Goal: Information Seeking & Learning: Learn about a topic

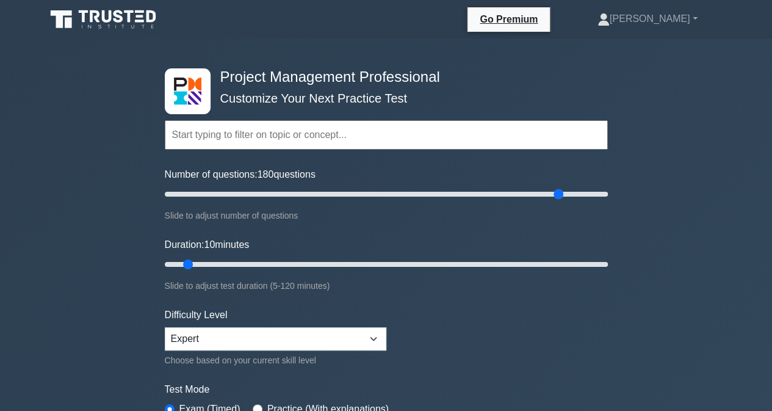
drag, startPoint x: 186, startPoint y: 192, endPoint x: 563, endPoint y: 192, distance: 377.1
type input "180"
click at [563, 192] on input "Number of questions: 180 questions" at bounding box center [386, 194] width 443 height 15
drag, startPoint x: 190, startPoint y: 263, endPoint x: 619, endPoint y: 263, distance: 428.4
type input "120"
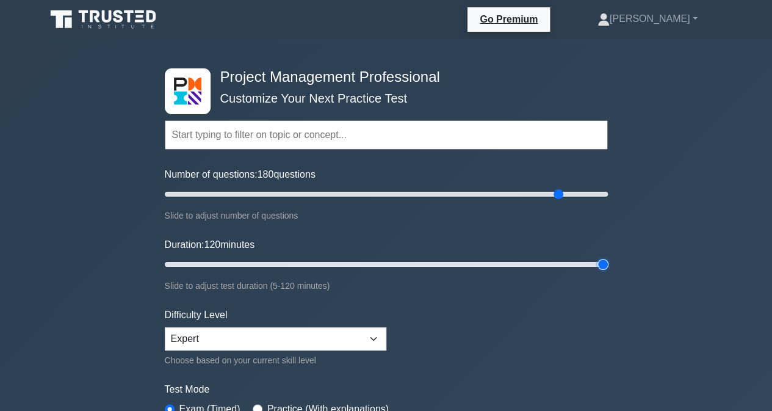
click at [608, 263] on input "Duration: 120 minutes" at bounding box center [386, 264] width 443 height 15
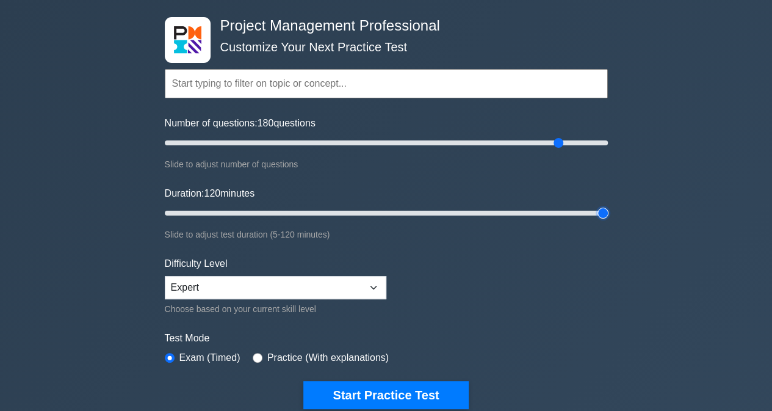
scroll to position [122, 0]
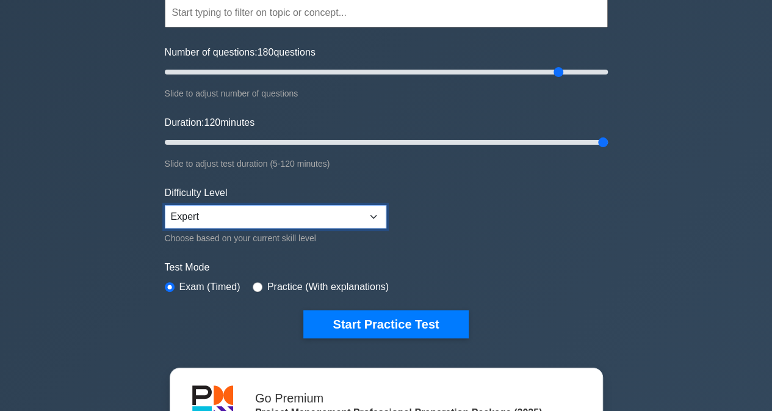
click at [372, 213] on select "Beginner Intermediate Expert" at bounding box center [276, 216] width 222 height 23
select select "intermediate"
click at [165, 205] on select "Beginner Intermediate Expert" at bounding box center [276, 216] width 222 height 23
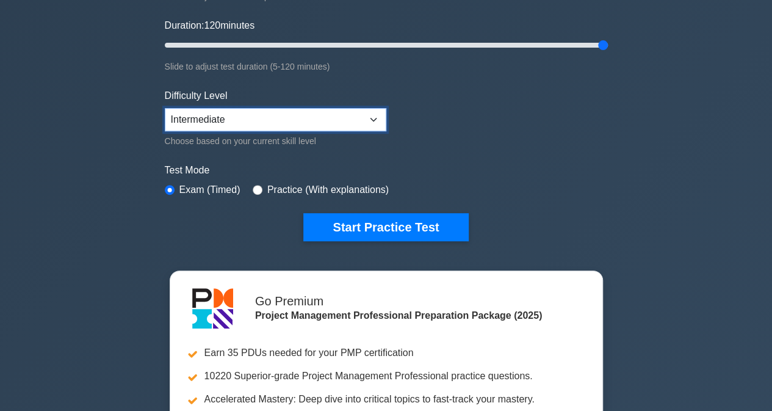
scroll to position [244, 0]
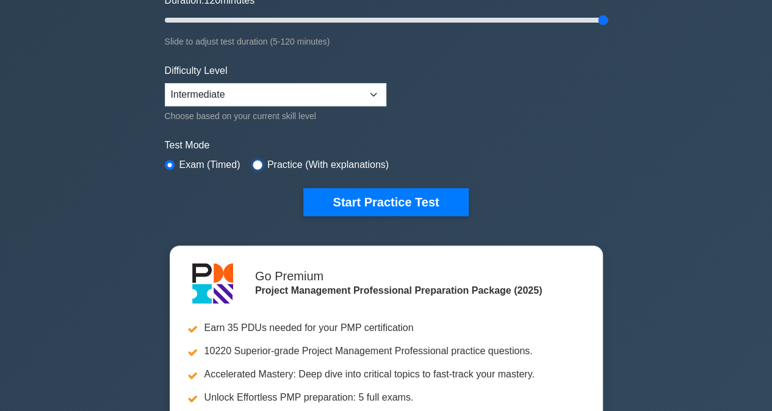
click at [255, 162] on input "radio" at bounding box center [258, 165] width 10 height 10
radio input "true"
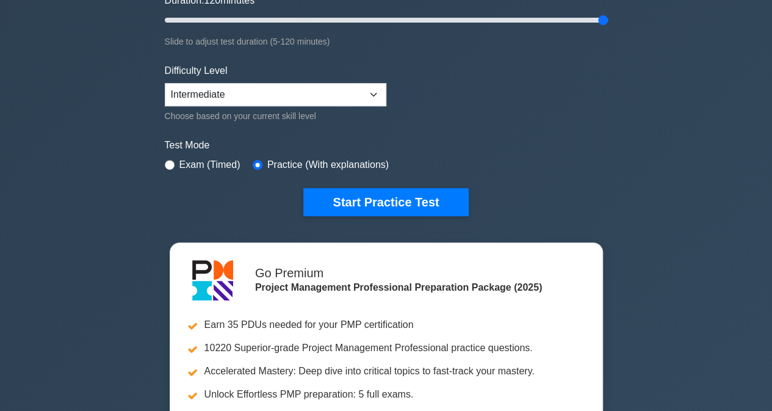
click at [369, 209] on button "Start Practice Test" at bounding box center [385, 202] width 165 height 28
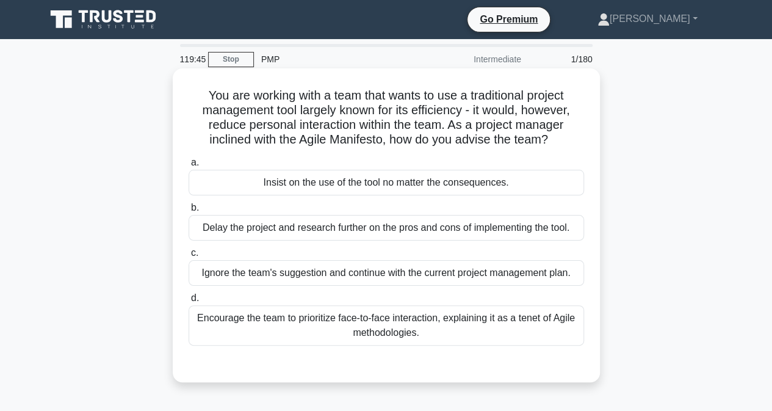
click at [320, 323] on div "Encourage the team to prioritize face-to-face interaction, explaining it as a t…" at bounding box center [386, 325] width 395 height 40
click at [189, 302] on input "d. Encourage the team to prioritize face-to-face interaction, explaining it as …" at bounding box center [189, 298] width 0 height 8
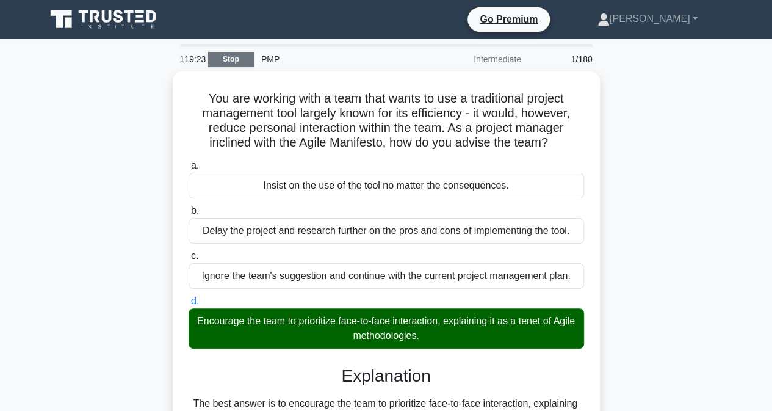
click at [223, 56] on link "Stop" at bounding box center [231, 59] width 46 height 15
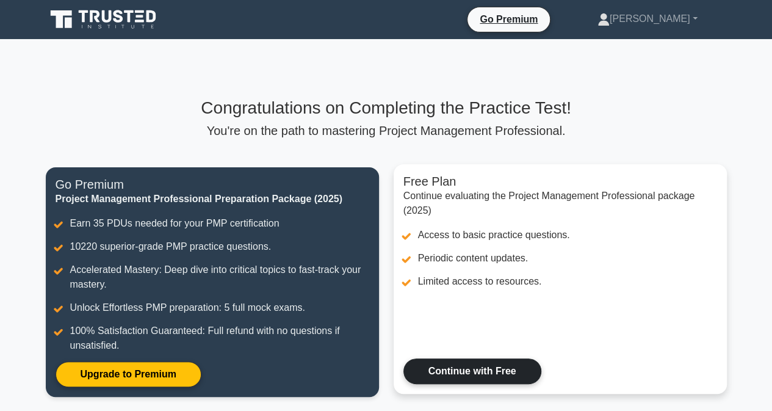
click at [461, 370] on link "Continue with Free" at bounding box center [472, 371] width 138 height 26
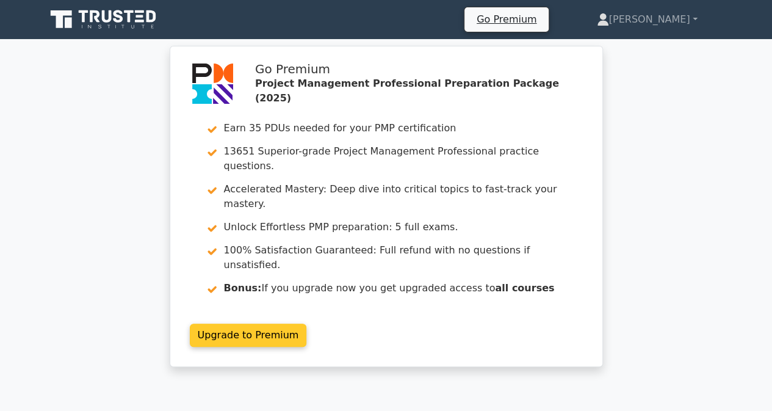
click at [239, 323] on link "Upgrade to Premium" at bounding box center [248, 334] width 117 height 23
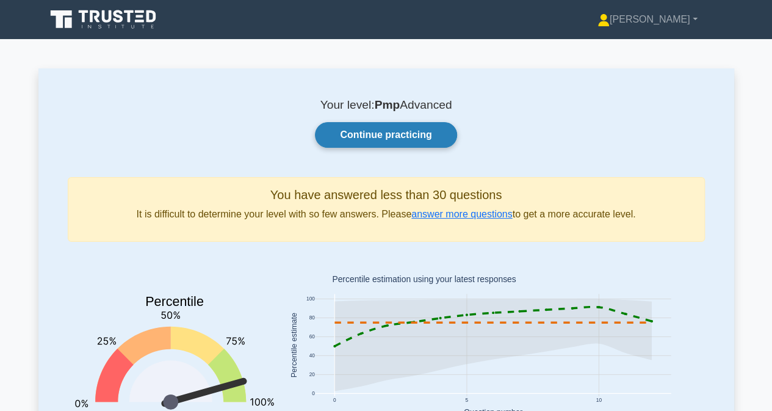
click at [345, 137] on link "Continue practicing" at bounding box center [386, 135] width 142 height 26
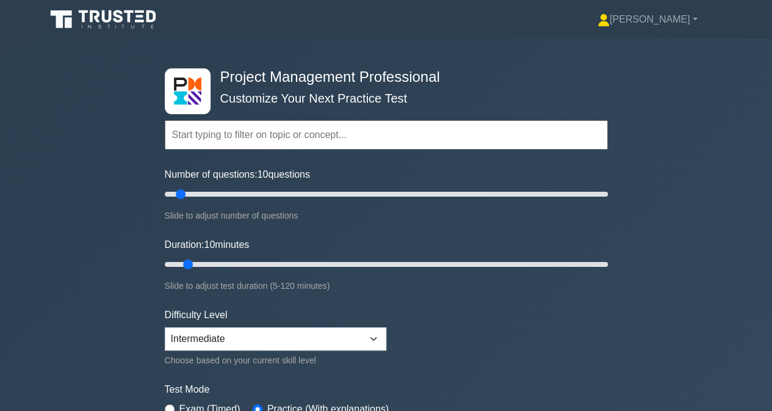
click at [325, 82] on h4 "Project Management Professional" at bounding box center [381, 77] width 333 height 18
click at [213, 135] on input "text" at bounding box center [386, 134] width 443 height 29
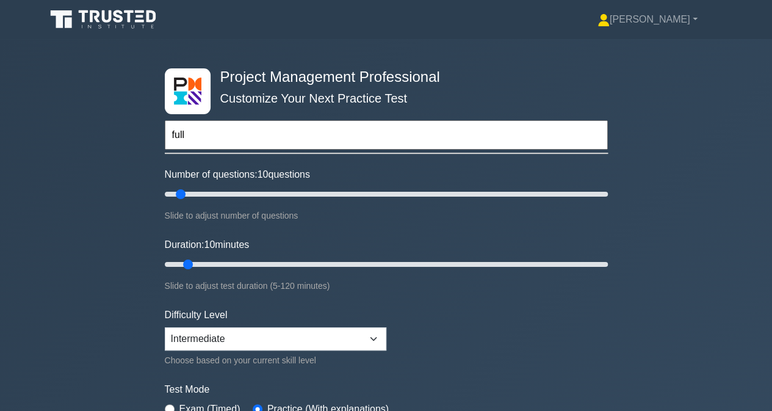
type input "full"
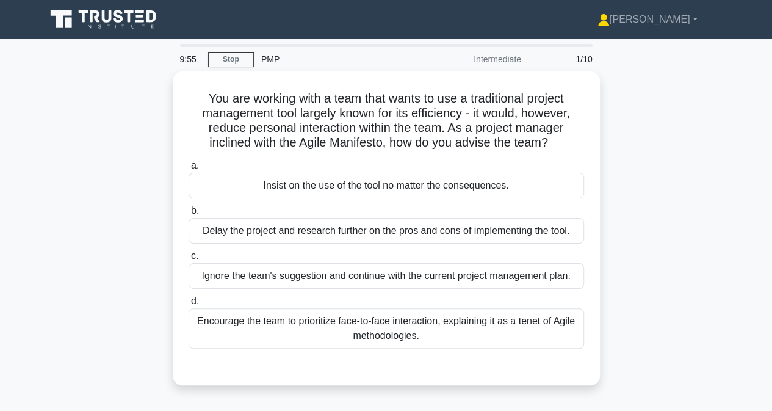
click at [112, 16] on icon at bounding box center [104, 19] width 117 height 23
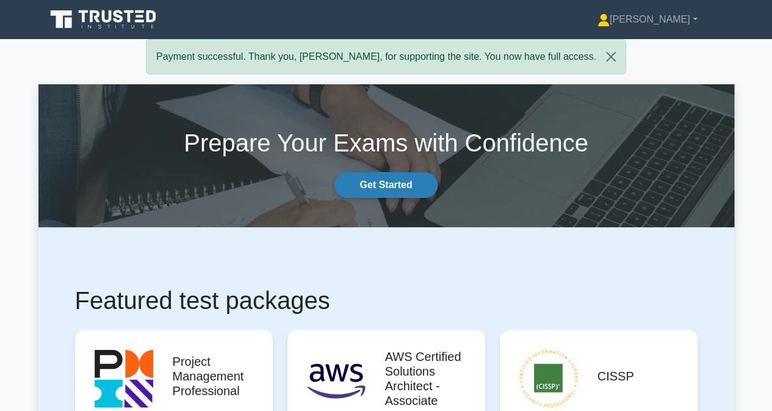
click at [386, 186] on link "Get Started" at bounding box center [385, 185] width 103 height 26
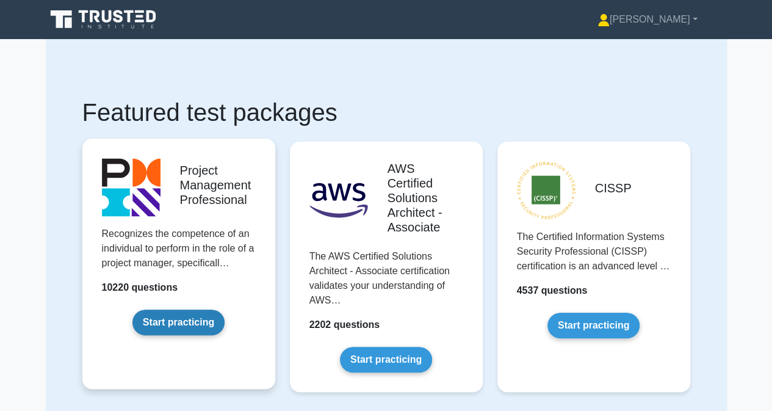
click at [155, 324] on link "Start practicing" at bounding box center [178, 322] width 92 height 26
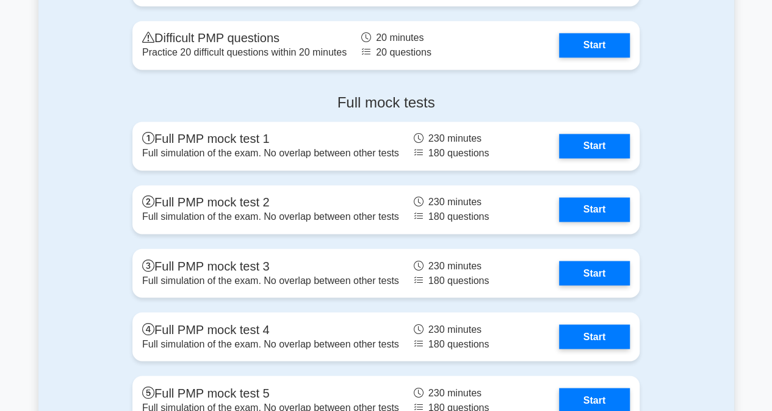
scroll to position [3234, 0]
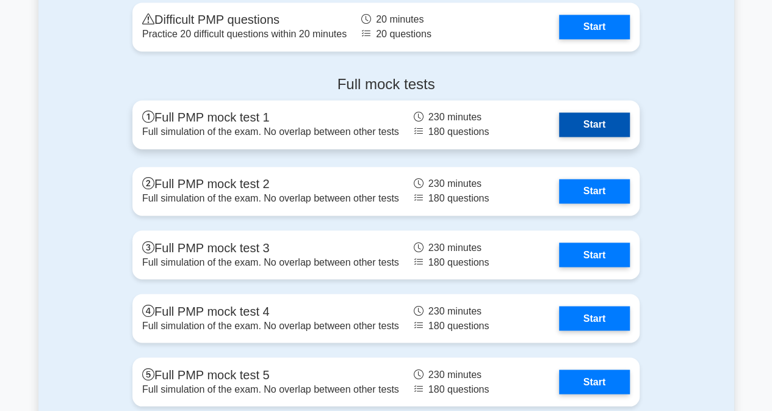
click at [575, 126] on link "Start" at bounding box center [594, 124] width 71 height 24
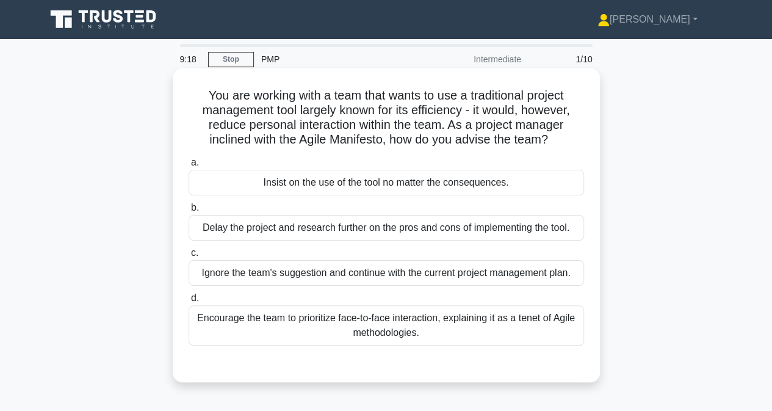
click at [395, 334] on div "Encourage the team to prioritize face-to-face interaction, explaining it as a t…" at bounding box center [386, 325] width 395 height 40
click at [189, 302] on input "d. Encourage the team to prioritize face-to-face interaction, explaining it as …" at bounding box center [189, 298] width 0 height 8
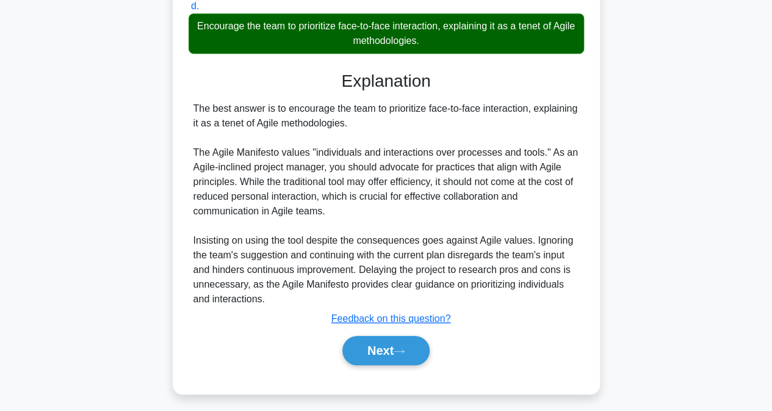
scroll to position [296, 0]
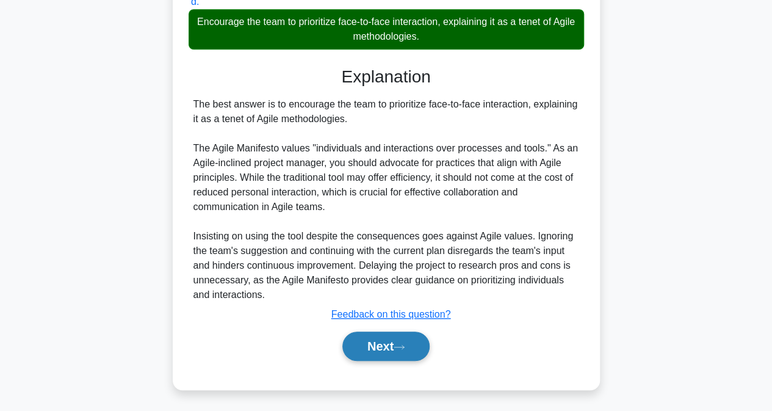
click at [350, 347] on button "Next" at bounding box center [385, 345] width 87 height 29
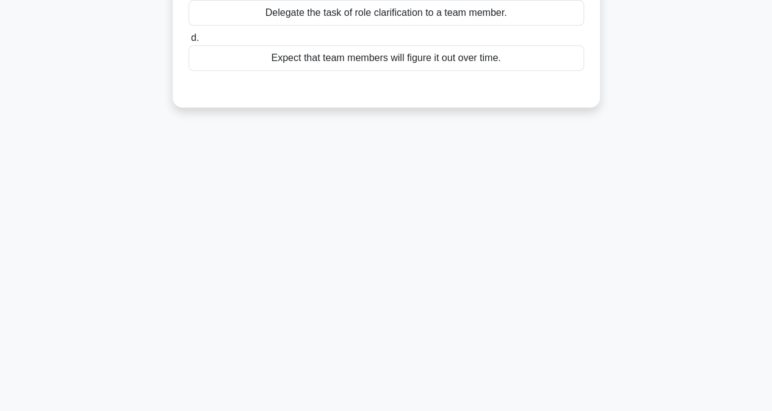
scroll to position [4, 0]
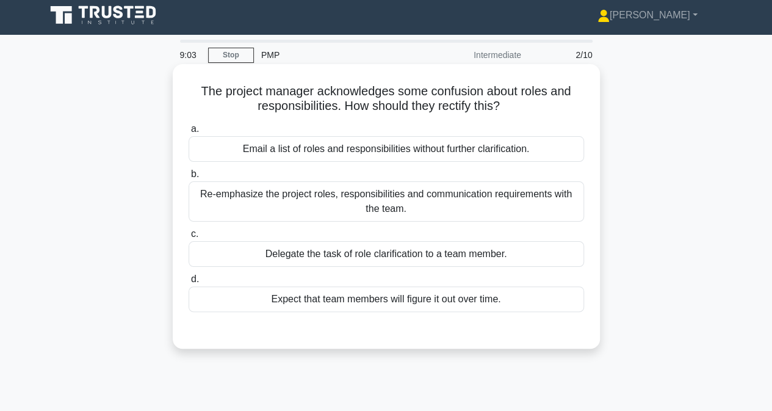
click at [298, 197] on div "Re-emphasize the project roles, responsibilities and communication requirements…" at bounding box center [386, 201] width 395 height 40
click at [189, 178] on input "b. Re-emphasize the project roles, responsibilities and communication requireme…" at bounding box center [189, 174] width 0 height 8
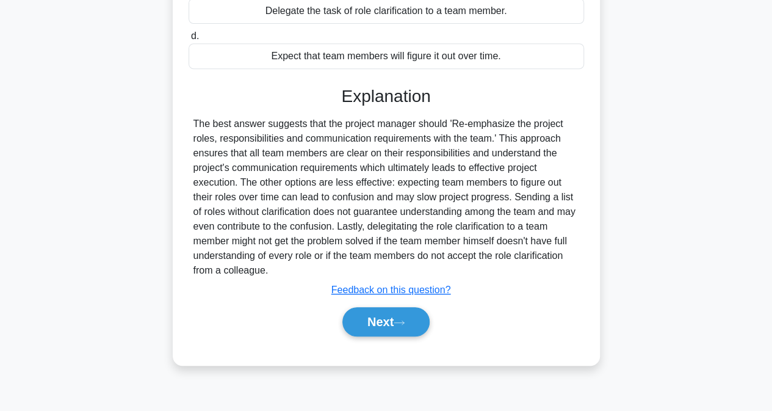
scroll to position [248, 0]
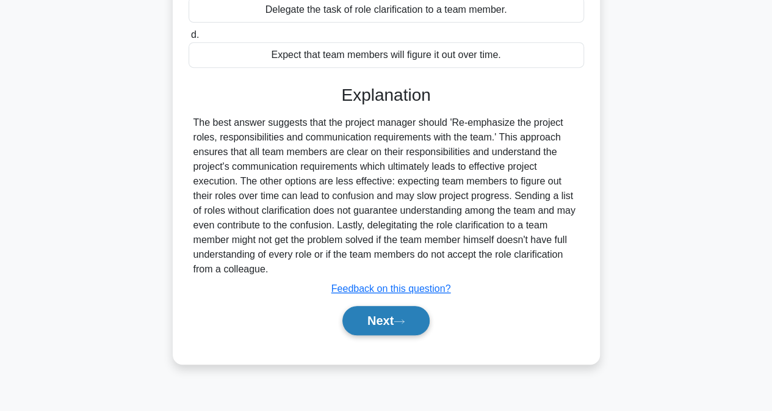
click at [368, 319] on button "Next" at bounding box center [385, 320] width 87 height 29
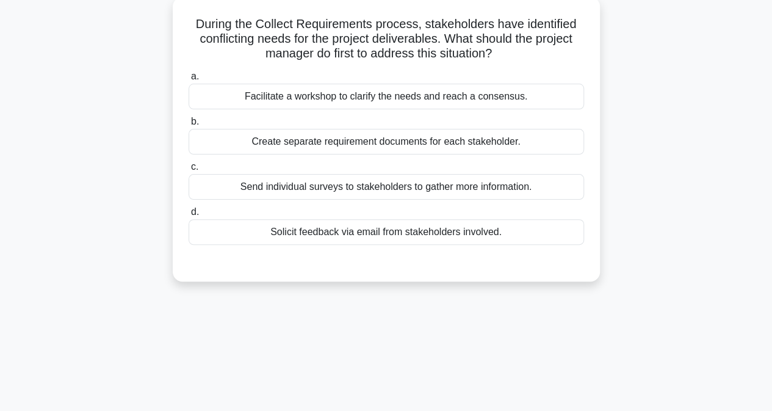
scroll to position [0, 0]
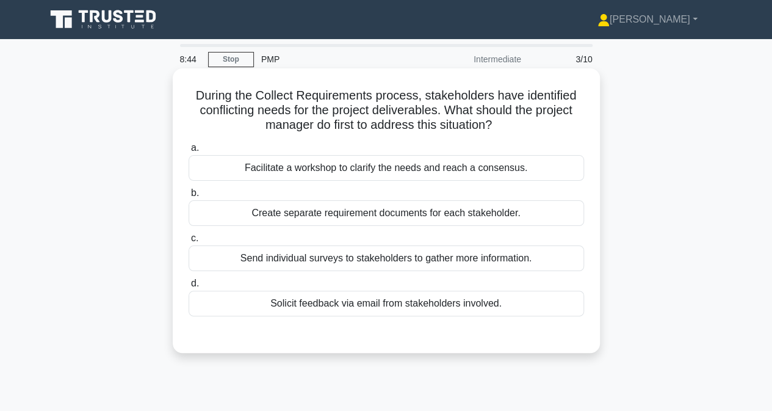
click at [314, 170] on div "Facilitate a workshop to clarify the needs and reach a consensus." at bounding box center [386, 168] width 395 height 26
click at [189, 152] on input "a. Facilitate a workshop to clarify the needs and reach a consensus." at bounding box center [189, 148] width 0 height 8
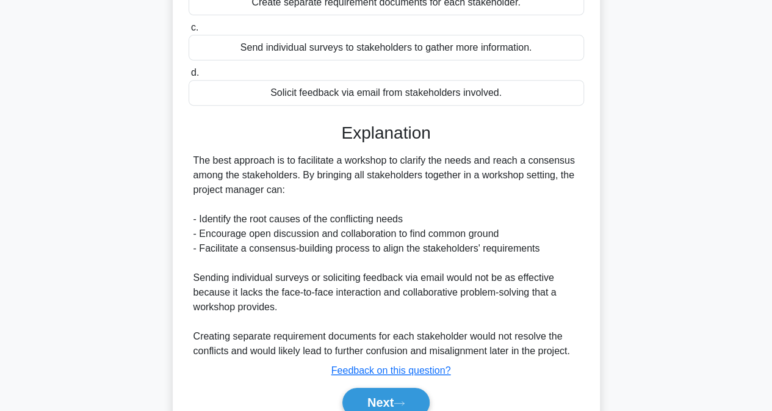
scroll to position [267, 0]
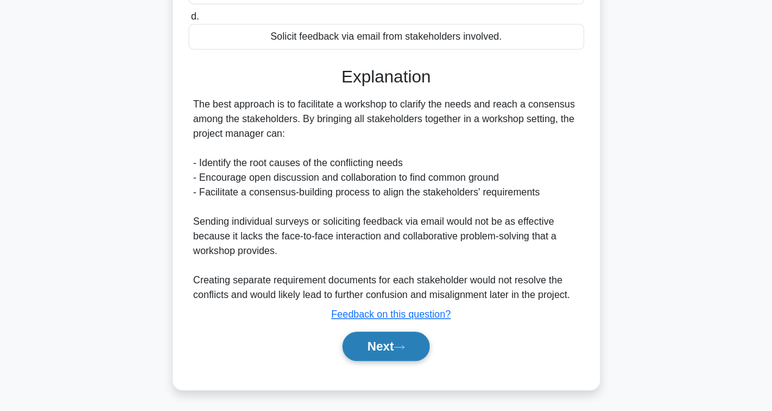
click at [405, 346] on icon at bounding box center [399, 347] width 11 height 7
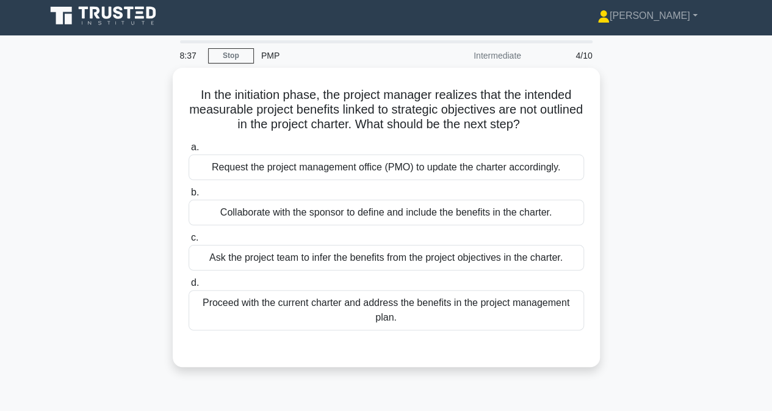
scroll to position [0, 0]
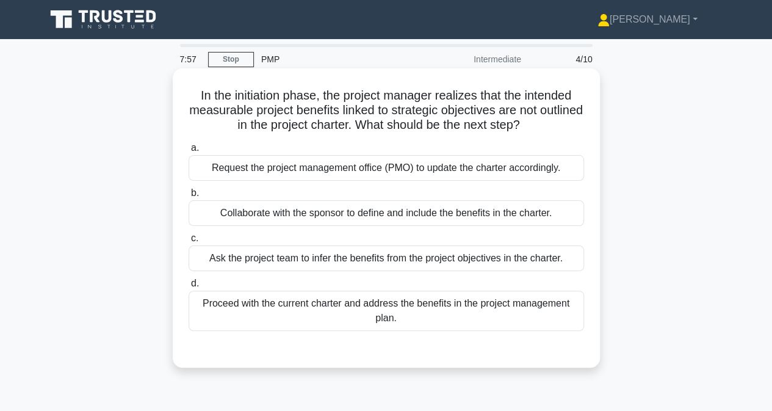
click at [441, 218] on div "Collaborate with the sponsor to define and include the benefits in the charter." at bounding box center [386, 213] width 395 height 26
click at [189, 197] on input "b. Collaborate with the sponsor to define and include the benefits in the chart…" at bounding box center [189, 193] width 0 height 8
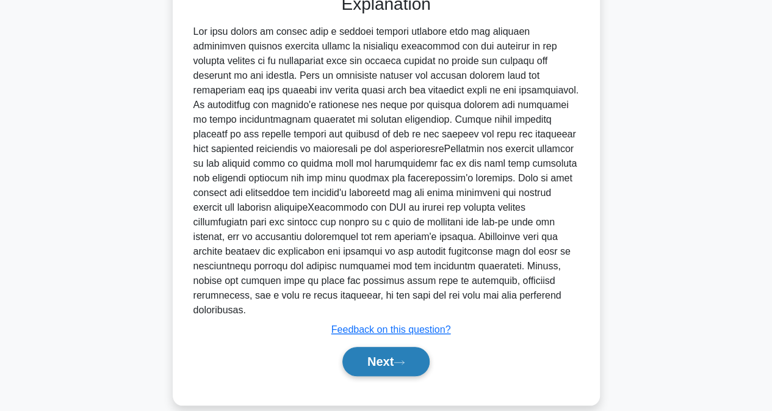
scroll to position [355, 0]
click at [361, 350] on button "Next" at bounding box center [385, 360] width 87 height 29
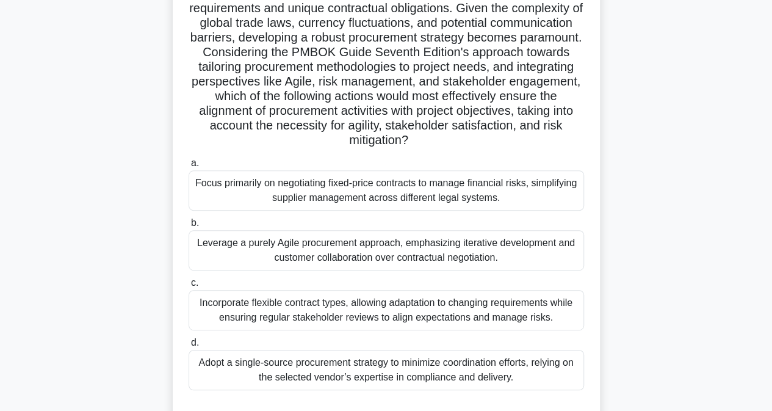
scroll to position [183, 0]
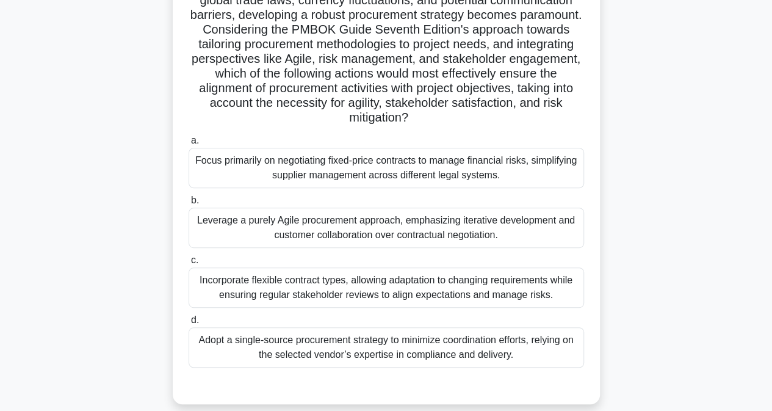
click at [480, 283] on div "Incorporate flexible contract types, allowing adaptation to changing requiremen…" at bounding box center [386, 287] width 395 height 40
click at [189, 264] on input "c. Incorporate flexible contract types, allowing adaptation to changing require…" at bounding box center [189, 260] width 0 height 8
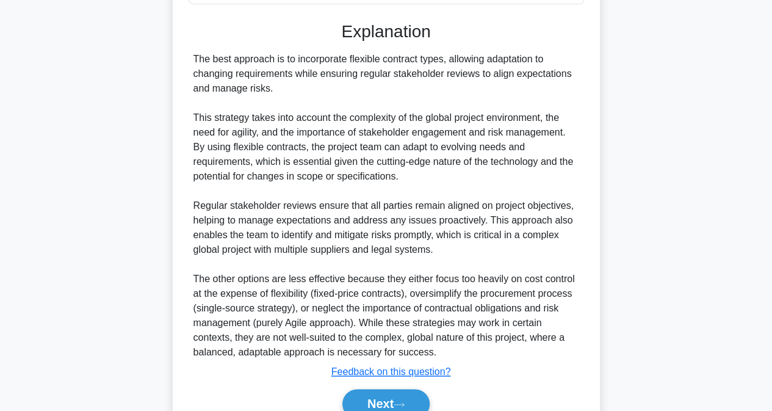
scroll to position [604, 0]
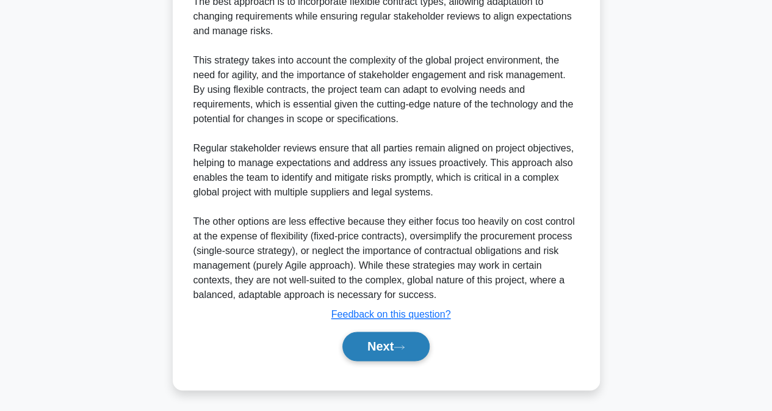
click at [391, 342] on button "Next" at bounding box center [385, 345] width 87 height 29
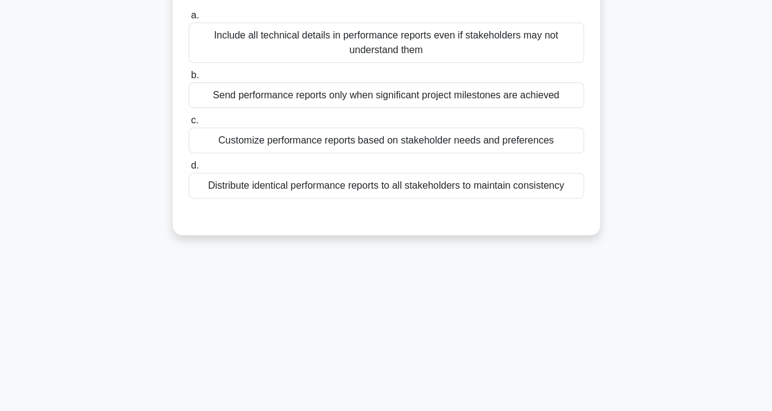
scroll to position [4, 0]
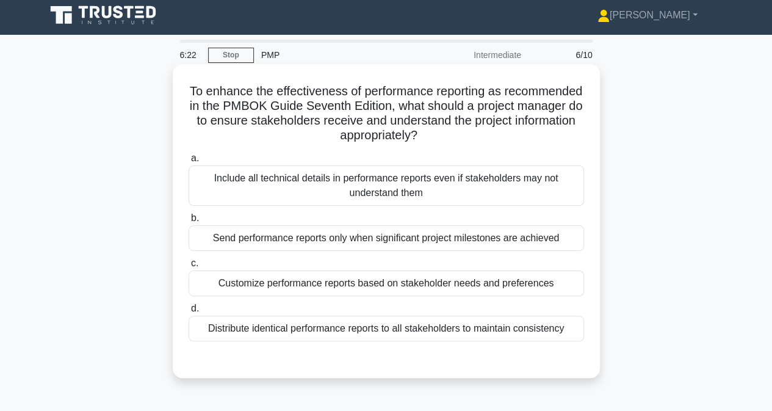
click at [433, 285] on div "Customize performance reports based on stakeholder needs and preferences" at bounding box center [386, 283] width 395 height 26
click at [189, 267] on input "c. Customize performance reports based on stakeholder needs and preferences" at bounding box center [189, 263] width 0 height 8
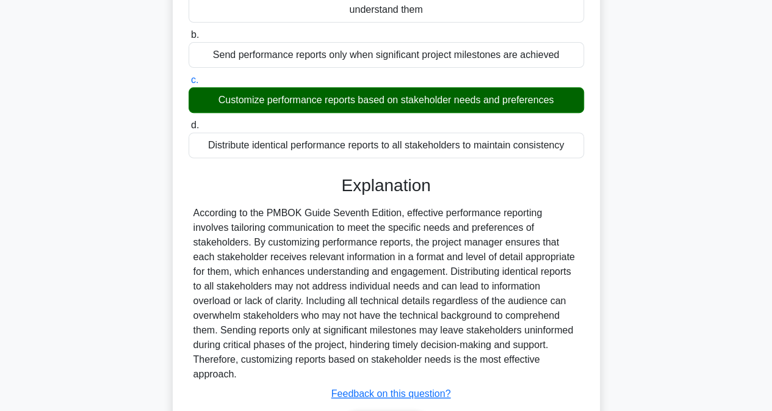
scroll to position [248, 0]
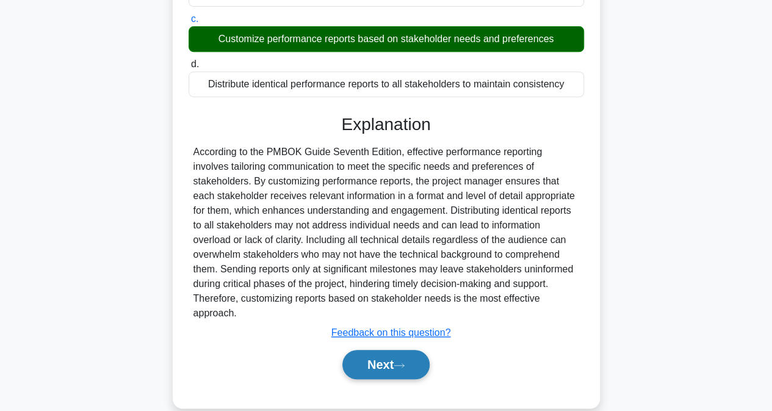
click at [359, 352] on button "Next" at bounding box center [385, 364] width 87 height 29
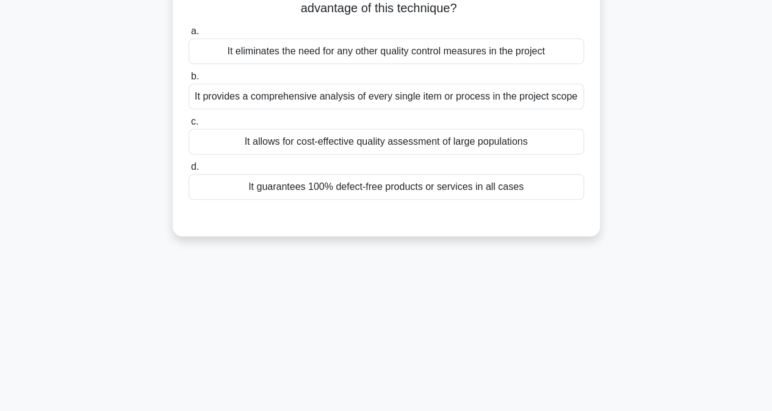
scroll to position [0, 0]
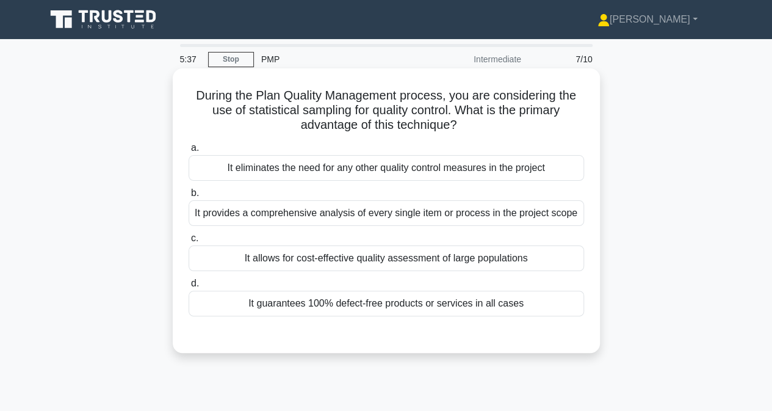
click at [375, 261] on div "It allows for cost-effective quality assessment of large populations" at bounding box center [386, 258] width 395 height 26
click at [189, 242] on input "c. It allows for cost-effective quality assessment of large populations" at bounding box center [189, 238] width 0 height 8
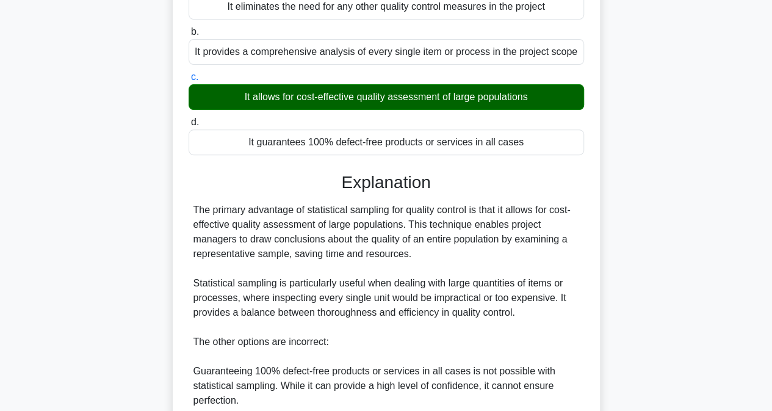
scroll to position [183, 0]
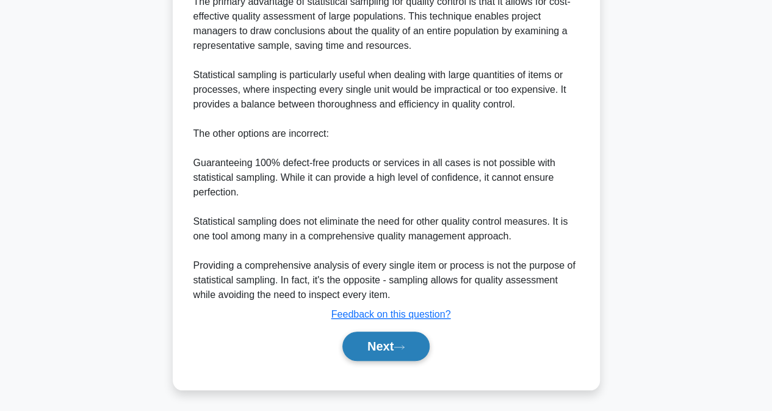
click at [354, 343] on button "Next" at bounding box center [385, 345] width 87 height 29
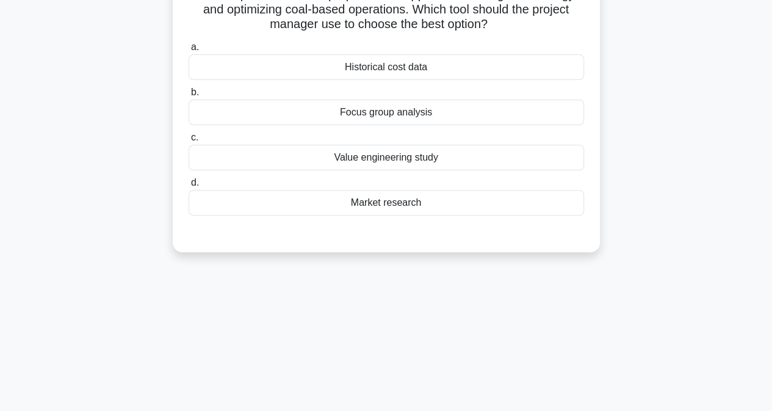
scroll to position [4, 0]
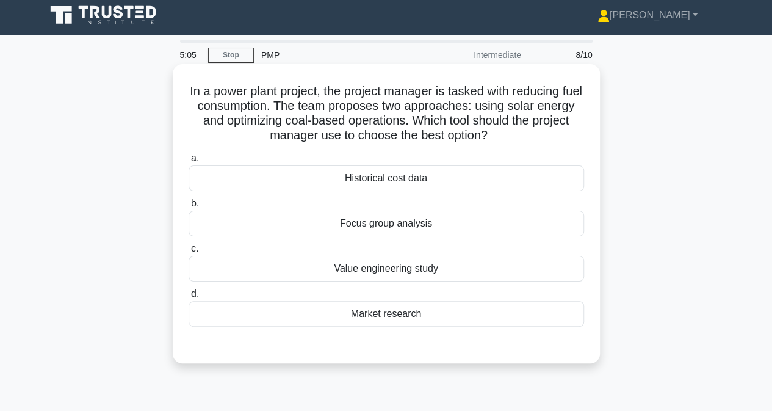
click at [342, 268] on div "Value engineering study" at bounding box center [386, 269] width 395 height 26
click at [189, 253] on input "c. Value engineering study" at bounding box center [189, 249] width 0 height 8
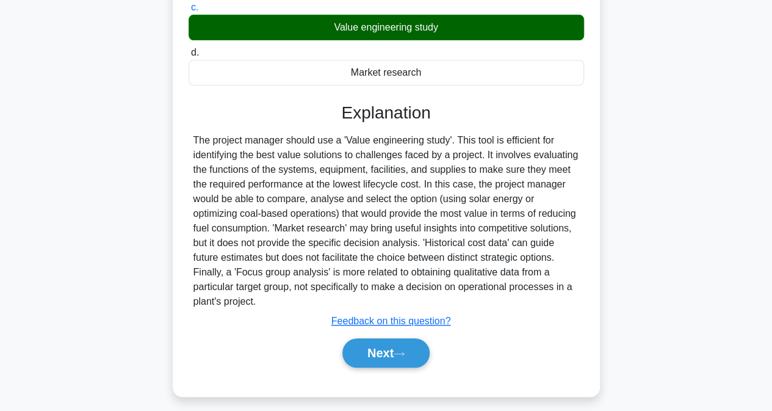
scroll to position [252, 0]
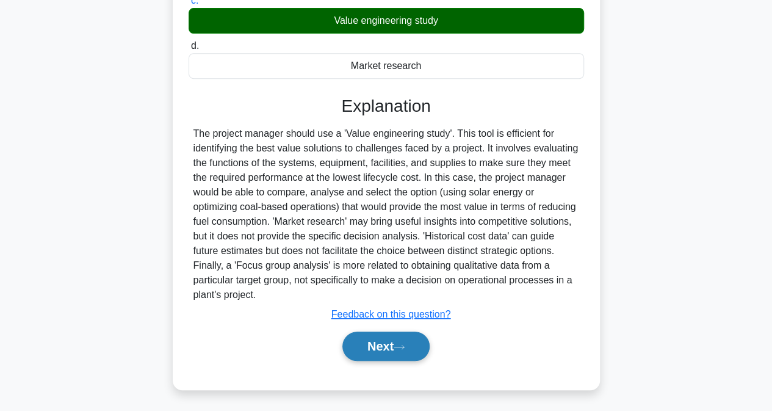
click at [377, 349] on button "Next" at bounding box center [385, 345] width 87 height 29
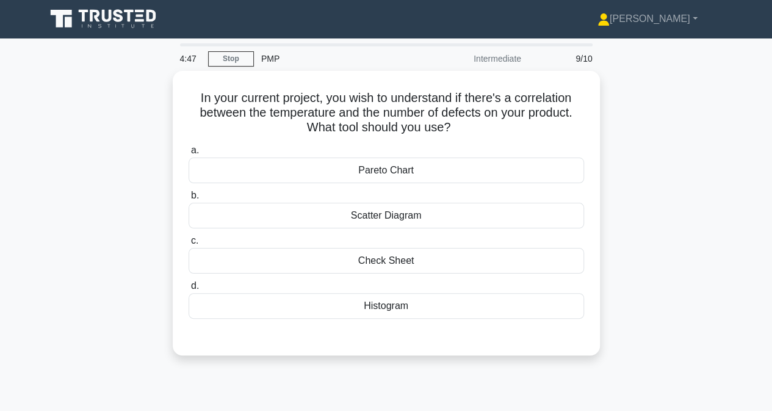
scroll to position [0, 0]
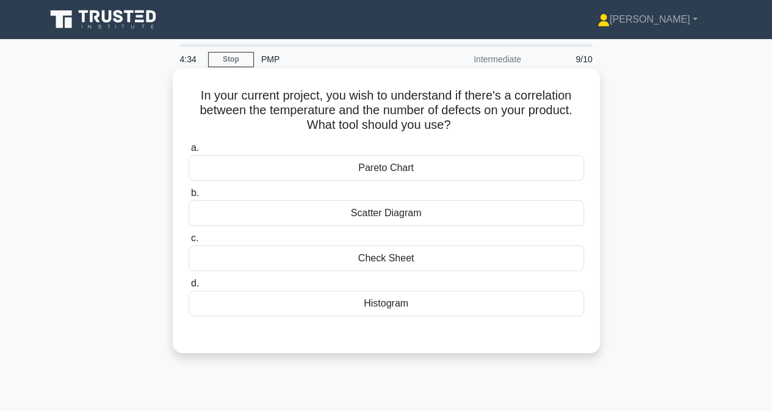
click at [348, 213] on div "Scatter Diagram" at bounding box center [386, 213] width 395 height 26
click at [189, 197] on input "b. Scatter Diagram" at bounding box center [189, 193] width 0 height 8
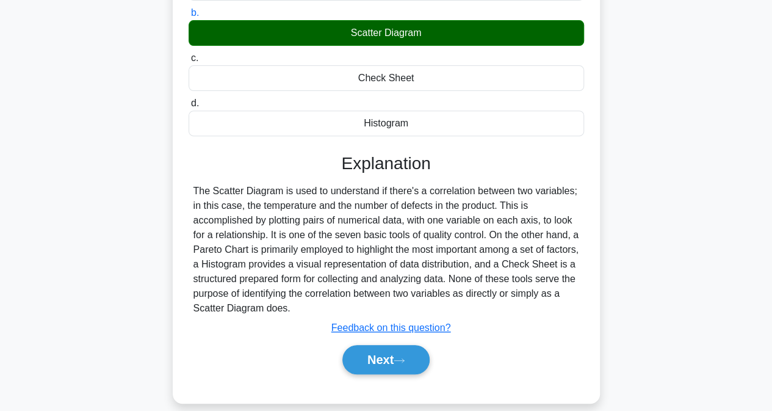
scroll to position [244, 0]
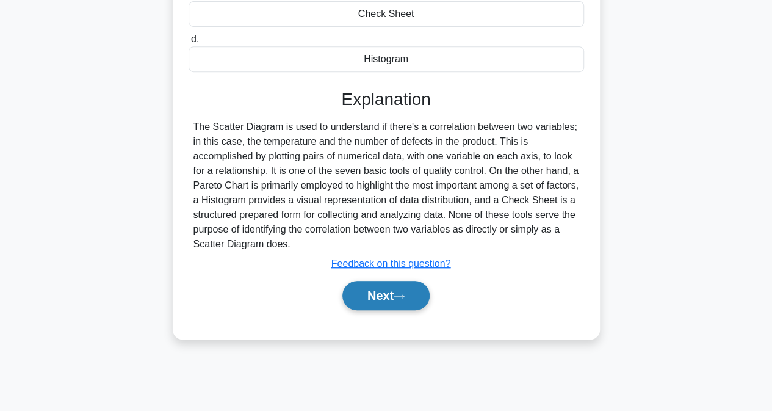
click at [373, 305] on button "Next" at bounding box center [385, 295] width 87 height 29
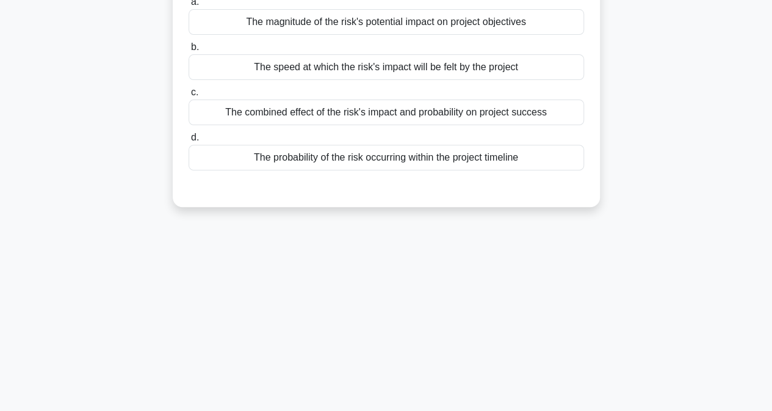
scroll to position [0, 0]
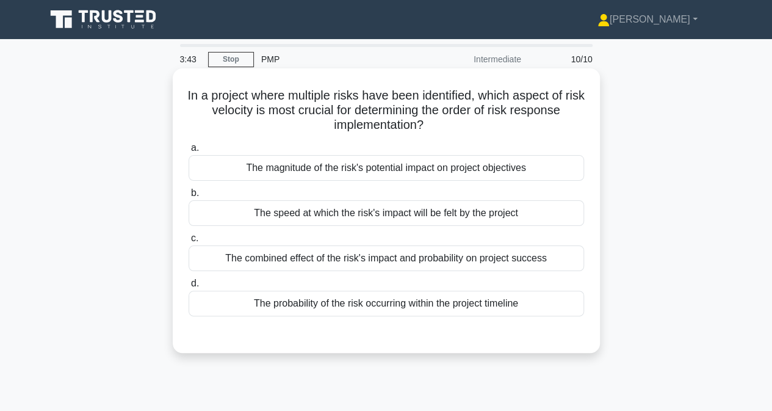
click at [426, 258] on div "The combined effect of the risk's impact and probability on project success" at bounding box center [386, 258] width 395 height 26
click at [189, 242] on input "c. The combined effect of the risk's impact and probability on project success" at bounding box center [189, 238] width 0 height 8
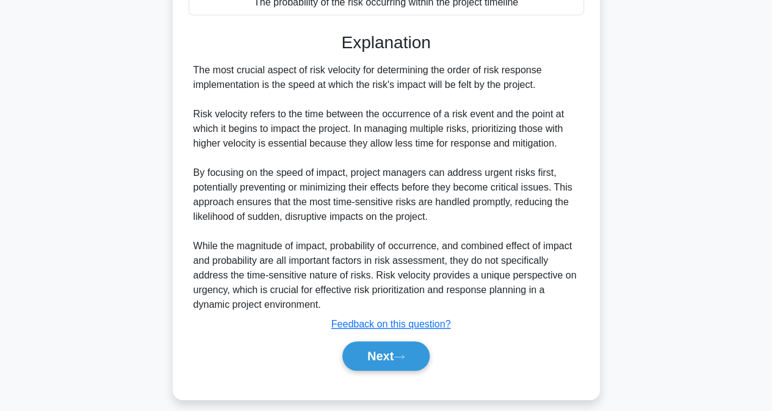
scroll to position [312, 0]
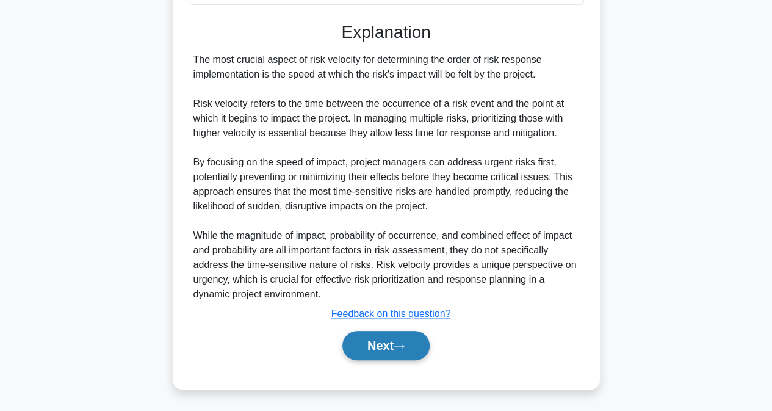
click at [382, 348] on button "Next" at bounding box center [385, 345] width 87 height 29
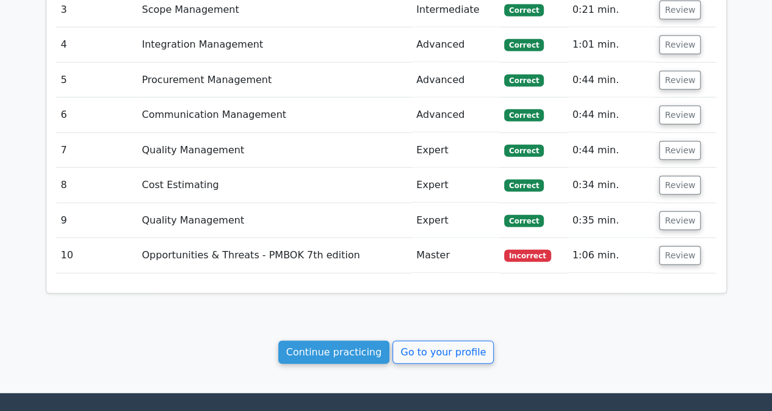
scroll to position [1546, 0]
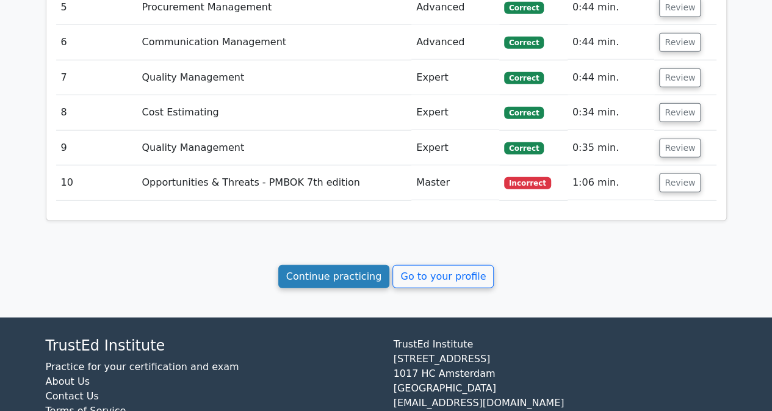
click at [353, 265] on link "Continue practicing" at bounding box center [334, 276] width 112 height 23
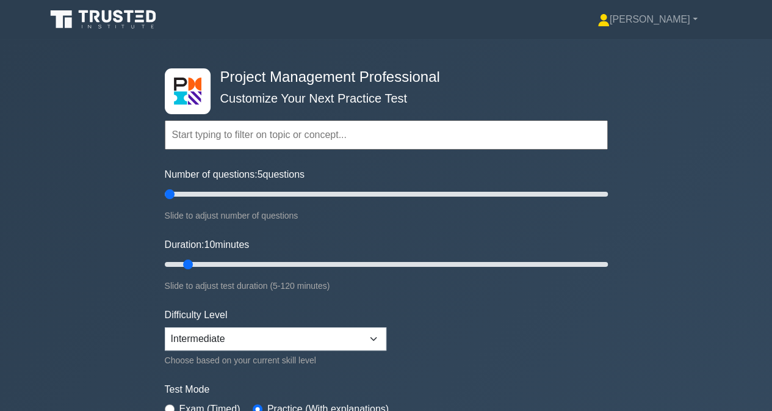
drag, startPoint x: 178, startPoint y: 196, endPoint x: 137, endPoint y: 192, distance: 41.1
type input "5"
click at [165, 192] on input "Number of questions: 5 questions" at bounding box center [386, 194] width 443 height 15
drag, startPoint x: 190, startPoint y: 261, endPoint x: 143, endPoint y: 261, distance: 47.0
type input "5"
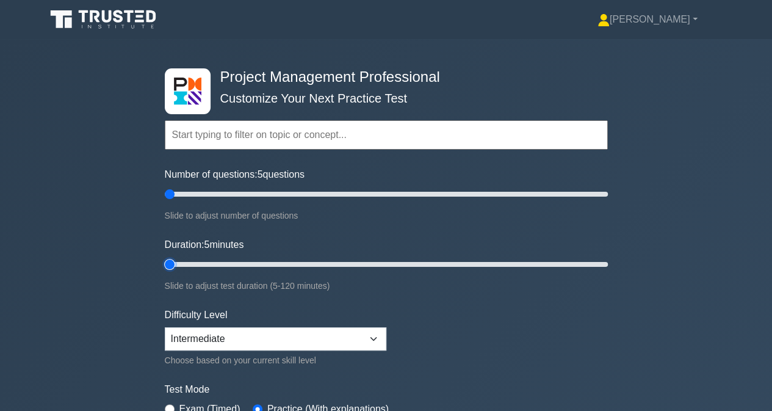
click at [165, 261] on input "Duration: 5 minutes" at bounding box center [386, 264] width 443 height 15
click at [377, 336] on select "Beginner Intermediate Expert" at bounding box center [276, 338] width 222 height 23
click at [107, 346] on div "Project Management Professional Customize Your Next Practice Test Topics Scope …" at bounding box center [386, 264] width 772 height 450
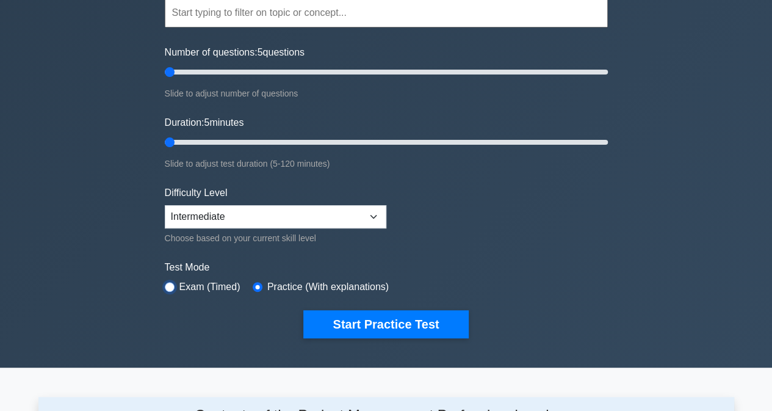
click at [171, 285] on input "radio" at bounding box center [170, 287] width 10 height 10
radio input "true"
click at [181, 213] on select "Beginner Intermediate Expert" at bounding box center [276, 216] width 222 height 23
select select "expert"
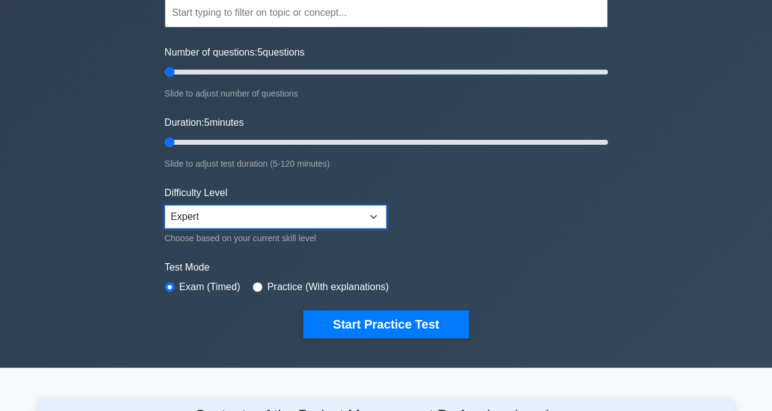
click at [165, 205] on select "Beginner Intermediate Expert" at bounding box center [276, 216] width 222 height 23
click at [106, 263] on div "Project Management Professional Customize Your Next Practice Test Topics Scope …" at bounding box center [386, 142] width 772 height 450
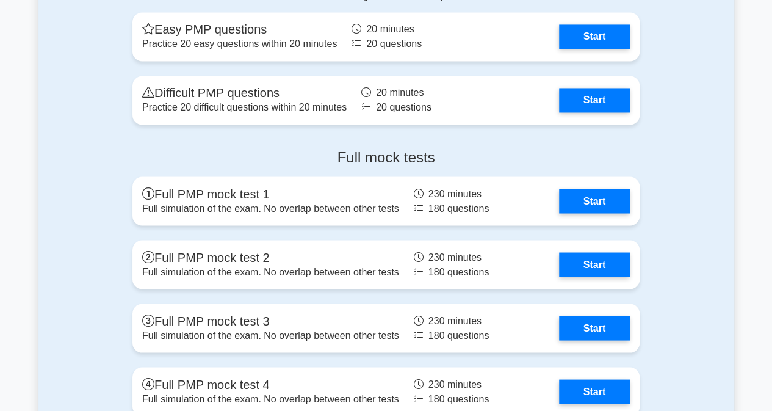
scroll to position [3357, 0]
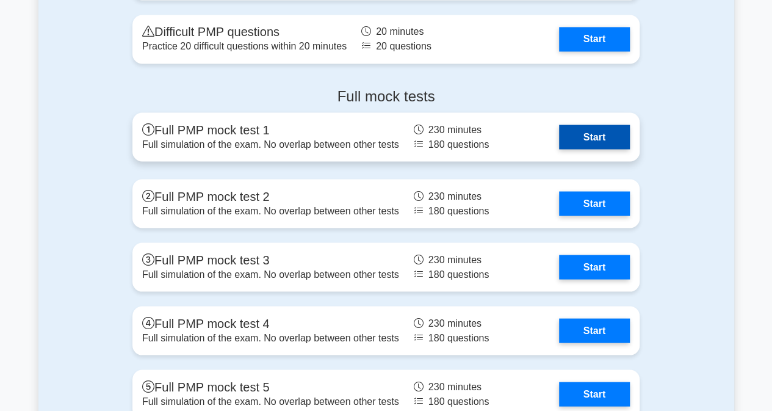
click at [586, 138] on link "Start" at bounding box center [594, 136] width 71 height 24
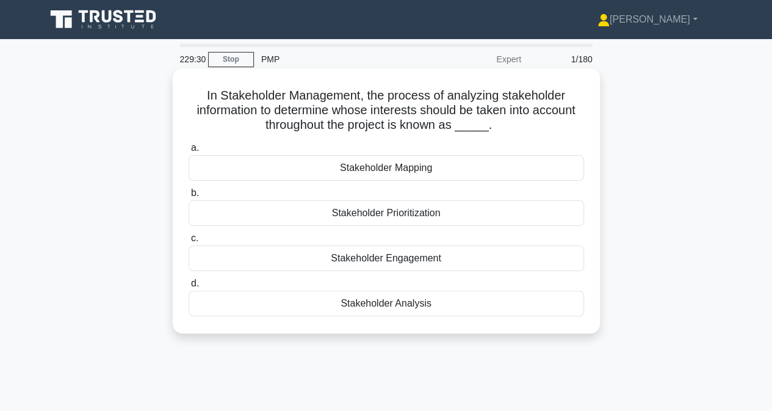
click at [392, 307] on div "Stakeholder Analysis" at bounding box center [386, 303] width 395 height 26
click at [189, 287] on input "d. Stakeholder Analysis" at bounding box center [189, 284] width 0 height 8
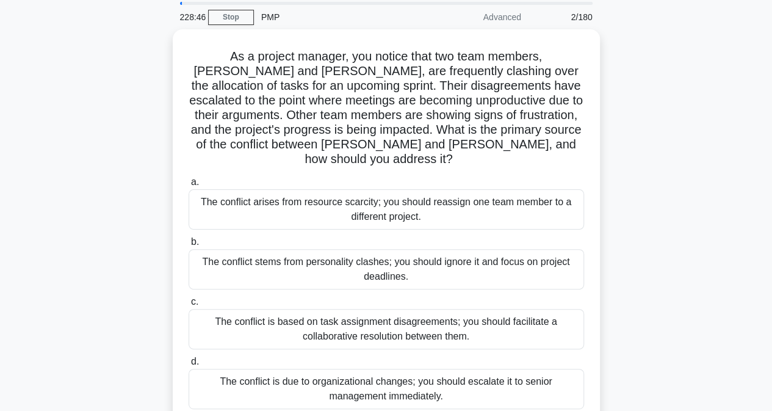
scroll to position [61, 0]
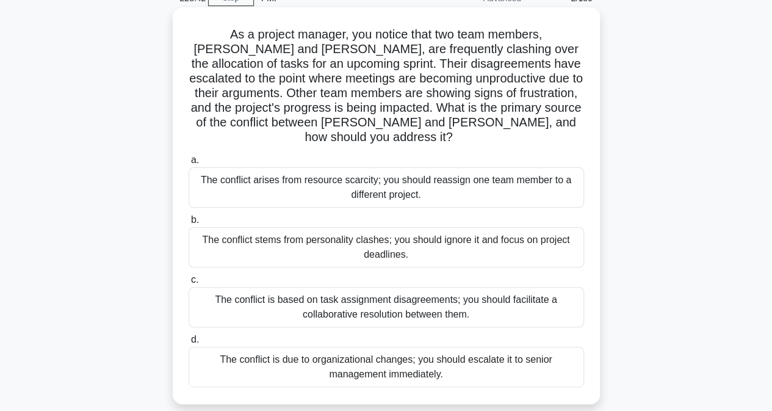
click at [374, 294] on div "The conflict is based on task assignment disagreements; you should facilitate a…" at bounding box center [386, 307] width 395 height 40
click at [189, 284] on input "c. The conflict is based on task assignment disagreements; you should facilitat…" at bounding box center [189, 280] width 0 height 8
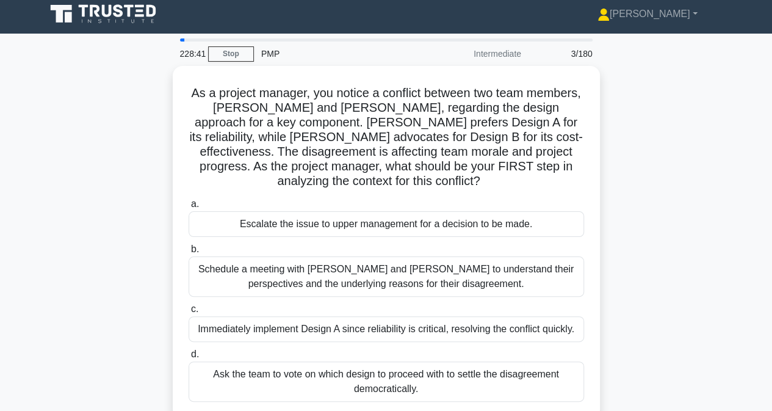
scroll to position [0, 0]
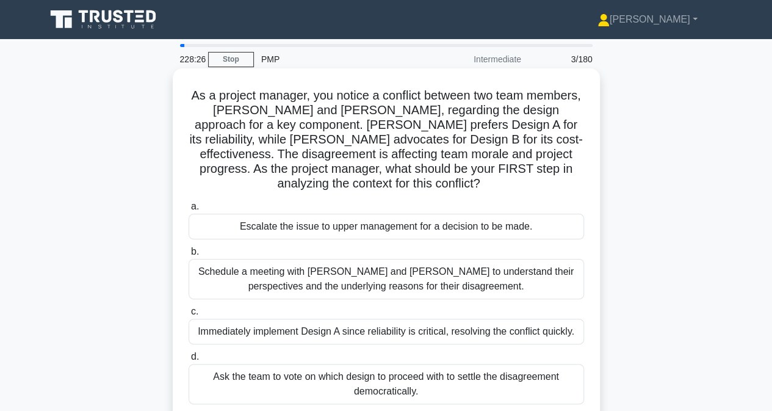
click at [350, 284] on div "Schedule a meeting with Sarah and John to understand their perspectives and the…" at bounding box center [386, 279] width 395 height 40
click at [189, 256] on input "b. Schedule a meeting with Sarah and John to understand their perspectives and …" at bounding box center [189, 252] width 0 height 8
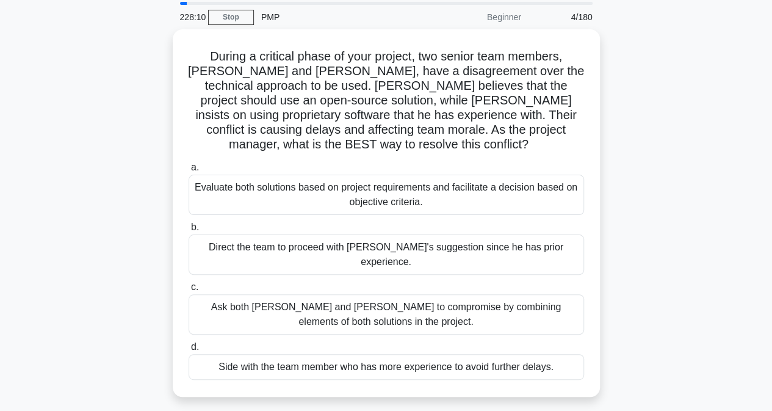
scroll to position [61, 0]
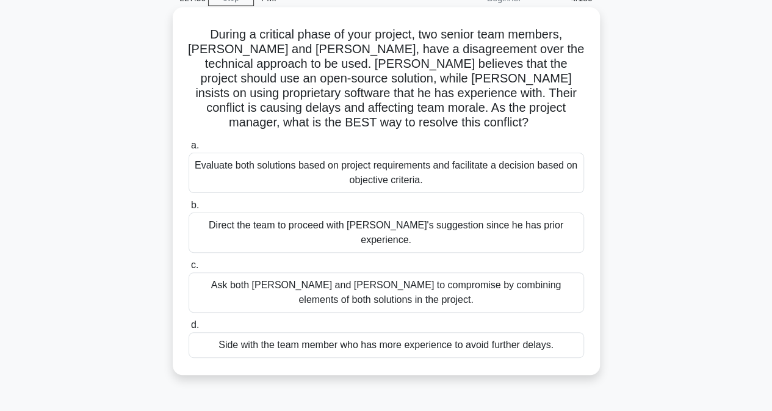
click at [378, 163] on div "Evaluate both solutions based on project requirements and facilitate a decision…" at bounding box center [386, 173] width 395 height 40
click at [189, 150] on input "a. Evaluate both solutions based on project requirements and facilitate a decis…" at bounding box center [189, 146] width 0 height 8
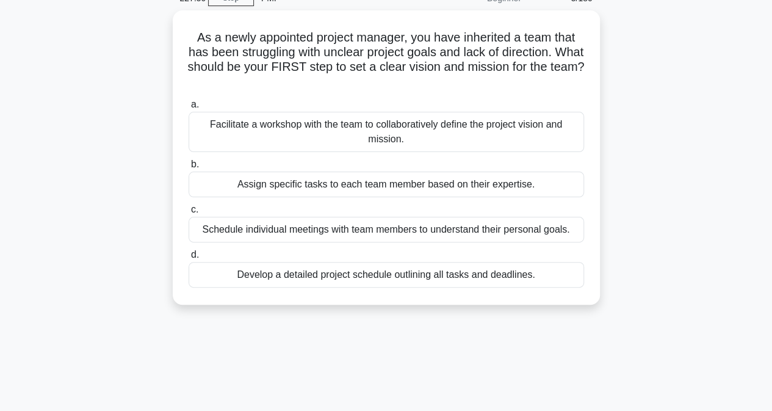
scroll to position [0, 0]
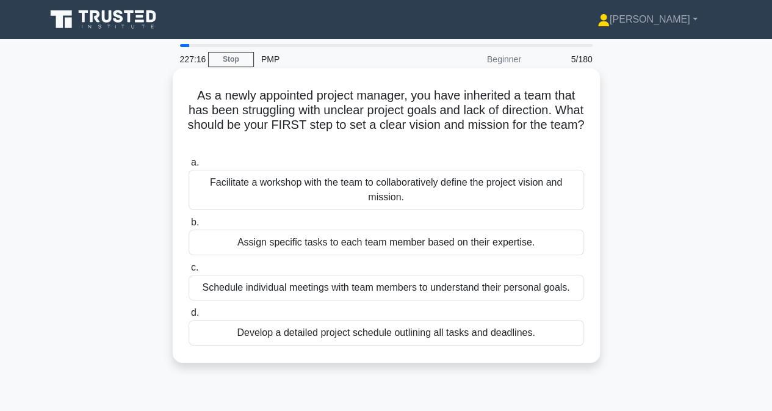
click at [358, 195] on div "Facilitate a workshop with the team to collaboratively define the project visio…" at bounding box center [386, 190] width 395 height 40
click at [189, 167] on input "a. Facilitate a workshop with the team to collaboratively define the project vi…" at bounding box center [189, 163] width 0 height 8
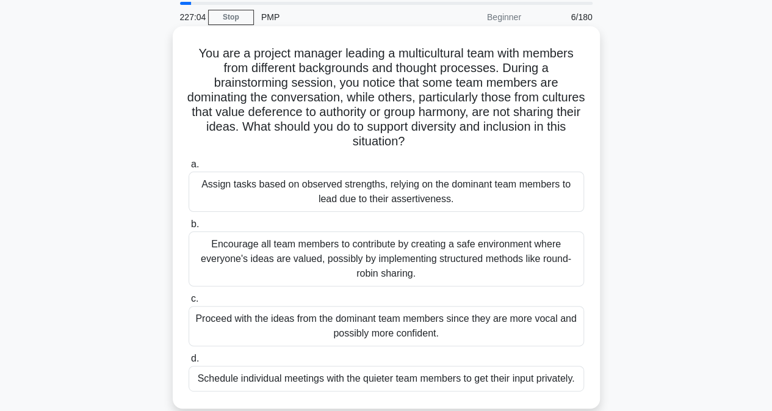
scroll to position [61, 0]
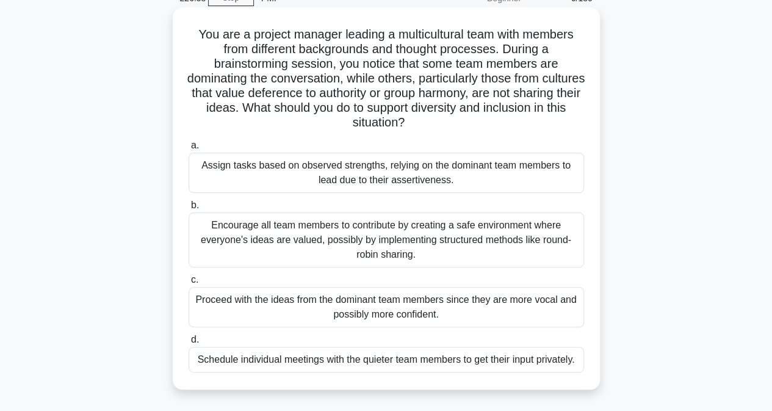
click at [265, 246] on div "Encourage all team members to contribute by creating a safe environment where e…" at bounding box center [386, 239] width 395 height 55
click at [189, 209] on input "b. Encourage all team members to contribute by creating a safe environment wher…" at bounding box center [189, 205] width 0 height 8
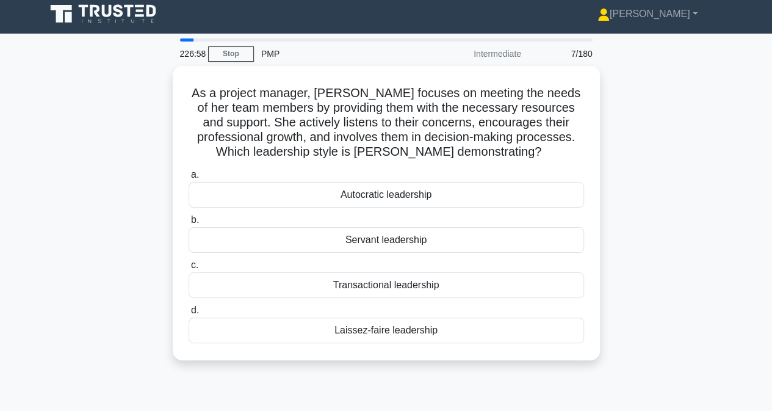
scroll to position [0, 0]
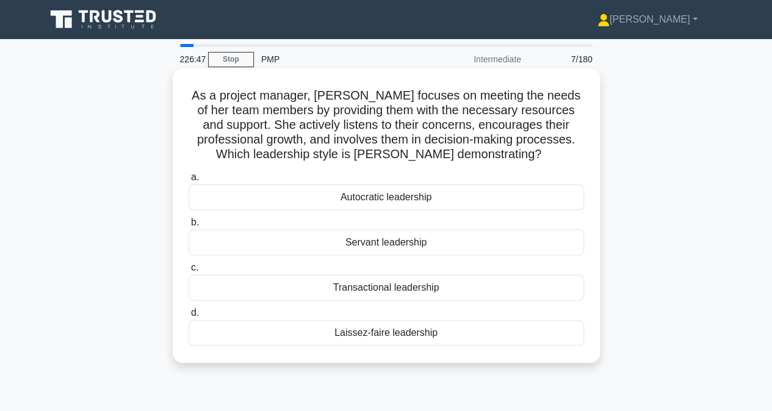
click at [323, 243] on div "Servant leadership" at bounding box center [386, 242] width 395 height 26
click at [189, 226] on input "b. Servant leadership" at bounding box center [189, 222] width 0 height 8
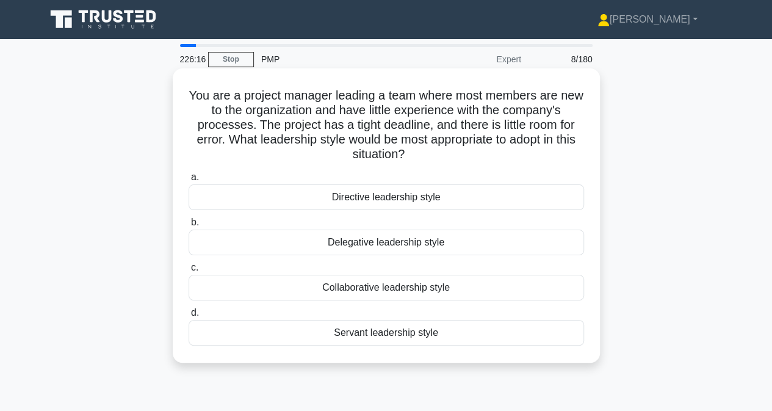
click at [317, 204] on div "Directive leadership style" at bounding box center [386, 197] width 395 height 26
click at [189, 181] on input "a. Directive leadership style" at bounding box center [189, 177] width 0 height 8
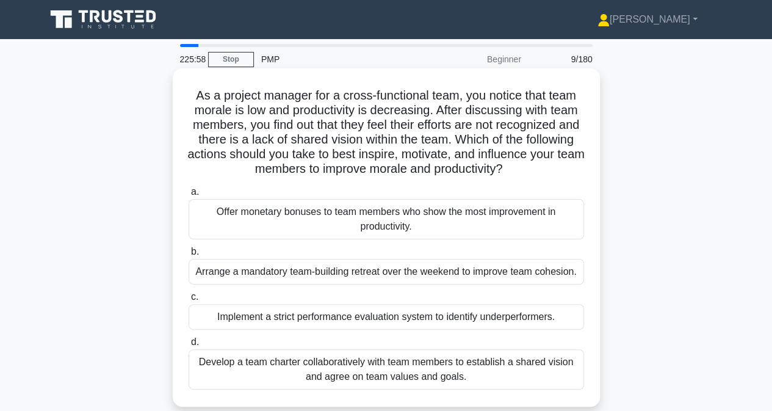
click at [294, 377] on div "Develop a team charter collaboratively with team members to establish a shared …" at bounding box center [386, 369] width 395 height 40
click at [189, 346] on input "d. Develop a team charter collaboratively with team members to establish a shar…" at bounding box center [189, 342] width 0 height 8
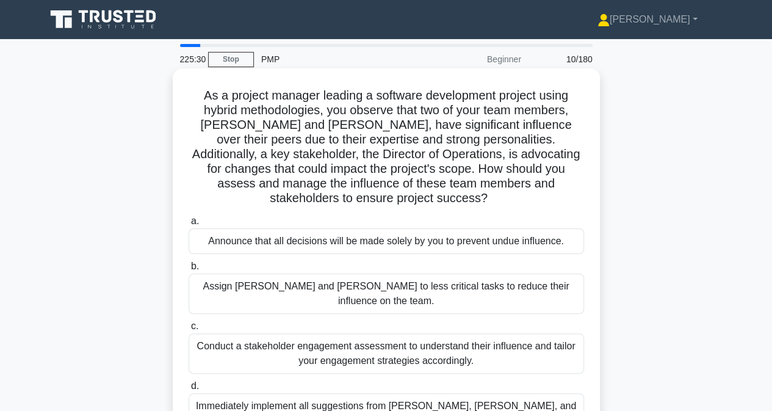
click at [347, 333] on div "Conduct a stakeholder engagement assessment to understand their influence and t…" at bounding box center [386, 353] width 395 height 40
click at [189, 328] on input "c. Conduct a stakeholder engagement assessment to understand their influence an…" at bounding box center [189, 326] width 0 height 8
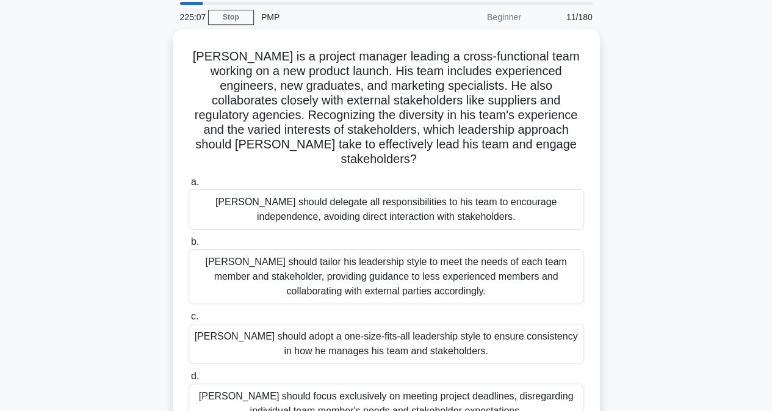
scroll to position [61, 0]
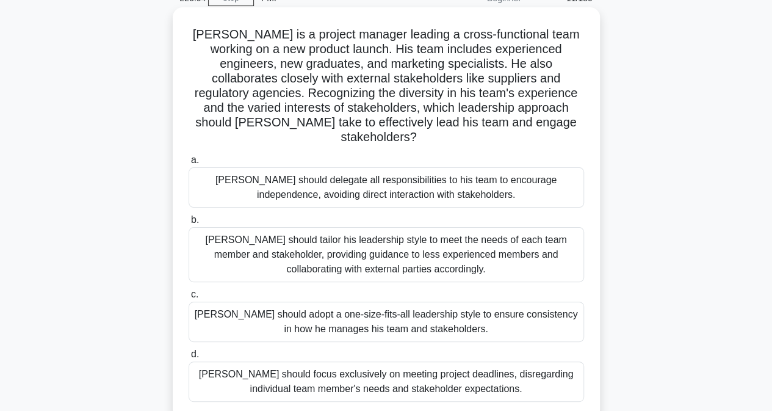
click at [243, 236] on div "John should tailor his leadership style to meet the needs of each team member a…" at bounding box center [386, 254] width 395 height 55
click at [189, 224] on input "b. John should tailor his leadership style to meet the needs of each team membe…" at bounding box center [189, 220] width 0 height 8
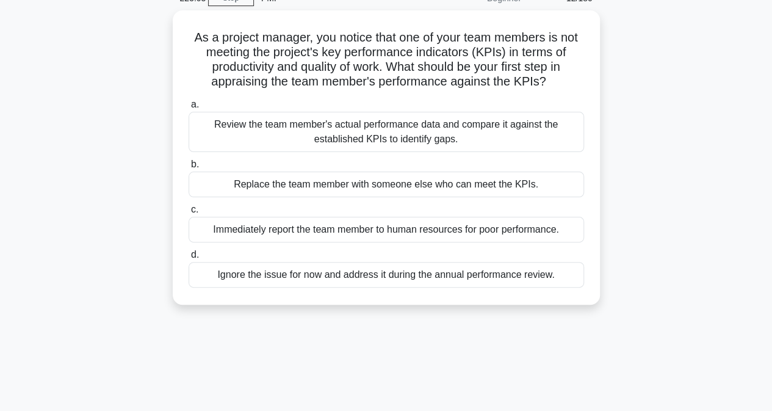
scroll to position [0, 0]
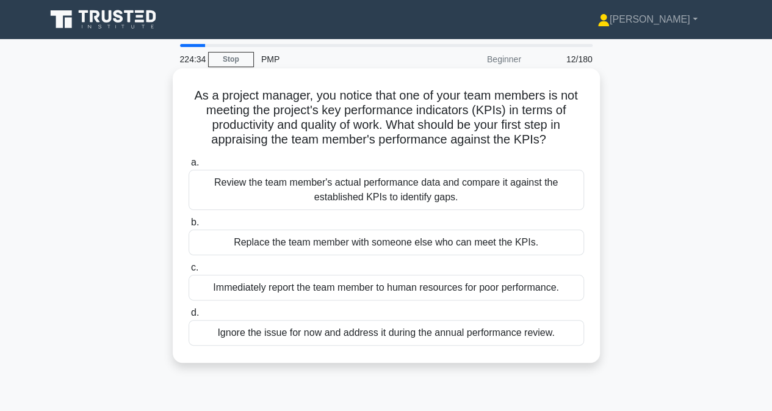
click at [267, 198] on div "Review the team member's actual performance data and compare it against the est…" at bounding box center [386, 190] width 395 height 40
click at [189, 167] on input "a. Review the team member's actual performance data and compare it against the …" at bounding box center [189, 163] width 0 height 8
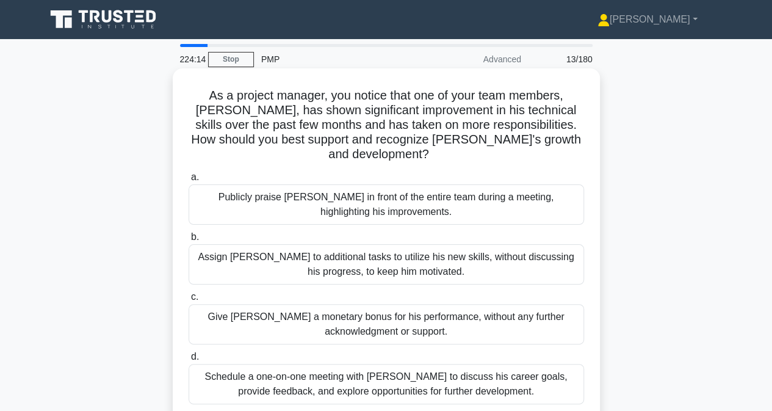
click at [247, 369] on div "Schedule a one-on-one meeting with Alex to discuss his career goals, provide fe…" at bounding box center [386, 384] width 395 height 40
click at [189, 361] on input "d. Schedule a one-on-one meeting with Alex to discuss his career goals, provide…" at bounding box center [189, 357] width 0 height 8
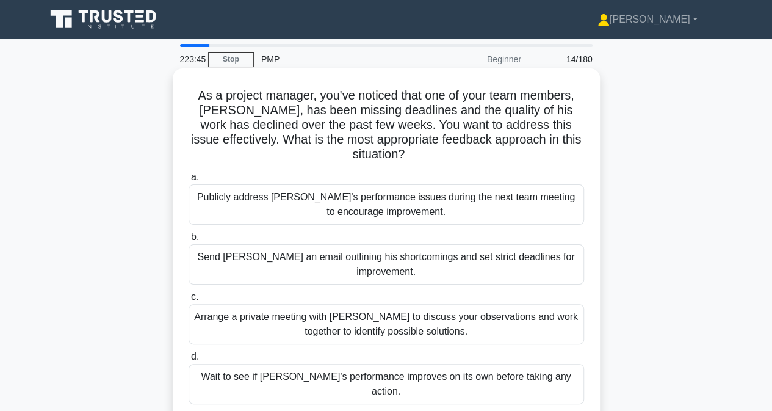
click at [267, 308] on div "Arrange a private meeting with Alex to discuss your observations and work toget…" at bounding box center [386, 324] width 395 height 40
click at [189, 301] on input "c. Arrange a private meeting with Alex to discuss your observations and work to…" at bounding box center [189, 297] width 0 height 8
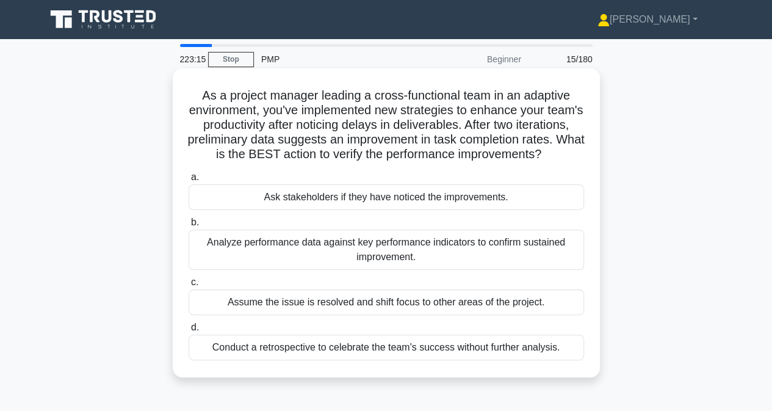
click at [220, 265] on div "Analyze performance data against key performance indicators to confirm sustaine…" at bounding box center [386, 249] width 395 height 40
click at [189, 226] on input "b. Analyze performance data against key performance indicators to confirm susta…" at bounding box center [189, 222] width 0 height 8
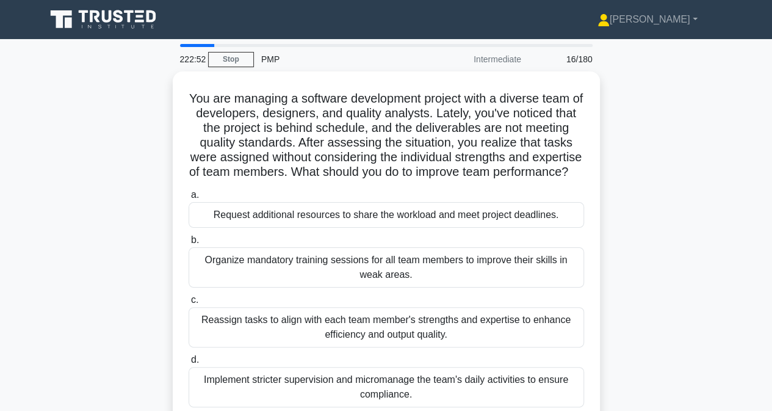
scroll to position [61, 0]
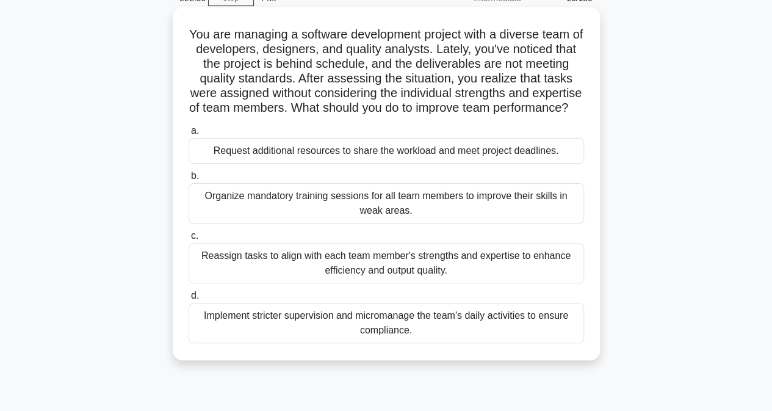
click at [349, 276] on div "Reassign tasks to align with each team member's strengths and expertise to enha…" at bounding box center [386, 263] width 395 height 40
click at [189, 240] on input "c. Reassign tasks to align with each team member's strengths and expertise to e…" at bounding box center [189, 236] width 0 height 8
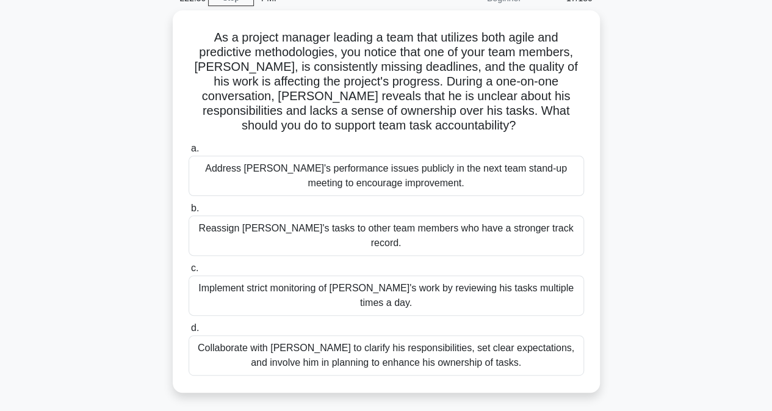
scroll to position [0, 0]
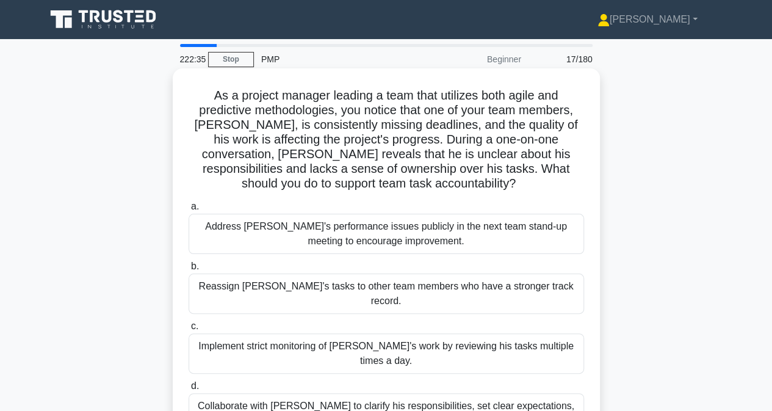
click at [248, 393] on div "Collaborate with Alex to clarify his responsibilities, set clear expectations, …" at bounding box center [386, 413] width 395 height 40
click at [189, 387] on input "d. Collaborate with Alex to clarify his responsibilities, set clear expectation…" at bounding box center [189, 386] width 0 height 8
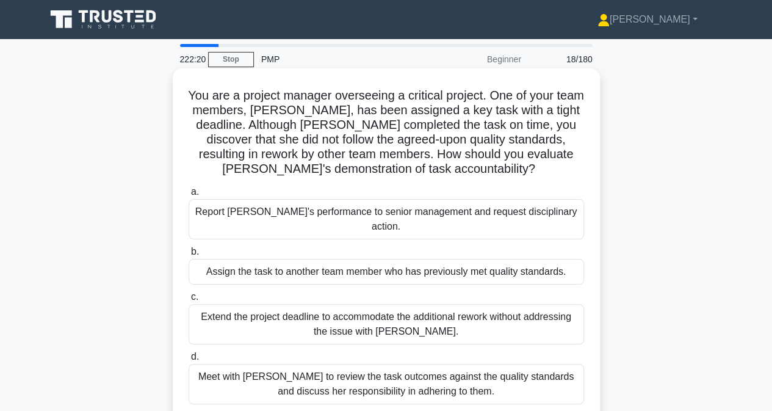
click at [236, 368] on div "Meet with Priya to review the task outcomes against the quality standards and d…" at bounding box center [386, 384] width 395 height 40
click at [189, 361] on input "d. Meet with Priya to review the task outcomes against the quality standards an…" at bounding box center [189, 357] width 0 height 8
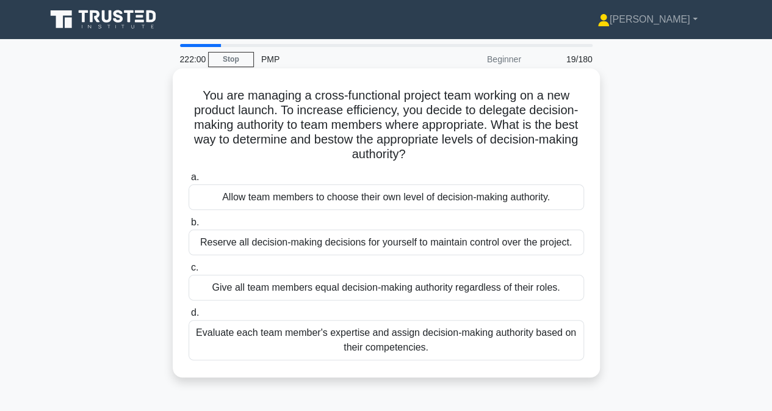
click at [233, 347] on div "Evaluate each team member's expertise and assign decision-making authority base…" at bounding box center [386, 340] width 395 height 40
click at [189, 317] on input "d. Evaluate each team member's expertise and assign decision-making authority b…" at bounding box center [189, 313] width 0 height 8
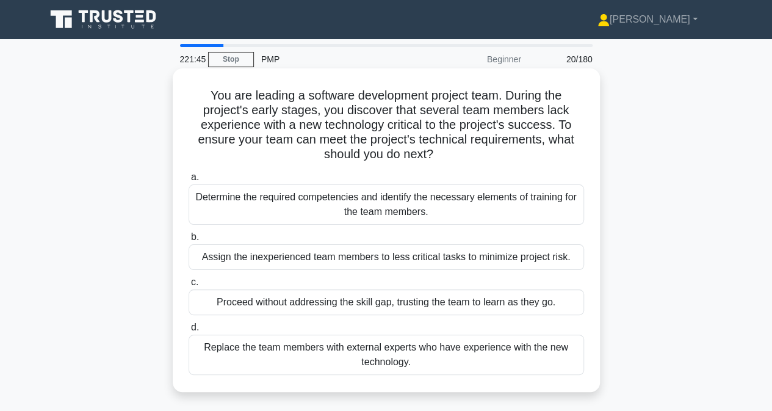
click at [253, 205] on div "Determine the required competencies and identify the necessary elements of trai…" at bounding box center [386, 204] width 395 height 40
click at [189, 181] on input "a. Determine the required competencies and identify the necessary elements of t…" at bounding box center [189, 177] width 0 height 8
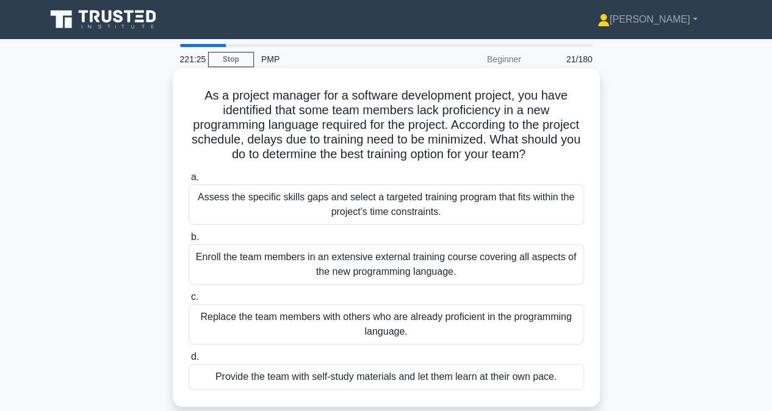
click at [310, 207] on div "Assess the specific skills gaps and select a targeted training program that fit…" at bounding box center [386, 204] width 395 height 40
click at [189, 181] on input "a. Assess the specific skills gaps and select a targeted training program that …" at bounding box center [189, 177] width 0 height 8
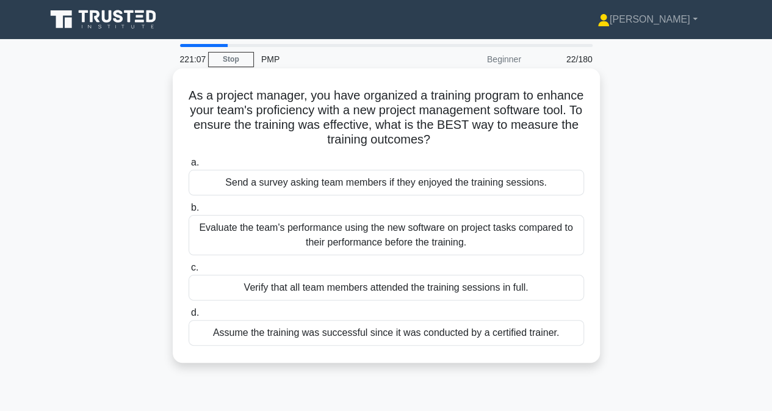
click at [235, 239] on div "Evaluate the team's performance using the new software on project tasks compare…" at bounding box center [386, 235] width 395 height 40
click at [189, 212] on input "b. Evaluate the team's performance using the new software on project tasks comp…" at bounding box center [189, 208] width 0 height 8
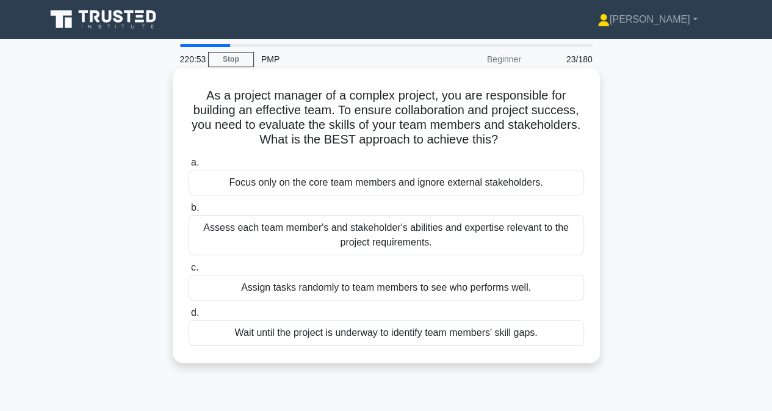
click at [272, 243] on div "Assess each team member's and stakeholder's abilities and expertise relevant to…" at bounding box center [386, 235] width 395 height 40
click at [189, 212] on input "b. Assess each team member's and stakeholder's abilities and expertise relevant…" at bounding box center [189, 208] width 0 height 8
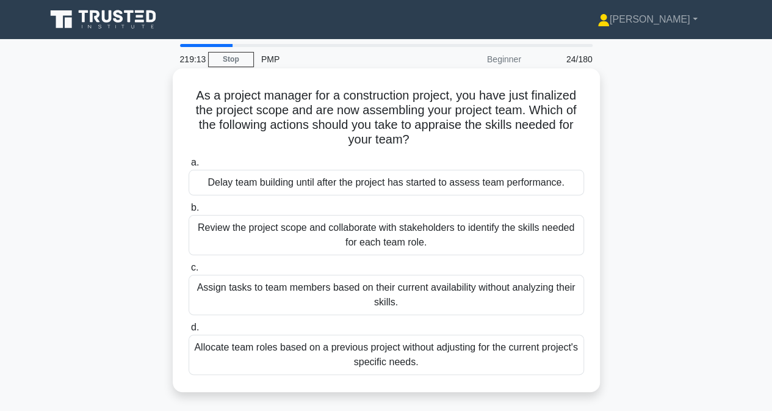
click at [259, 235] on div "Review the project scope and collaborate with stakeholders to identify the skil…" at bounding box center [386, 235] width 395 height 40
click at [189, 212] on input "b. Review the project scope and collaborate with stakeholders to identify the s…" at bounding box center [189, 208] width 0 height 8
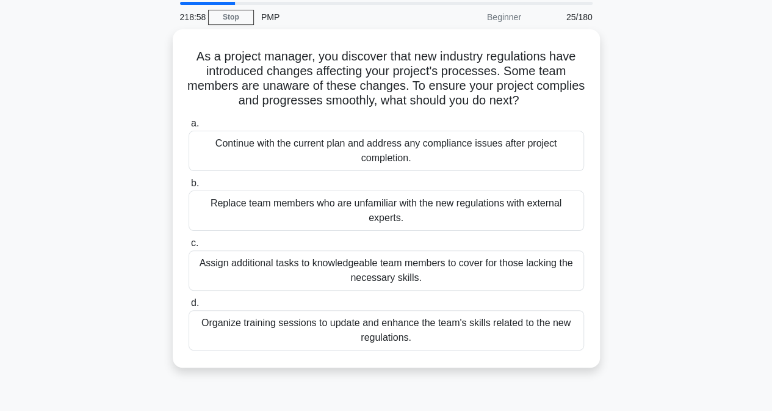
scroll to position [61, 0]
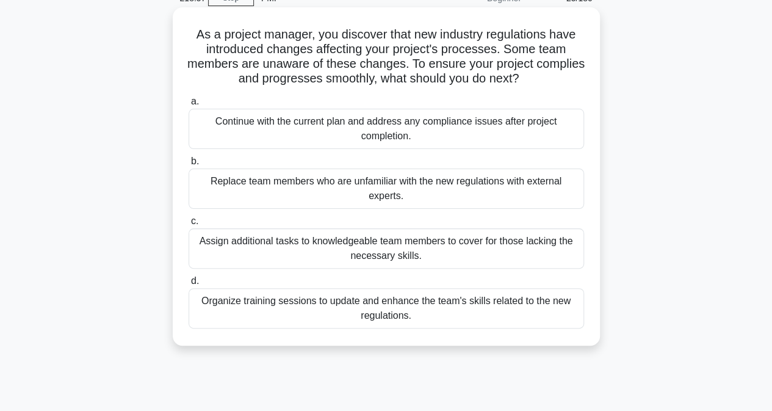
click at [238, 306] on div "Organize training sessions to update and enhance the team's skills related to t…" at bounding box center [386, 308] width 395 height 40
click at [189, 285] on input "d. Organize training sessions to update and enhance the team's skills related t…" at bounding box center [189, 281] width 0 height 8
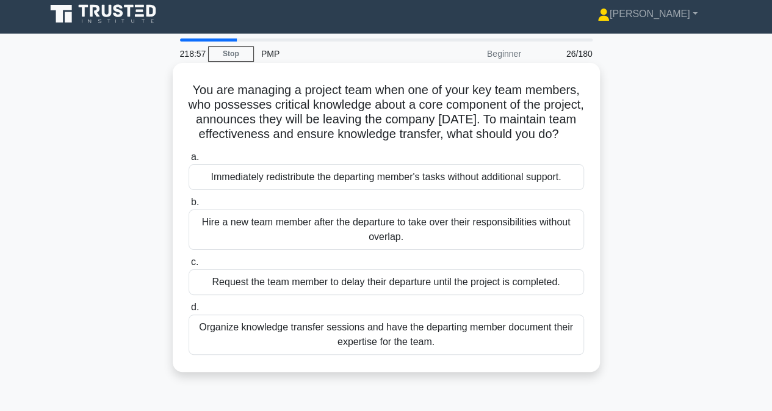
scroll to position [0, 0]
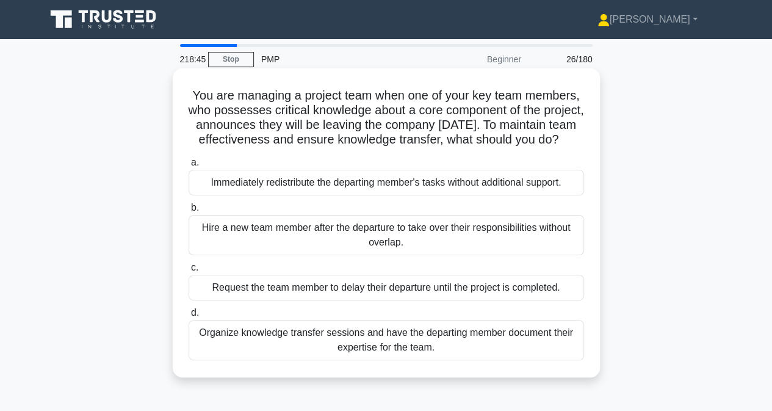
click at [253, 357] on div "Organize knowledge transfer sessions and have the departing member document the…" at bounding box center [386, 340] width 395 height 40
click at [189, 317] on input "d. Organize knowledge transfer sessions and have the departing member document …" at bounding box center [189, 313] width 0 height 8
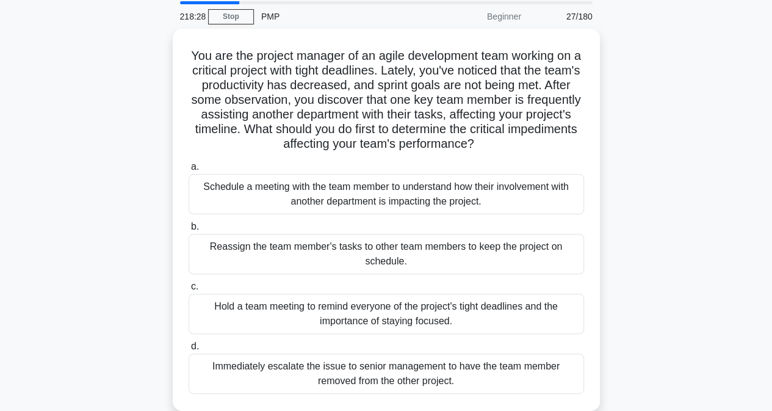
scroll to position [61, 0]
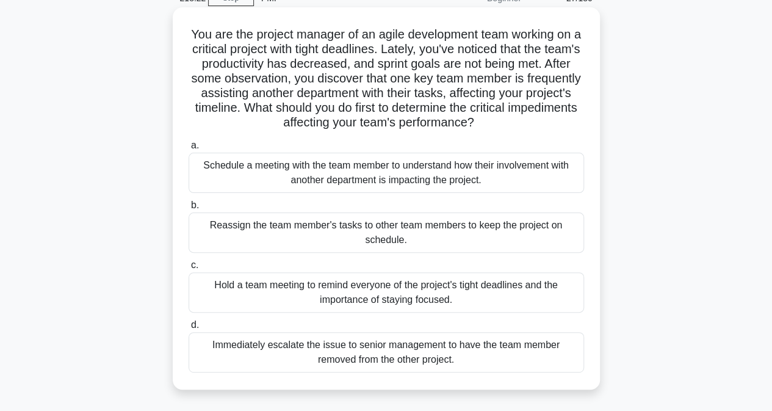
click at [241, 178] on div "Schedule a meeting with the team member to understand how their involvement wit…" at bounding box center [386, 173] width 395 height 40
click at [189, 150] on input "a. Schedule a meeting with the team member to understand how their involvement …" at bounding box center [189, 146] width 0 height 8
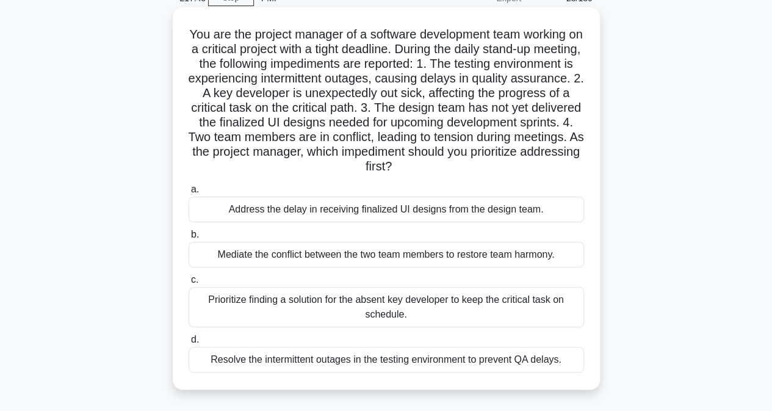
click at [336, 311] on div "Prioritize finding a solution for the absent key developer to keep the critical…" at bounding box center [386, 307] width 395 height 40
click at [189, 284] on input "c. Prioritize finding a solution for the absent key developer to keep the criti…" at bounding box center [189, 280] width 0 height 8
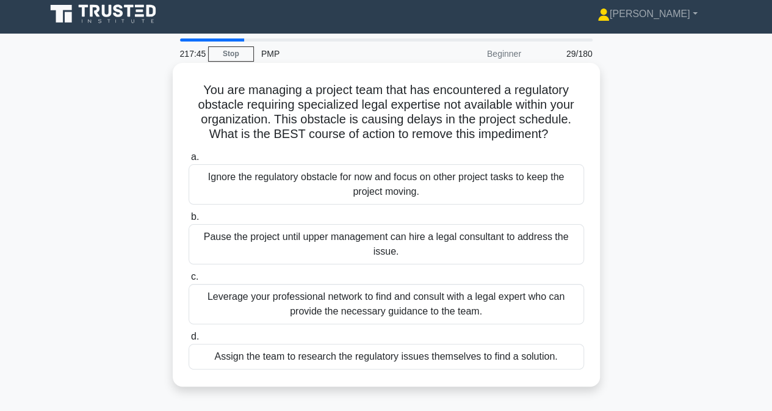
scroll to position [0, 0]
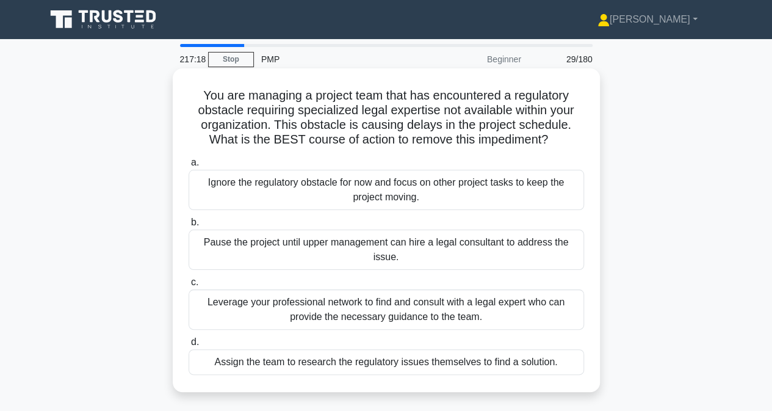
click at [278, 306] on div "Leverage your professional network to find and consult with a legal expert who …" at bounding box center [386, 309] width 395 height 40
click at [189, 286] on input "c. Leverage your professional network to find and consult with a legal expert w…" at bounding box center [189, 282] width 0 height 8
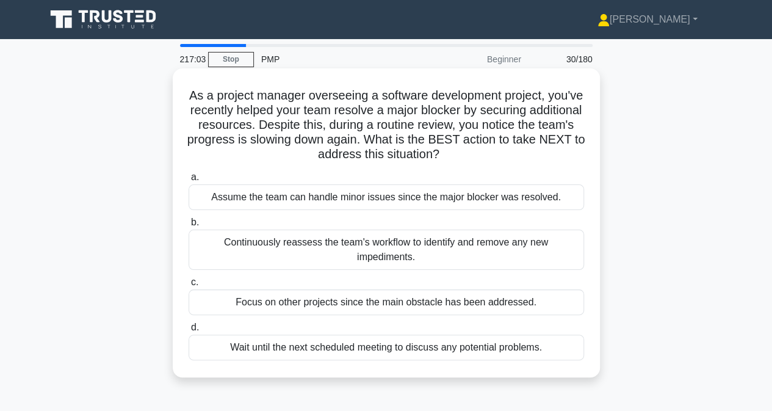
click at [207, 247] on div "Continuously reassess the team's workflow to identify and remove any new impedi…" at bounding box center [386, 249] width 395 height 40
click at [189, 226] on input "b. Continuously reassess the team's workflow to identify and remove any new imp…" at bounding box center [189, 222] width 0 height 8
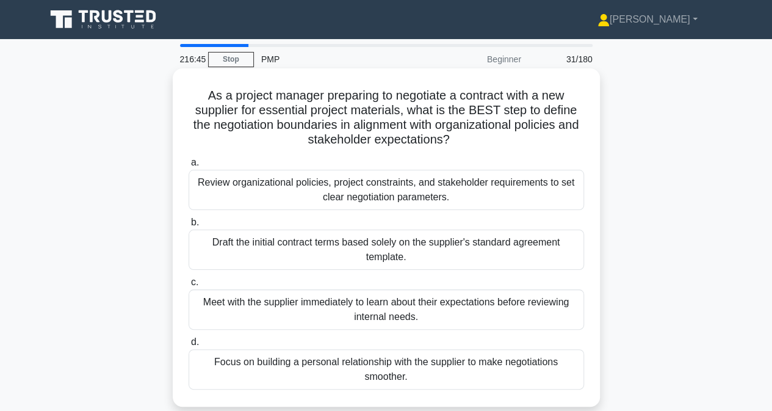
click at [248, 197] on div "Review organizational policies, project constraints, and stakeholder requiremen…" at bounding box center [386, 190] width 395 height 40
click at [189, 167] on input "a. Review organizational policies, project constraints, and stakeholder require…" at bounding box center [189, 163] width 0 height 8
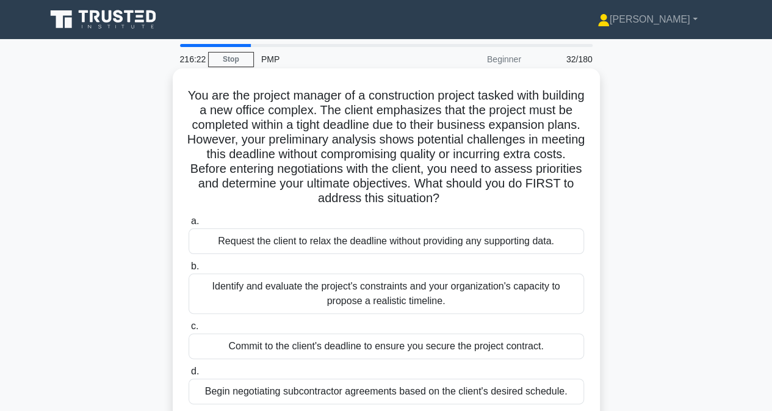
click at [294, 297] on div "Identify and evaluate the project's constraints and your organization's capacit…" at bounding box center [386, 293] width 395 height 40
click at [189, 270] on input "b. Identify and evaluate the project's constraints and your organization's capa…" at bounding box center [189, 266] width 0 height 8
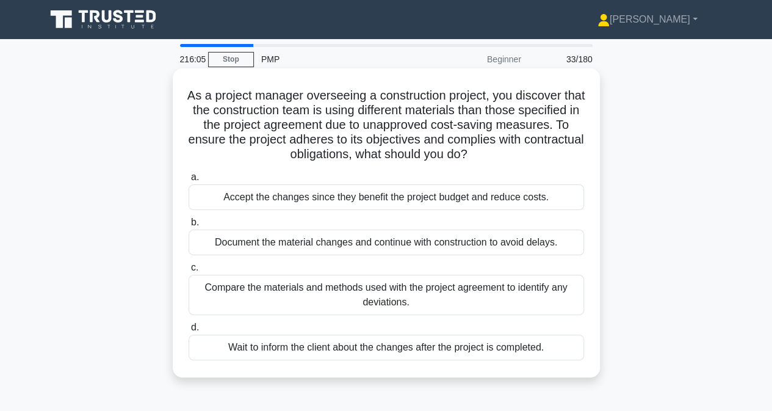
click at [270, 301] on div "Compare the materials and methods used with the project agreement to identify a…" at bounding box center [386, 295] width 395 height 40
click at [189, 272] on input "c. Compare the materials and methods used with the project agreement to identif…" at bounding box center [189, 268] width 0 height 8
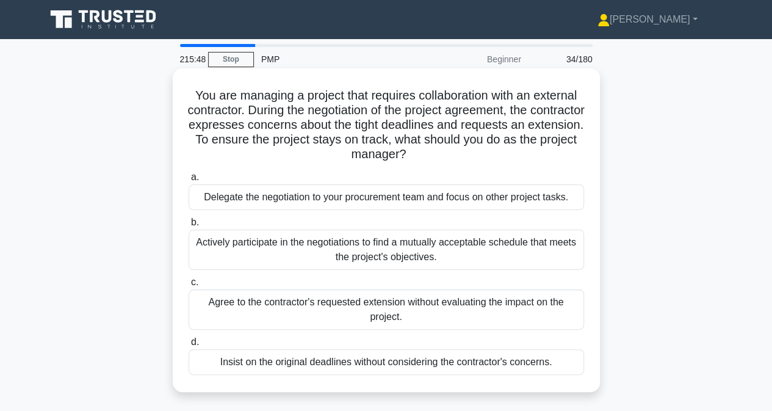
click at [272, 252] on div "Actively participate in the negotiations to find a mutually acceptable schedule…" at bounding box center [386, 249] width 395 height 40
click at [189, 226] on input "b. Actively participate in the negotiations to find a mutually acceptable sched…" at bounding box center [189, 222] width 0 height 8
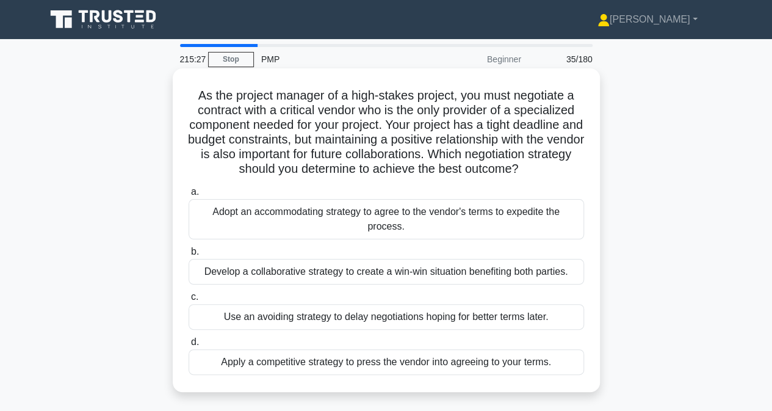
click at [267, 275] on div "Develop a collaborative strategy to create a win-win situation benefiting both …" at bounding box center [386, 272] width 395 height 26
click at [189, 256] on input "b. Develop a collaborative strategy to create a win-win situation benefiting bo…" at bounding box center [189, 252] width 0 height 8
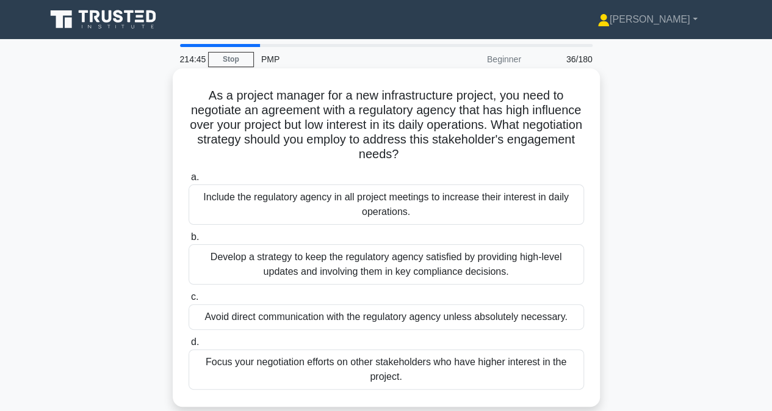
click at [306, 273] on div "Develop a strategy to keep the regulatory agency satisfied by providing high-le…" at bounding box center [386, 264] width 395 height 40
click at [189, 241] on input "b. Develop a strategy to keep the regulatory agency satisfied by providing high…" at bounding box center [189, 237] width 0 height 8
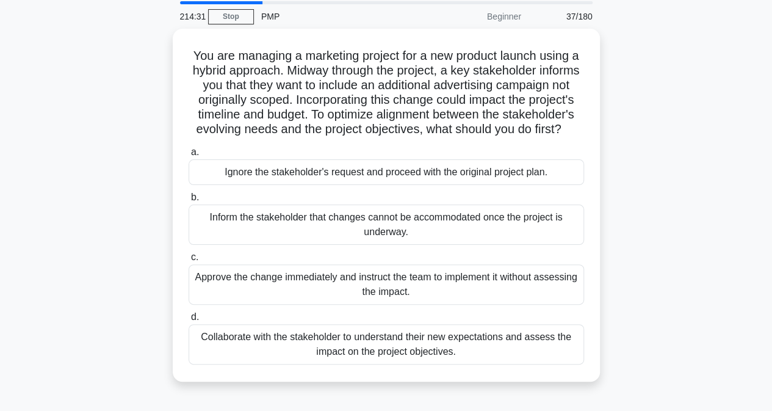
scroll to position [61, 0]
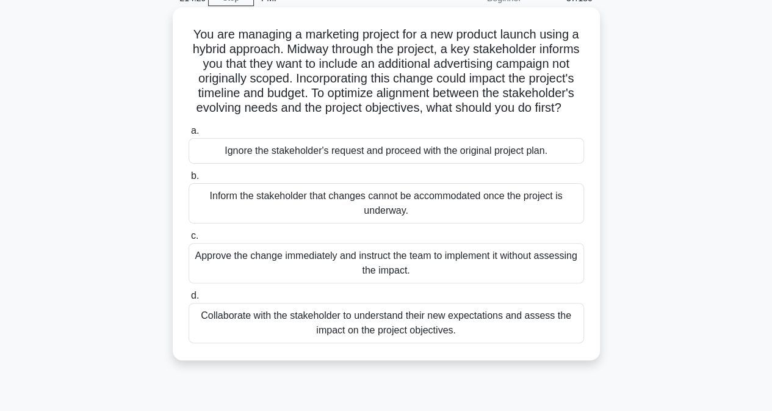
click at [226, 338] on div "Collaborate with the stakeholder to understand their new expectations and asses…" at bounding box center [386, 323] width 395 height 40
click at [189, 300] on input "d. Collaborate with the stakeholder to understand their new expectations and as…" at bounding box center [189, 296] width 0 height 8
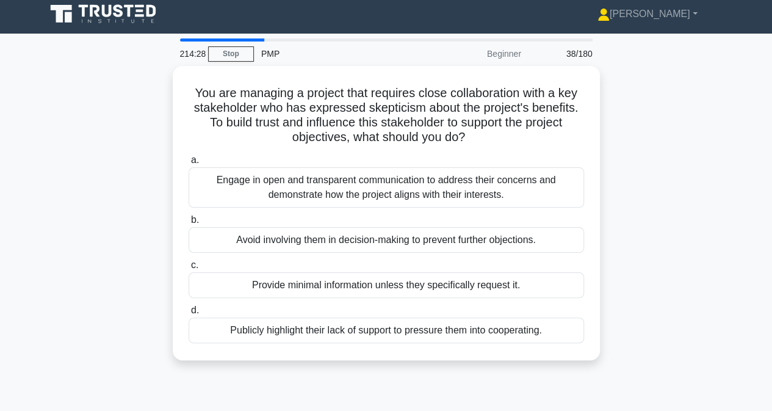
scroll to position [0, 0]
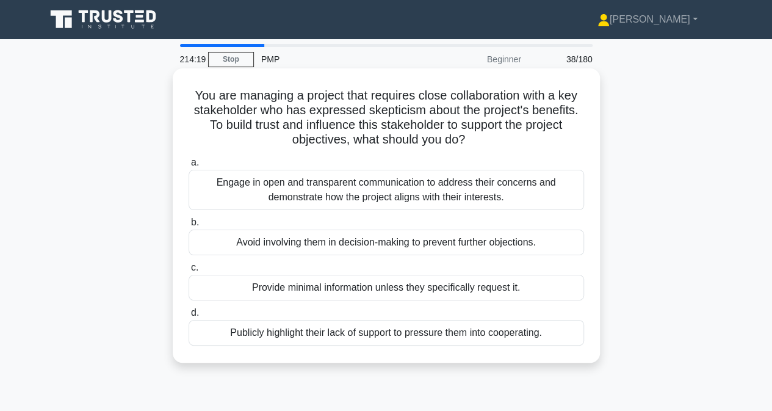
click at [236, 187] on div "Engage in open and transparent communication to address their concerns and demo…" at bounding box center [386, 190] width 395 height 40
click at [189, 167] on input "a. Engage in open and transparent communication to address their concerns and d…" at bounding box center [189, 163] width 0 height 8
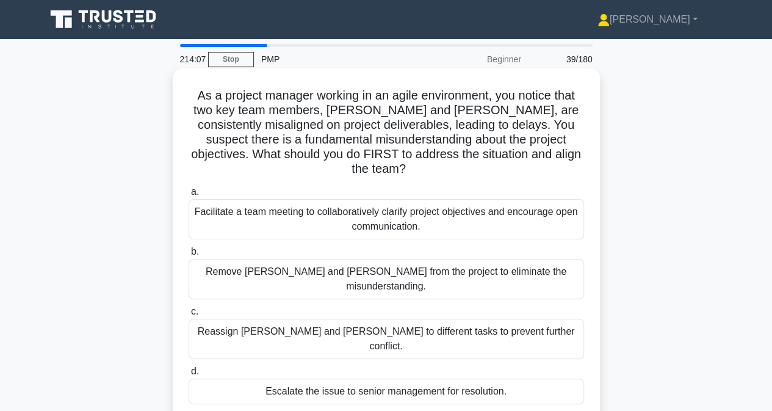
click at [228, 207] on div "Facilitate a team meeting to collaboratively clarify project objectives and enc…" at bounding box center [386, 219] width 395 height 40
click at [189, 196] on input "a. Facilitate a team meeting to collaboratively clarify project objectives and …" at bounding box center [189, 192] width 0 height 8
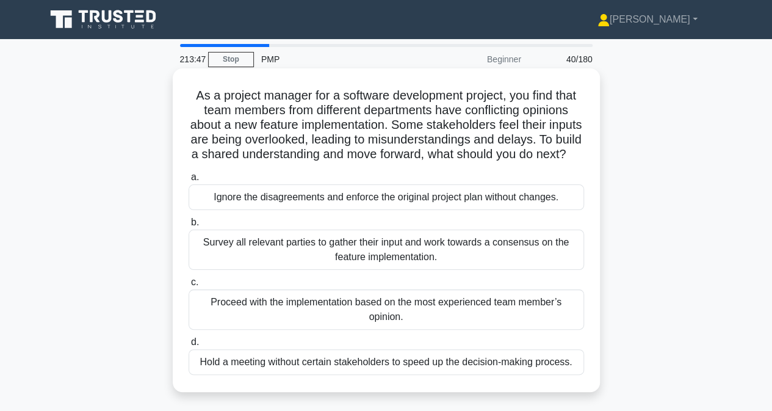
click at [223, 264] on div "Survey all relevant parties to gather their input and work towards a consensus …" at bounding box center [386, 249] width 395 height 40
click at [189, 226] on input "b. Survey all relevant parties to gather their input and work towards a consens…" at bounding box center [189, 222] width 0 height 8
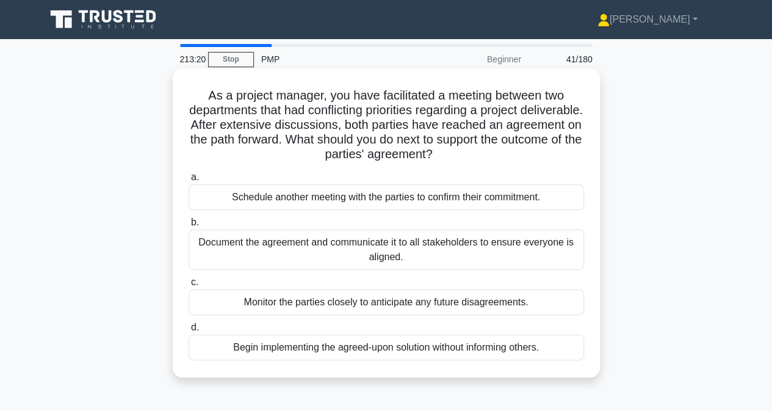
click at [284, 256] on div "Document the agreement and communicate it to all stakeholders to ensure everyon…" at bounding box center [386, 249] width 395 height 40
click at [189, 226] on input "b. Document the agreement and communicate it to all stakeholders to ensure ever…" at bounding box center [189, 222] width 0 height 8
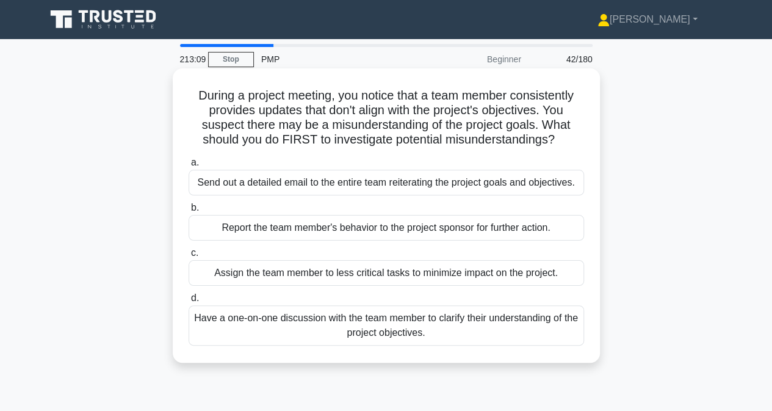
click at [253, 334] on div "Have a one-on-one discussion with the team member to clarify their understandin…" at bounding box center [386, 325] width 395 height 40
click at [189, 302] on input "d. Have a one-on-one discussion with the team member to clarify their understan…" at bounding box center [189, 298] width 0 height 8
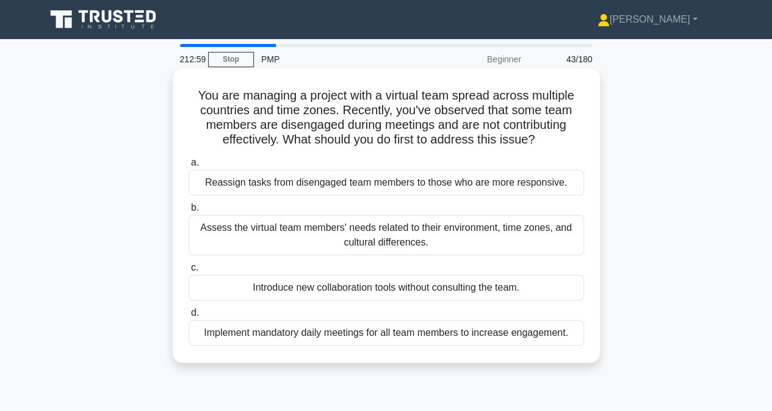
click at [238, 234] on div "Assess the virtual team members' needs related to their environment, time zones…" at bounding box center [386, 235] width 395 height 40
click at [189, 212] on input "b. Assess the virtual team members' needs related to their environment, time zo…" at bounding box center [189, 208] width 0 height 8
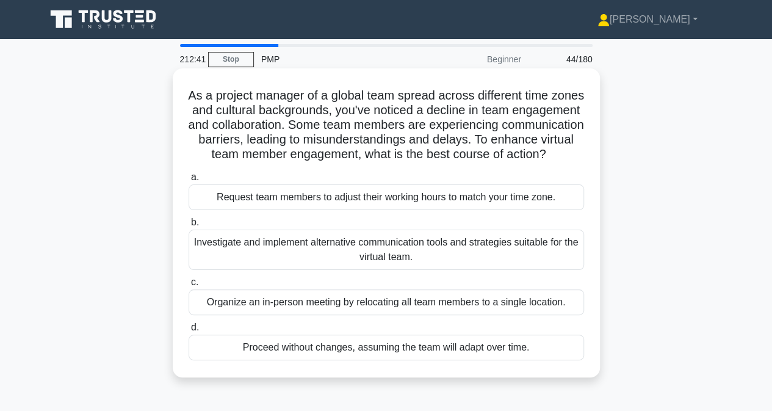
click at [237, 264] on div "Investigate and implement alternative communication tools and strategies suitab…" at bounding box center [386, 249] width 395 height 40
click at [189, 226] on input "b. Investigate and implement alternative communication tools and strategies sui…" at bounding box center [189, 222] width 0 height 8
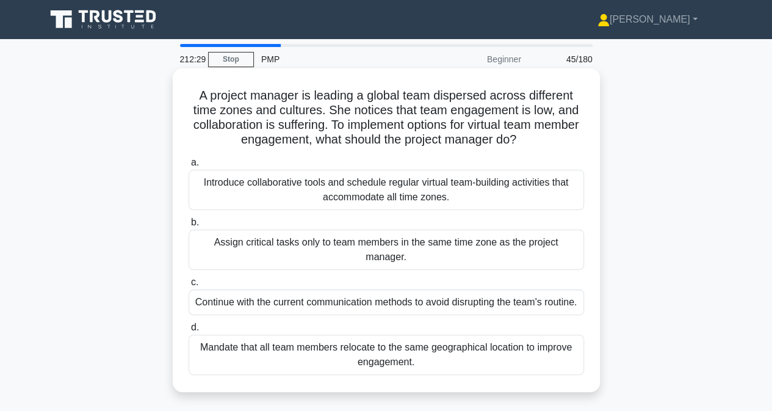
click at [263, 187] on div "Introduce collaborative tools and schedule regular virtual team-building activi…" at bounding box center [386, 190] width 395 height 40
click at [189, 167] on input "a. Introduce collaborative tools and schedule regular virtual team-building act…" at bounding box center [189, 163] width 0 height 8
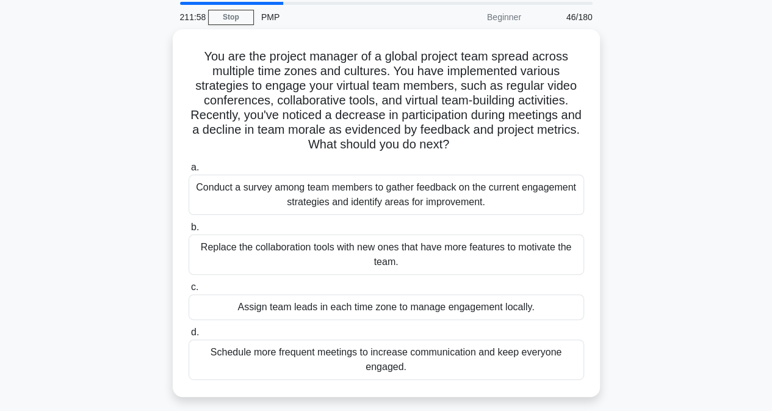
scroll to position [61, 0]
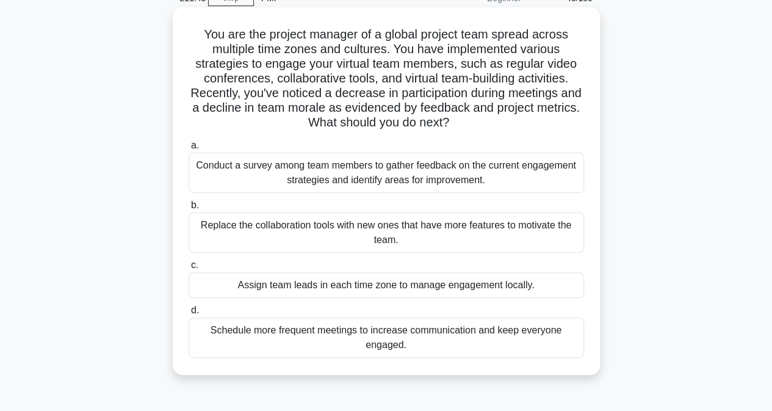
click at [218, 174] on div "Conduct a survey among team members to gather feedback on the current engagemen…" at bounding box center [386, 173] width 395 height 40
click at [189, 150] on input "a. Conduct a survey among team members to gather feedback on the current engage…" at bounding box center [189, 146] width 0 height 8
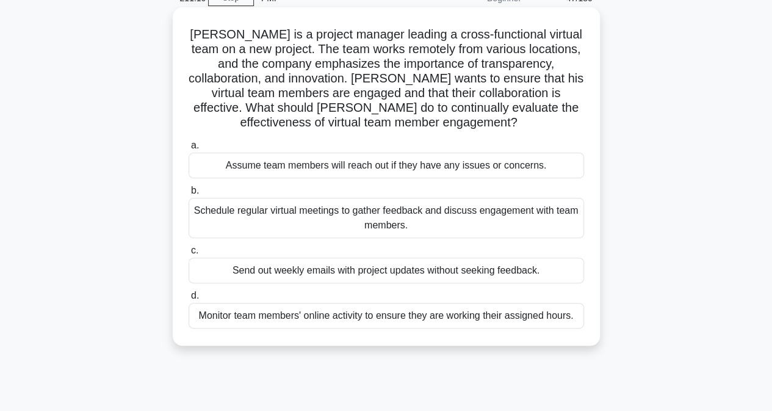
click at [236, 218] on div "Schedule regular virtual meetings to gather feedback and discuss engagement wit…" at bounding box center [386, 218] width 395 height 40
click at [189, 195] on input "b. Schedule regular virtual meetings to gather feedback and discuss engagement …" at bounding box center [189, 191] width 0 height 8
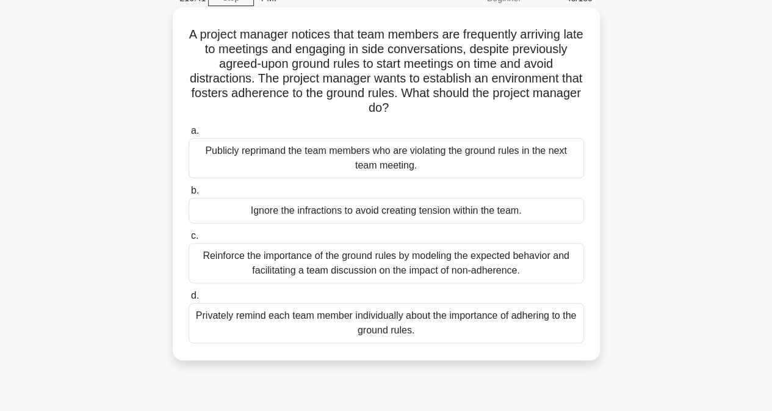
click at [234, 260] on div "Reinforce the importance of the ground rules by modeling the expected behavior …" at bounding box center [386, 263] width 395 height 40
click at [189, 240] on input "c. Reinforce the importance of the ground rules by modeling the expected behavi…" at bounding box center [189, 236] width 0 height 8
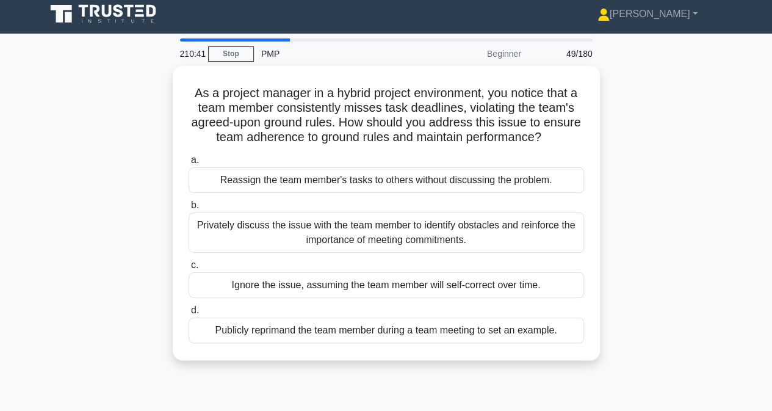
scroll to position [0, 0]
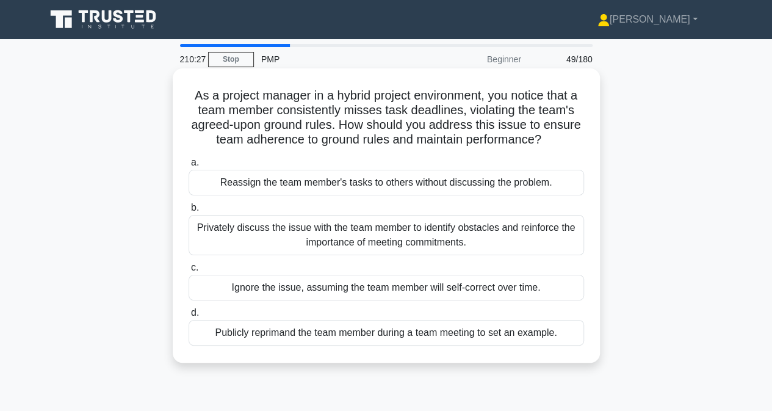
click at [213, 240] on div "Privately discuss the issue with the team member to identify obstacles and rein…" at bounding box center [386, 235] width 395 height 40
click at [189, 212] on input "b. Privately discuss the issue with the team member to identify obstacles and r…" at bounding box center [189, 208] width 0 height 8
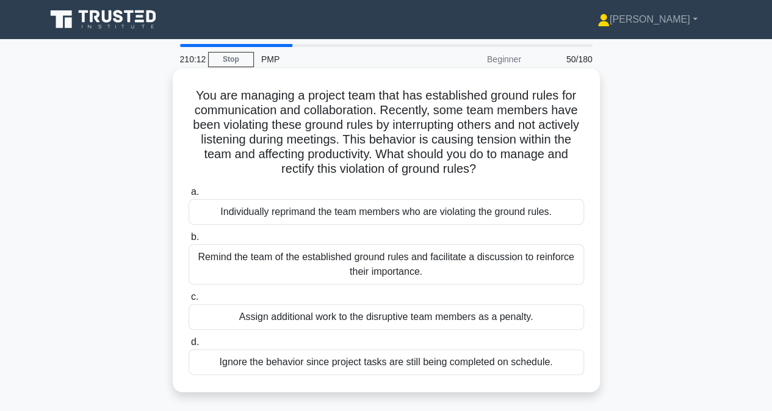
click at [226, 261] on div "Remind the team of the established ground rules and facilitate a discussion to …" at bounding box center [386, 264] width 395 height 40
click at [189, 241] on input "b. Remind the team of the established ground rules and facilitate a discussion …" at bounding box center [189, 237] width 0 height 8
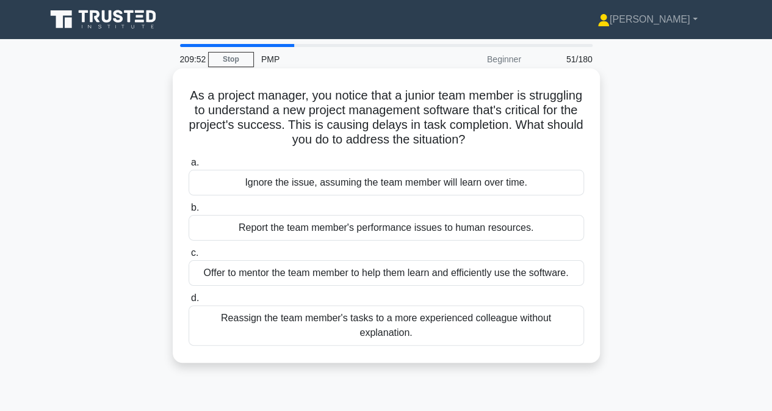
click at [212, 272] on div "Offer to mentor the team member to help them learn and efficiently use the soft…" at bounding box center [386, 273] width 395 height 26
click at [189, 257] on input "c. Offer to mentor the team member to help them learn and efficiently use the s…" at bounding box center [189, 253] width 0 height 8
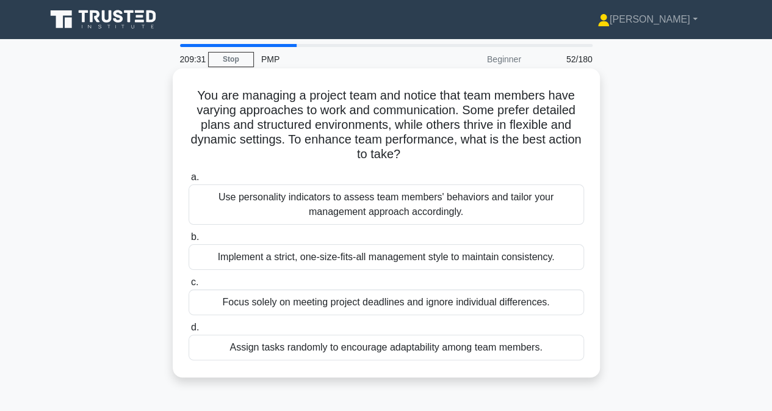
click at [270, 206] on div "Use personality indicators to assess team members' behaviors and tailor your ma…" at bounding box center [386, 204] width 395 height 40
click at [189, 181] on input "a. Use personality indicators to assess team members' behaviors and tailor your…" at bounding box center [189, 177] width 0 height 8
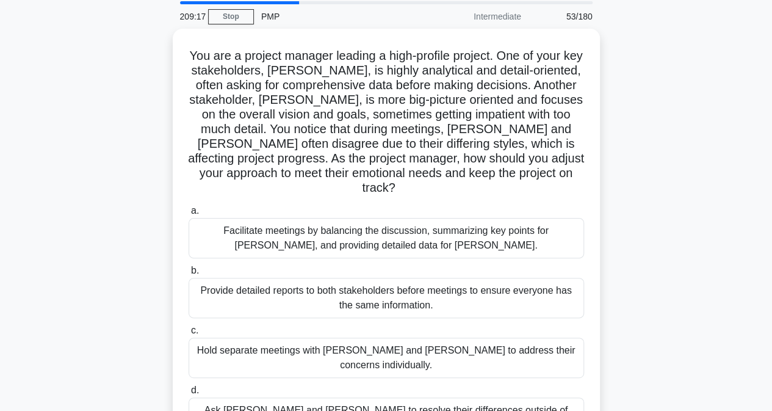
scroll to position [61, 0]
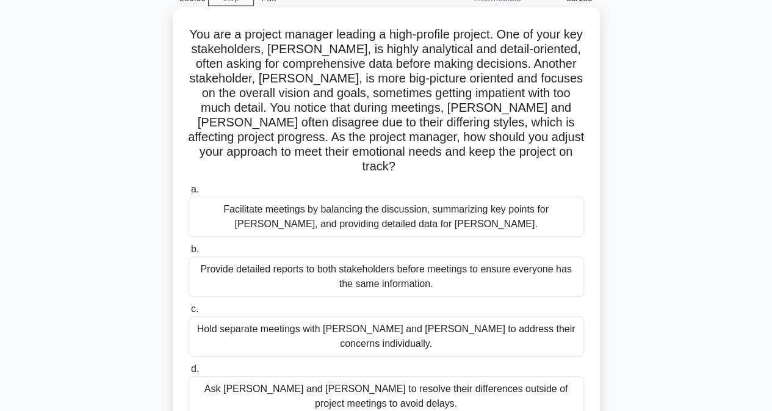
click at [280, 213] on div "Facilitate meetings by balancing the discussion, summarizing key points for Joh…" at bounding box center [386, 217] width 395 height 40
click at [189, 193] on input "a. Facilitate meetings by balancing the discussion, summarizing key points for …" at bounding box center [189, 190] width 0 height 8
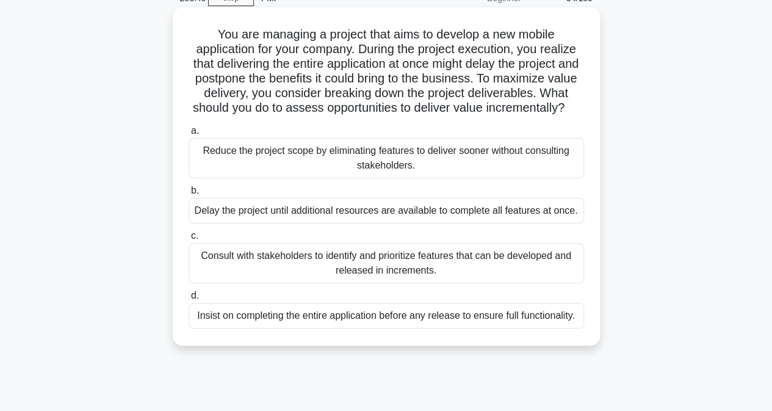
click at [316, 278] on div "Consult with stakeholders to identify and prioritize features that can be devel…" at bounding box center [386, 263] width 395 height 40
click at [189, 240] on input "c. Consult with stakeholders to identify and prioritize features that can be de…" at bounding box center [189, 236] width 0 height 8
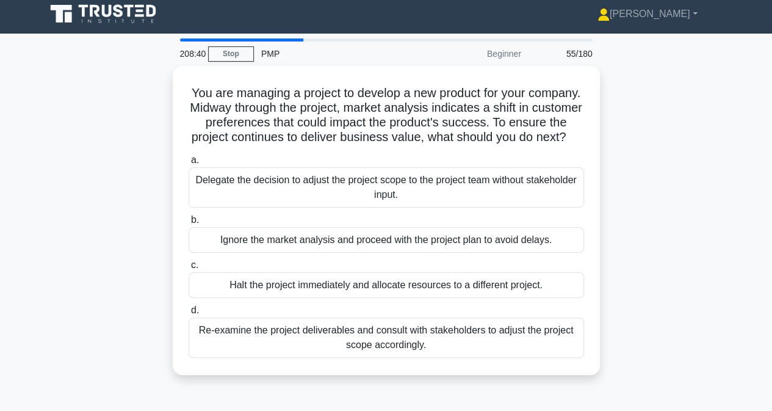
scroll to position [0, 0]
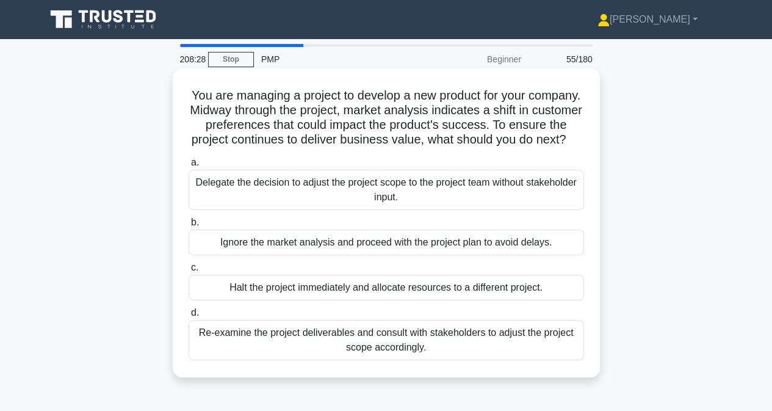
click at [248, 358] on div "Re-examine the project deliverables and consult with stakeholders to adjust the…" at bounding box center [386, 340] width 395 height 40
click at [189, 317] on input "d. Re-examine the project deliverables and consult with stakeholders to adjust …" at bounding box center [189, 313] width 0 height 8
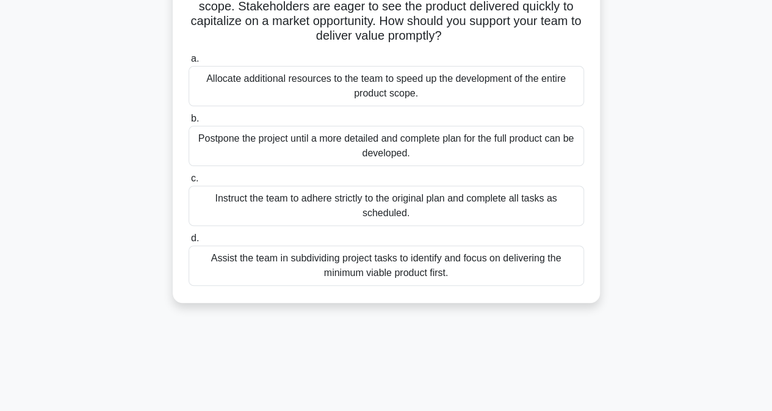
scroll to position [122, 0]
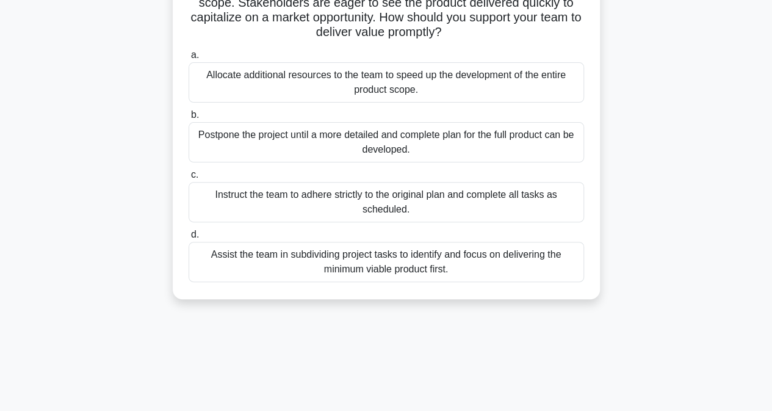
click at [267, 269] on div "Assist the team in subdividing project tasks to identify and focus on deliverin…" at bounding box center [386, 262] width 395 height 40
click at [189, 239] on input "d. Assist the team in subdividing project tasks to identify and focus on delive…" at bounding box center [189, 235] width 0 height 8
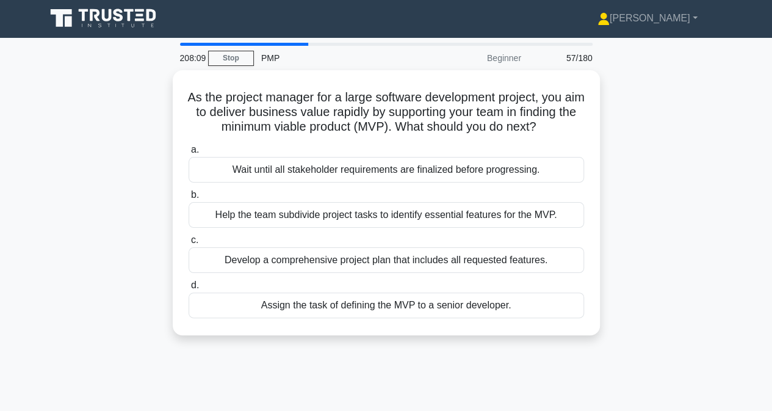
scroll to position [0, 0]
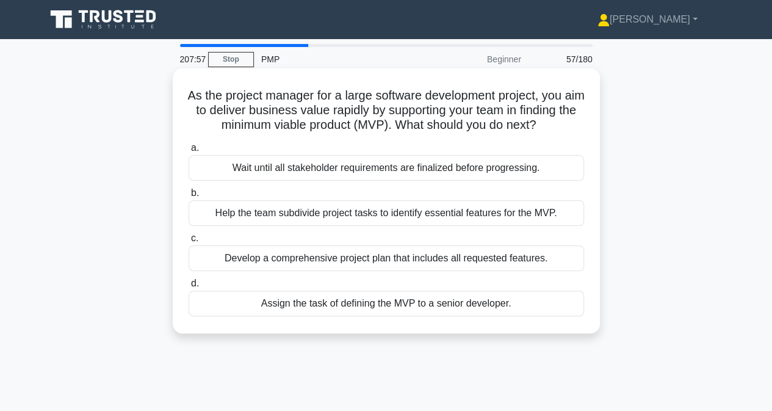
click at [254, 226] on div "Help the team subdivide project tasks to identify essential features for the MV…" at bounding box center [386, 213] width 395 height 26
click at [189, 197] on input "b. Help the team subdivide project tasks to identify essential features for the…" at bounding box center [189, 193] width 0 height 8
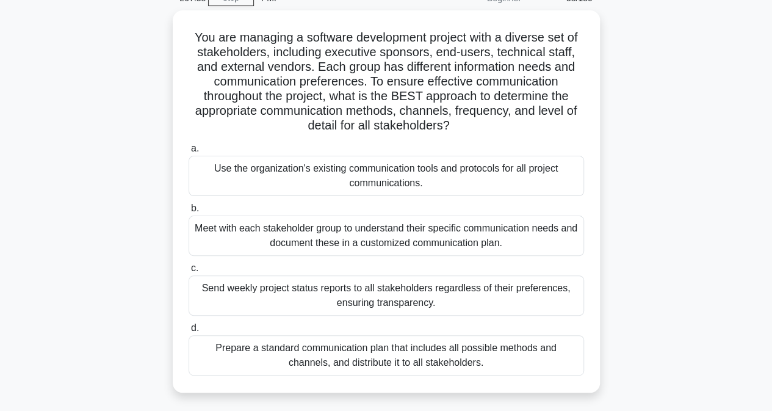
scroll to position [122, 0]
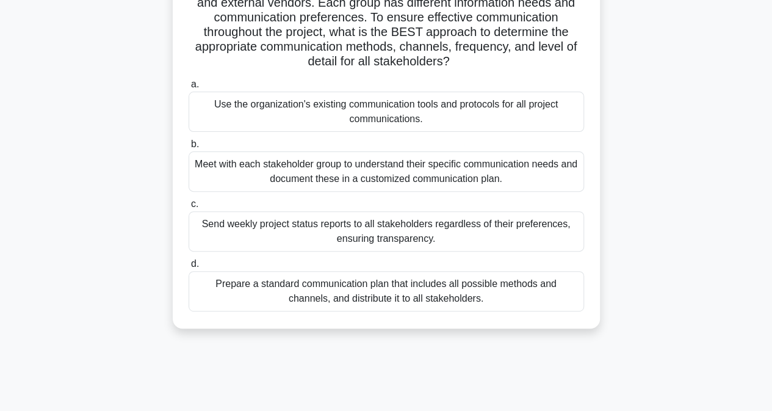
click at [224, 167] on div "Meet with each stakeholder group to understand their specific communication nee…" at bounding box center [386, 171] width 395 height 40
click at [189, 148] on input "b. Meet with each stakeholder group to understand their specific communication …" at bounding box center [189, 144] width 0 height 8
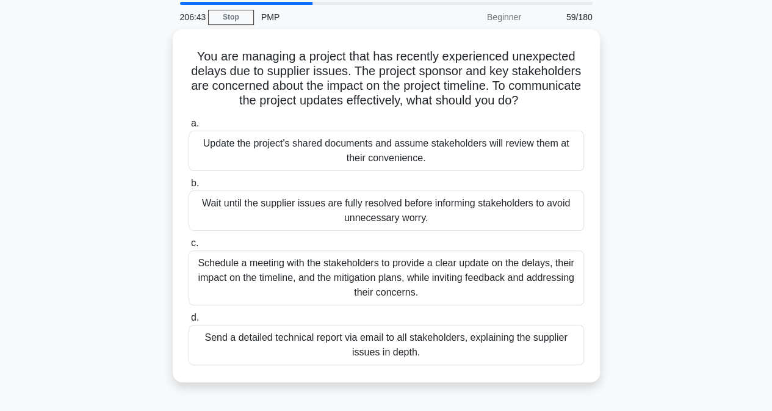
scroll to position [61, 0]
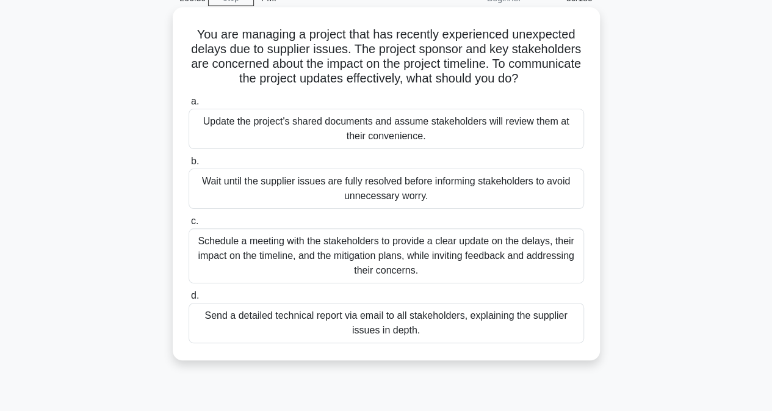
click at [270, 254] on div "Schedule a meeting with the stakeholders to provide a clear update on the delay…" at bounding box center [386, 255] width 395 height 55
click at [189, 225] on input "c. Schedule a meeting with the stakeholders to provide a clear update on the de…" at bounding box center [189, 221] width 0 height 8
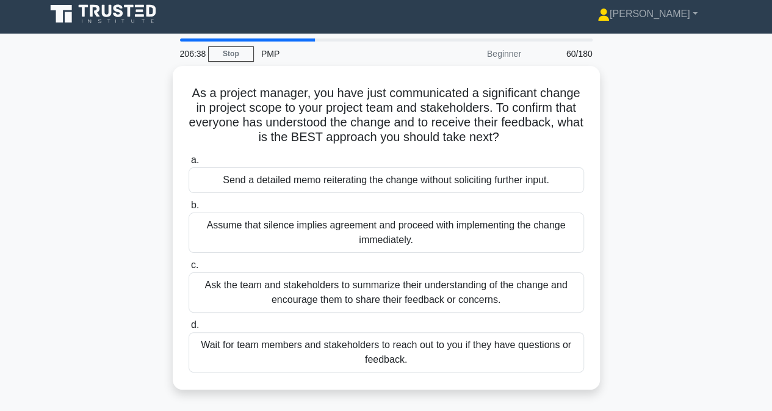
scroll to position [0, 0]
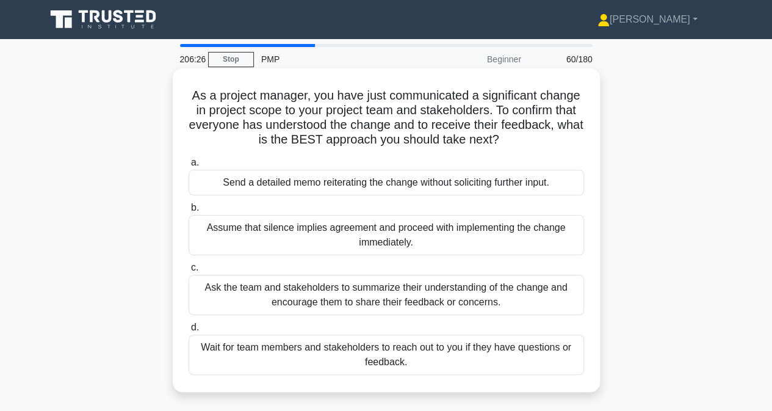
click at [278, 295] on div "Ask the team and stakeholders to summarize their understanding of the change an…" at bounding box center [386, 295] width 395 height 40
click at [189, 272] on input "c. Ask the team and stakeholders to summarize their understanding of the change…" at bounding box center [189, 268] width 0 height 8
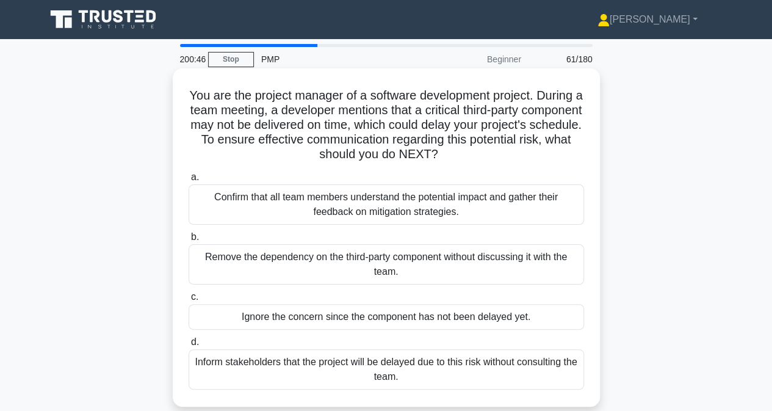
click at [223, 217] on div "Confirm that all team members understand the potential impact and gather their …" at bounding box center [386, 204] width 395 height 40
click at [189, 181] on input "a. Confirm that all team members understand the potential impact and gather the…" at bounding box center [189, 177] width 0 height 8
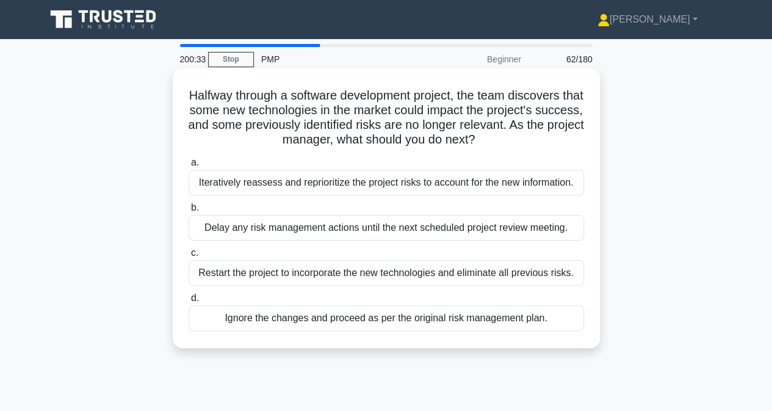
click at [256, 187] on div "Iteratively reassess and reprioritize the project risks to account for the new …" at bounding box center [386, 183] width 395 height 26
click at [189, 167] on input "a. Iteratively reassess and reprioritize the project risks to account for the n…" at bounding box center [189, 163] width 0 height 8
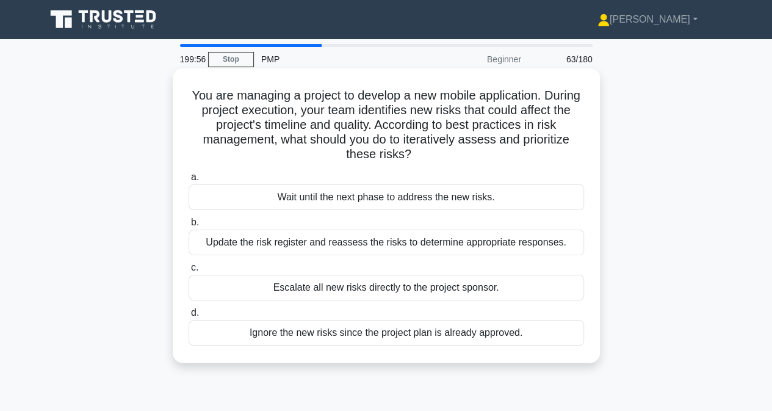
click at [223, 241] on div "Update the risk register and reassess the risks to determine appropriate respon…" at bounding box center [386, 242] width 395 height 26
click at [189, 226] on input "b. Update the risk register and reassess the risks to determine appropriate res…" at bounding box center [189, 222] width 0 height 8
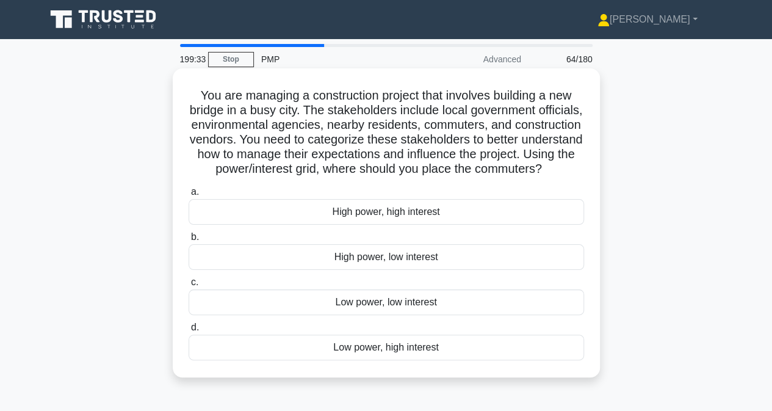
click at [290, 360] on div "Low power, high interest" at bounding box center [386, 347] width 395 height 26
click at [189, 331] on input "d. Low power, high interest" at bounding box center [189, 327] width 0 height 8
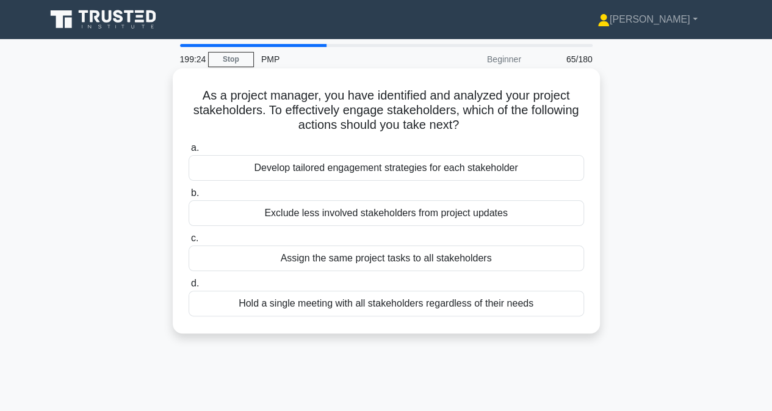
click at [315, 171] on div "Develop tailored engagement strategies for each stakeholder" at bounding box center [386, 168] width 395 height 26
click at [189, 152] on input "a. Develop tailored engagement strategies for each stakeholder" at bounding box center [189, 148] width 0 height 8
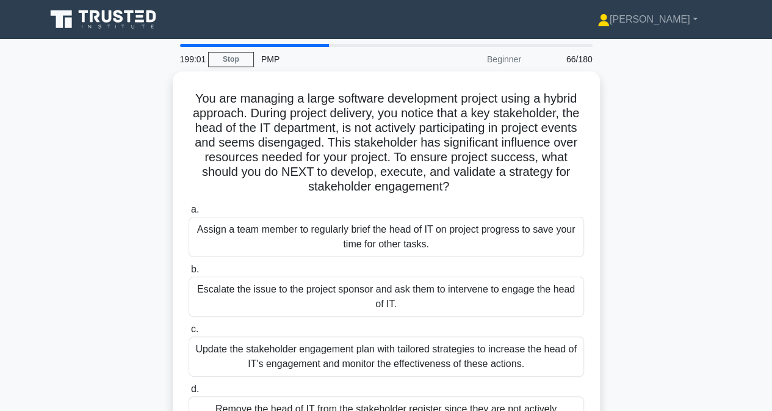
scroll to position [61, 0]
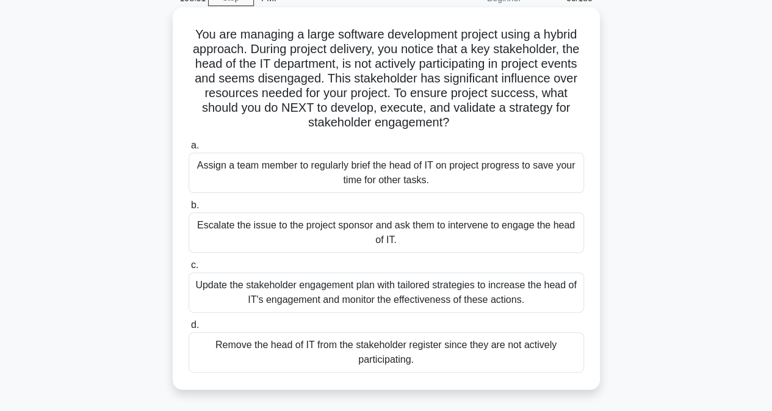
click at [301, 297] on div "Update the stakeholder engagement plan with tailored strategies to increase the…" at bounding box center [386, 292] width 395 height 40
click at [189, 269] on input "c. Update the stakeholder engagement plan with tailored strategies to increase …" at bounding box center [189, 265] width 0 height 8
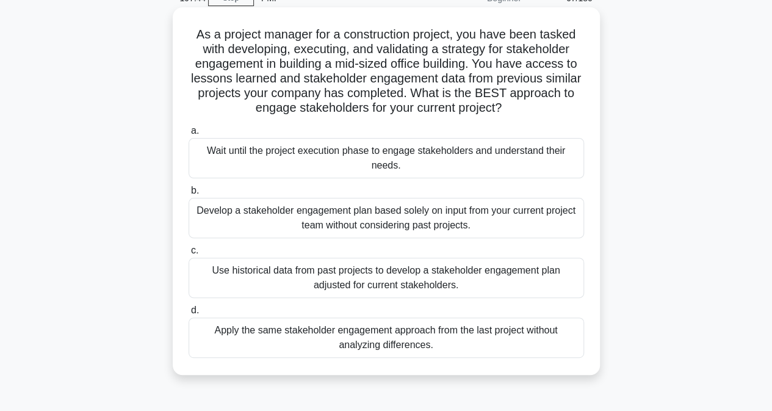
click at [226, 276] on div "Use historical data from past projects to develop a stakeholder engagement plan…" at bounding box center [386, 278] width 395 height 40
click at [189, 254] on input "c. Use historical data from past projects to develop a stakeholder engagement p…" at bounding box center [189, 251] width 0 height 8
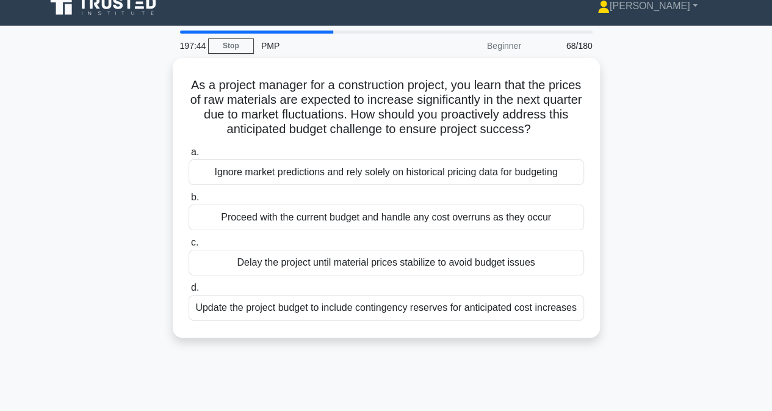
scroll to position [0, 0]
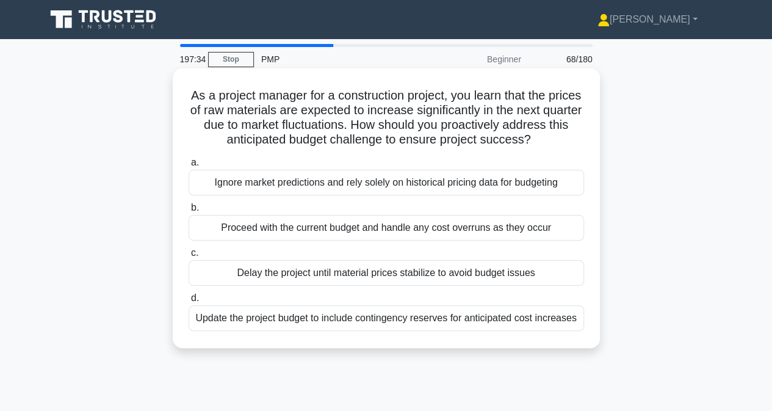
click at [292, 317] on div "Update the project budget to include contingency reserves for anticipated cost …" at bounding box center [386, 318] width 395 height 26
click at [189, 302] on input "d. Update the project budget to include contingency reserves for anticipated co…" at bounding box center [189, 298] width 0 height 8
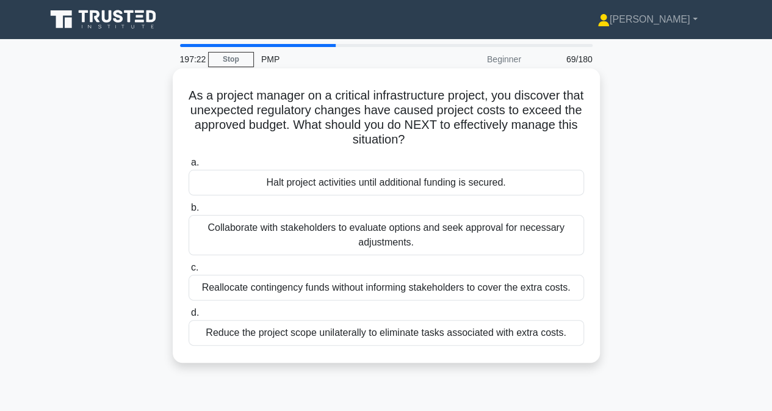
click at [241, 240] on div "Collaborate with stakeholders to evaluate options and seek approval for necessa…" at bounding box center [386, 235] width 395 height 40
click at [189, 212] on input "b. Collaborate with stakeholders to evaluate options and seek approval for nece…" at bounding box center [189, 208] width 0 height 8
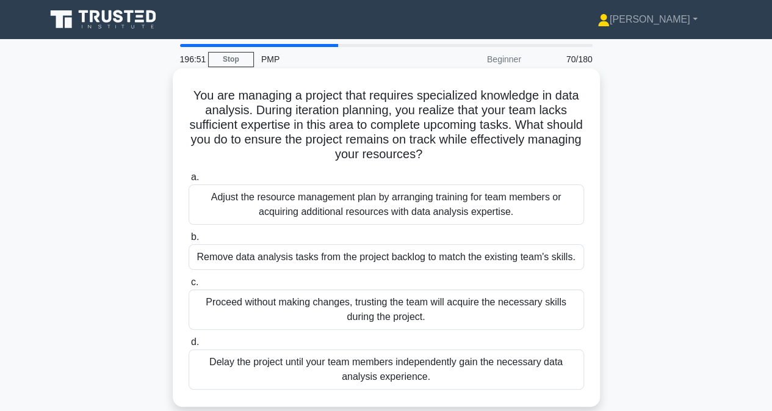
click at [226, 198] on div "Adjust the resource management plan by arranging training for team members or a…" at bounding box center [386, 204] width 395 height 40
click at [189, 181] on input "a. Adjust the resource management plan by arranging training for team members o…" at bounding box center [189, 177] width 0 height 8
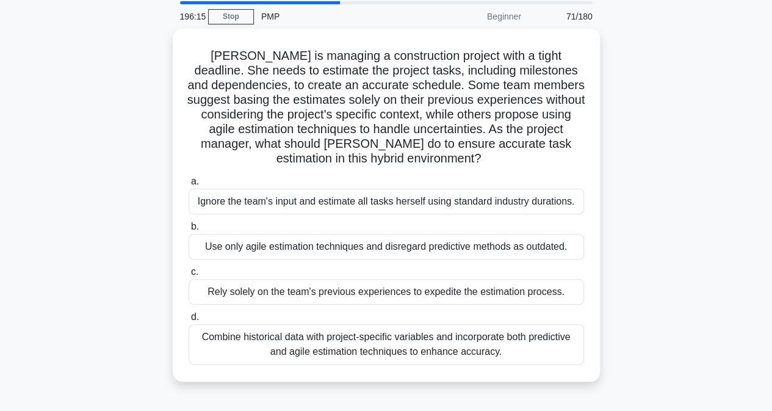
scroll to position [61, 0]
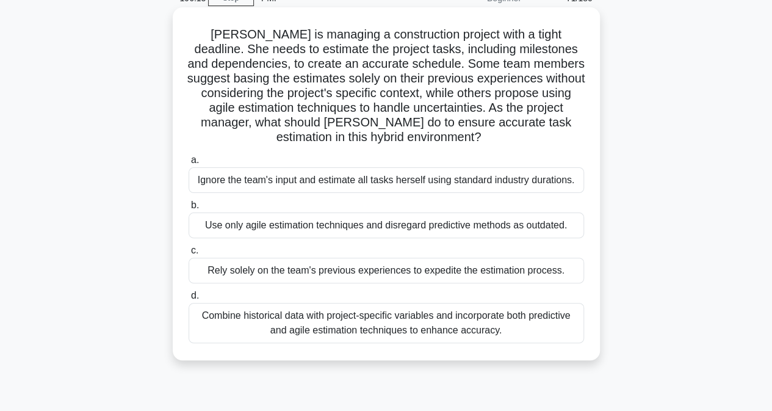
click at [280, 320] on div "Combine historical data with project-specific variables and incorporate both pr…" at bounding box center [386, 323] width 395 height 40
click at [189, 300] on input "d. Combine historical data with project-specific variables and incorporate both…" at bounding box center [189, 296] width 0 height 8
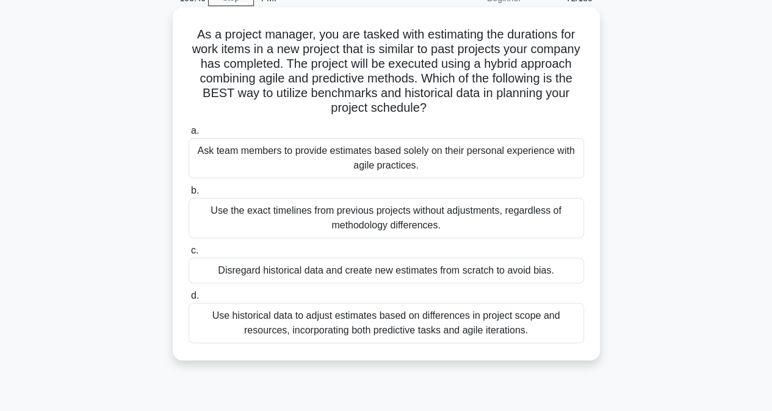
click at [296, 326] on div "Use historical data to adjust estimates based on differences in project scope a…" at bounding box center [386, 323] width 395 height 40
click at [189, 300] on input "d. Use historical data to adjust estimates based on differences in project scop…" at bounding box center [189, 296] width 0 height 8
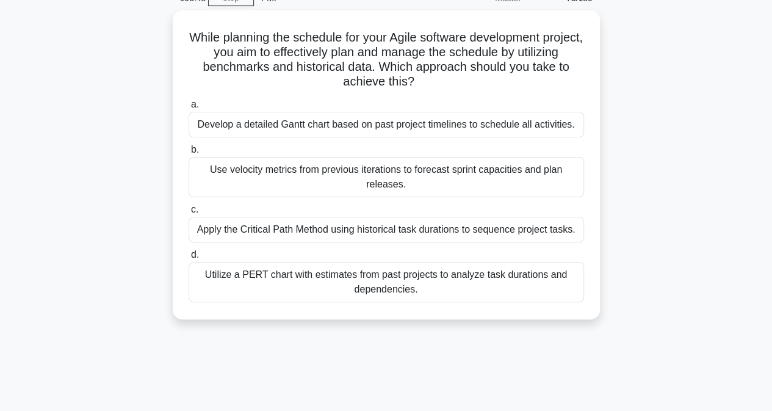
scroll to position [0, 0]
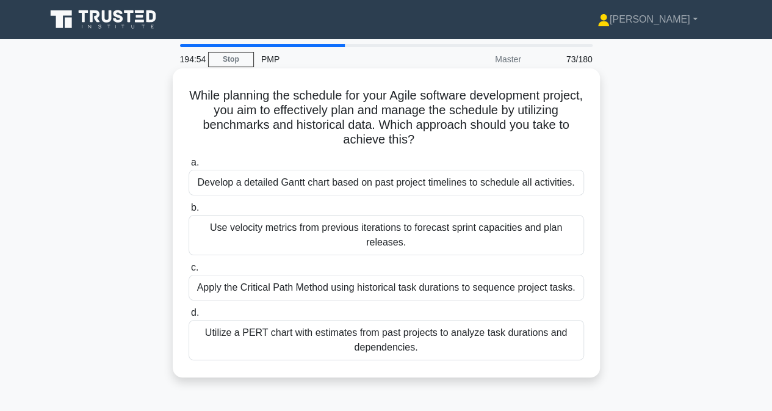
click at [239, 236] on div "Use velocity metrics from previous iterations to forecast sprint capacities and…" at bounding box center [386, 235] width 395 height 40
click at [189, 212] on input "b. Use velocity metrics from previous iterations to forecast sprint capacities …" at bounding box center [189, 208] width 0 height 8
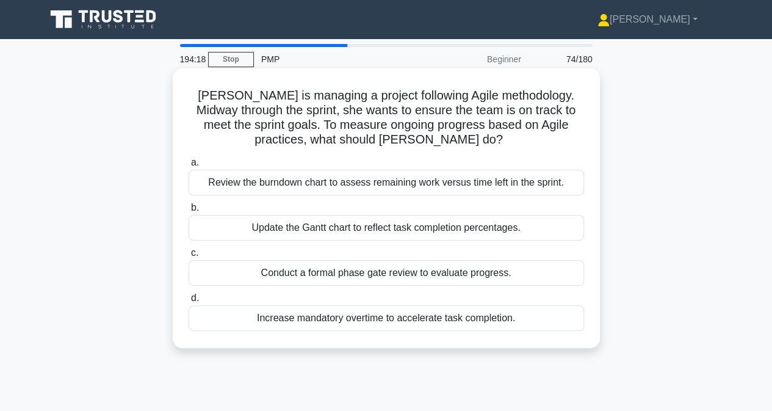
click at [269, 185] on div "Review the burndown chart to assess remaining work versus time left in the spri…" at bounding box center [386, 183] width 395 height 26
click at [189, 167] on input "a. Review the burndown chart to assess remaining work versus time left in the s…" at bounding box center [189, 163] width 0 height 8
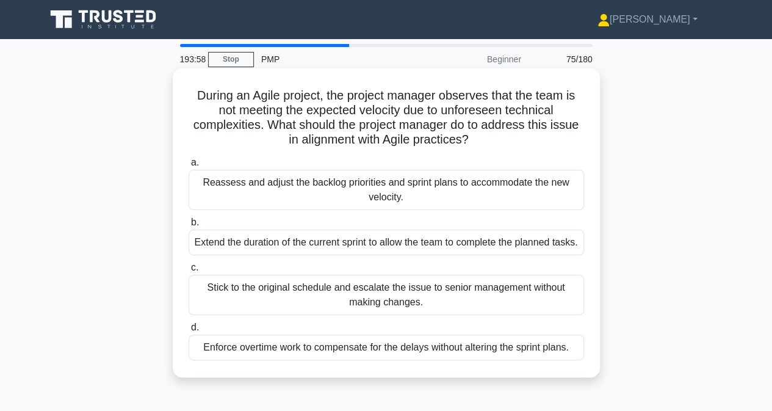
click at [261, 193] on div "Reassess and adjust the backlog priorities and sprint plans to accommodate the …" at bounding box center [386, 190] width 395 height 40
click at [189, 167] on input "a. Reassess and adjust the backlog priorities and sprint plans to accommodate t…" at bounding box center [189, 163] width 0 height 8
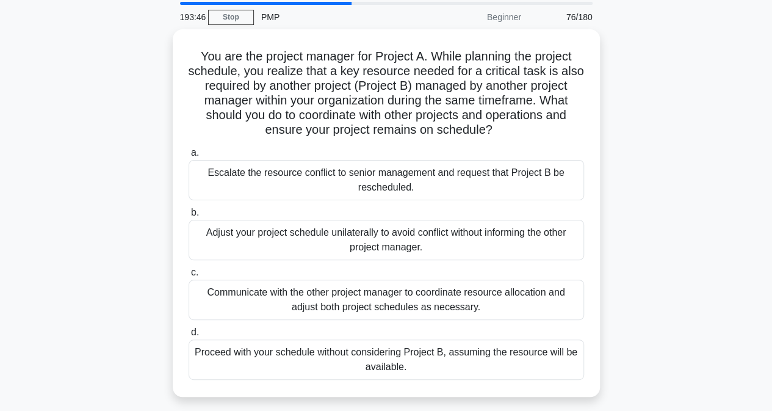
scroll to position [61, 0]
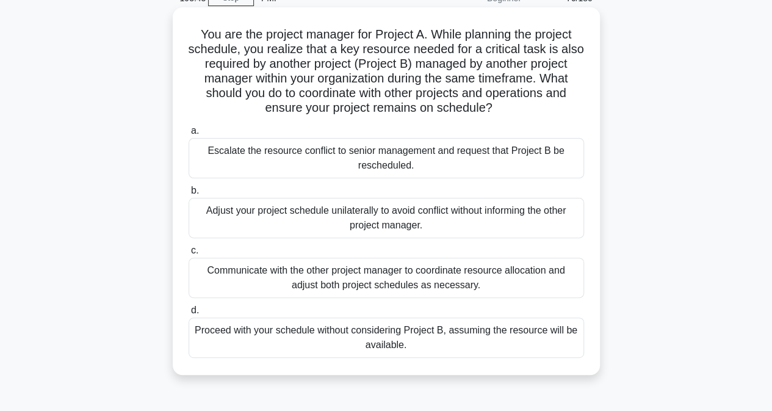
click at [228, 274] on div "Communicate with the other project manager to coordinate resource allocation an…" at bounding box center [386, 278] width 395 height 40
click at [189, 254] on input "c. Communicate with the other project manager to coordinate resource allocation…" at bounding box center [189, 251] width 0 height 8
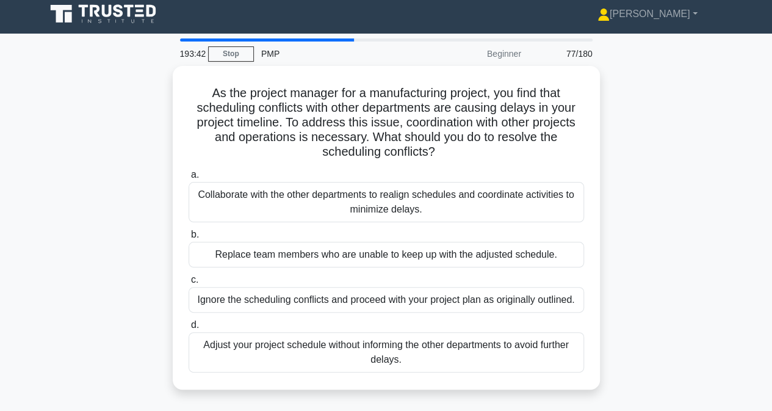
scroll to position [0, 0]
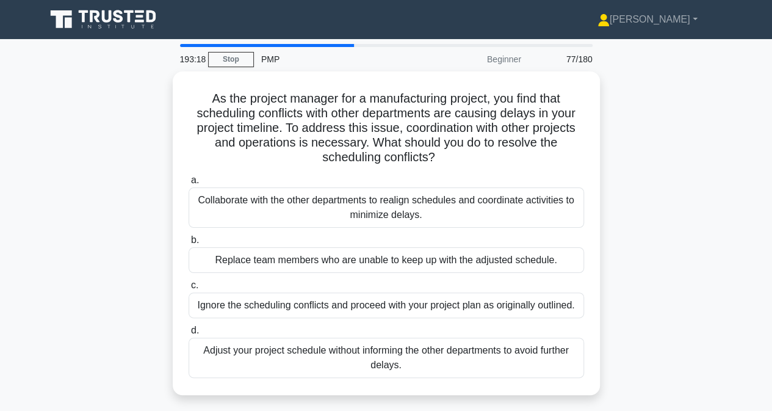
click at [0, 240] on main "193:18 Stop PMP Beginner 77/180 As the project manager for a manufacturing proj…" at bounding box center [386, 349] width 772 height 620
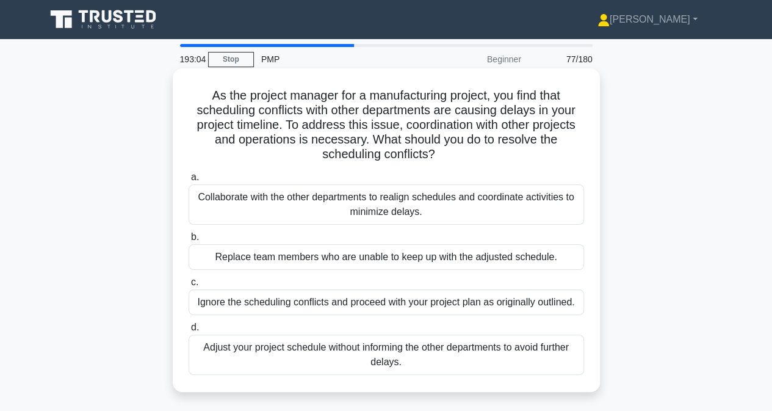
click at [209, 206] on div "Collaborate with the other departments to realign schedules and coordinate acti…" at bounding box center [386, 204] width 395 height 40
click at [189, 181] on input "a. Collaborate with the other departments to realign schedules and coordinate a…" at bounding box center [189, 177] width 0 height 8
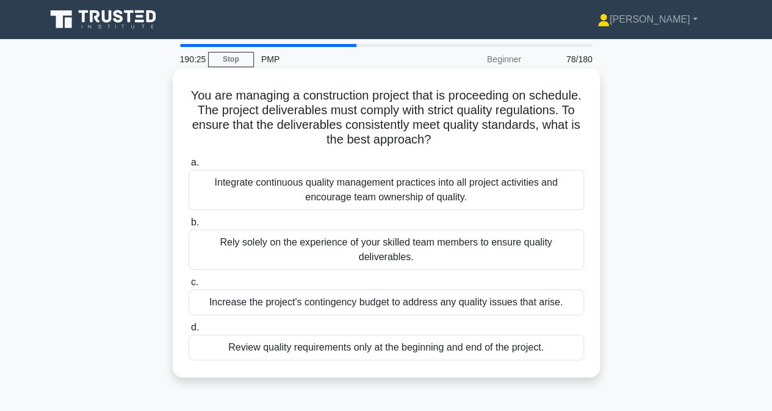
click at [303, 192] on div "Integrate continuous quality management practices into all project activities a…" at bounding box center [386, 190] width 395 height 40
click at [189, 167] on input "a. Integrate continuous quality management practices into all project activitie…" at bounding box center [189, 163] width 0 height 8
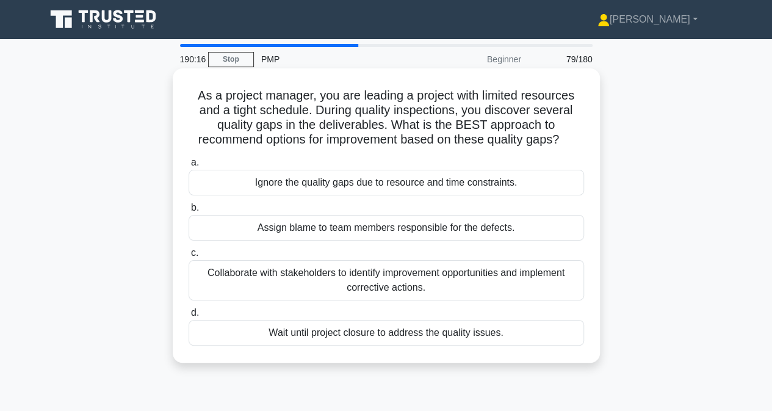
click at [230, 272] on div "Collaborate with stakeholders to identify improvement opportunities and impleme…" at bounding box center [386, 280] width 395 height 40
click at [189, 257] on input "c. Collaborate with stakeholders to identify improvement opportunities and impl…" at bounding box center [189, 253] width 0 height 8
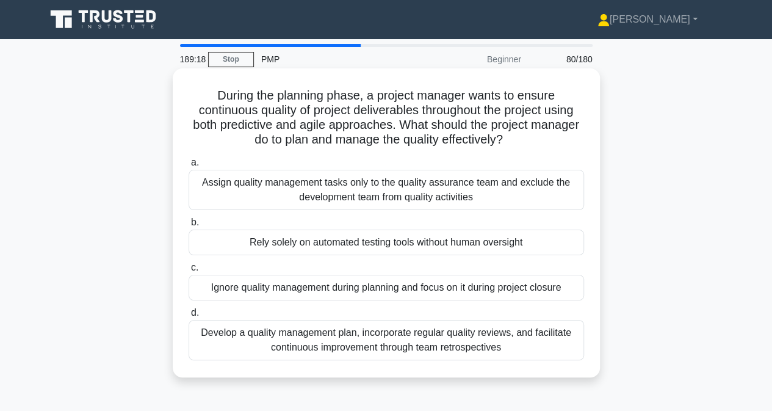
click at [316, 346] on div "Develop a quality management plan, incorporate regular quality reviews, and fac…" at bounding box center [386, 340] width 395 height 40
click at [189, 317] on input "d. Develop a quality management plan, incorporate regular quality reviews, and …" at bounding box center [189, 313] width 0 height 8
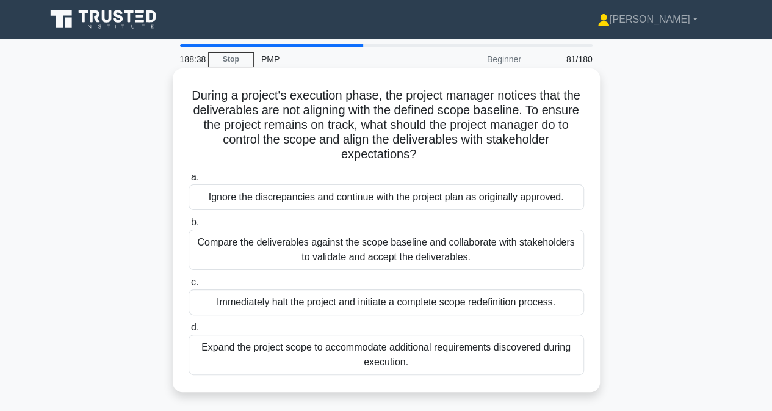
click at [231, 248] on div "Compare the deliverables against the scope baseline and collaborate with stakeh…" at bounding box center [386, 249] width 395 height 40
click at [189, 226] on input "b. Compare the deliverables against the scope baseline and collaborate with sta…" at bounding box center [189, 222] width 0 height 8
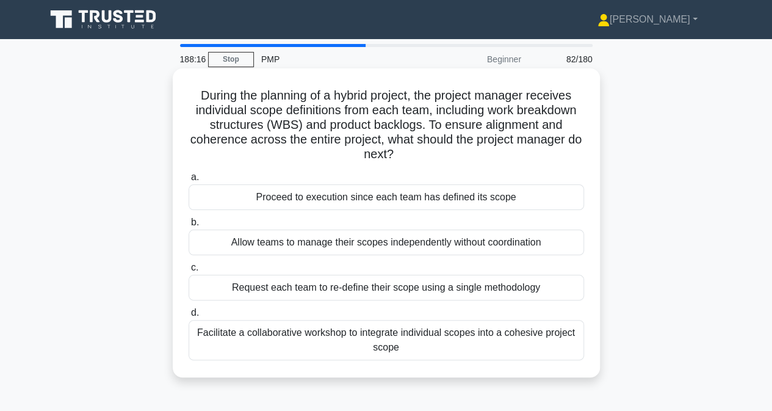
click at [463, 355] on div "Facilitate a collaborative workshop to integrate individual scopes into a cohes…" at bounding box center [386, 340] width 395 height 40
click at [189, 317] on input "d. Facilitate a collaborative workshop to integrate individual scopes into a co…" at bounding box center [189, 313] width 0 height 8
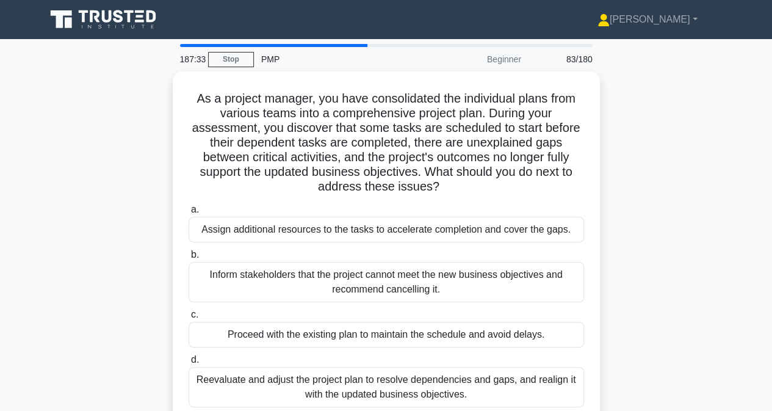
click at [85, 179] on div "As a project manager, you have consolidated the individual plans from various t…" at bounding box center [386, 254] width 696 height 367
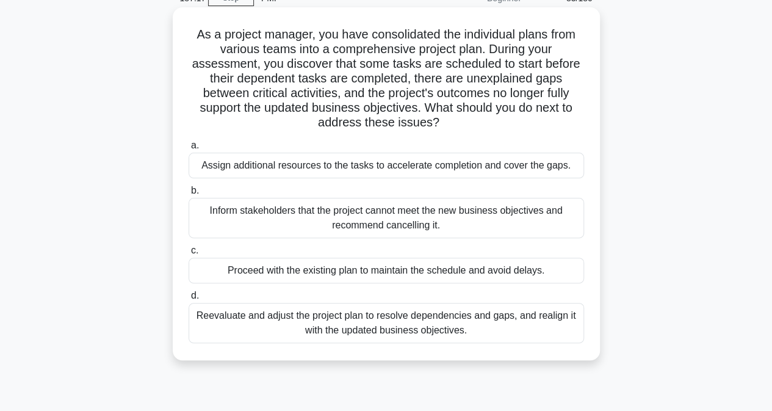
click at [375, 325] on div "Reevaluate and adjust the project plan to resolve dependencies and gaps, and re…" at bounding box center [386, 323] width 395 height 40
click at [189, 300] on input "d. Reevaluate and adjust the project plan to resolve dependencies and gaps, and…" at bounding box center [189, 296] width 0 height 8
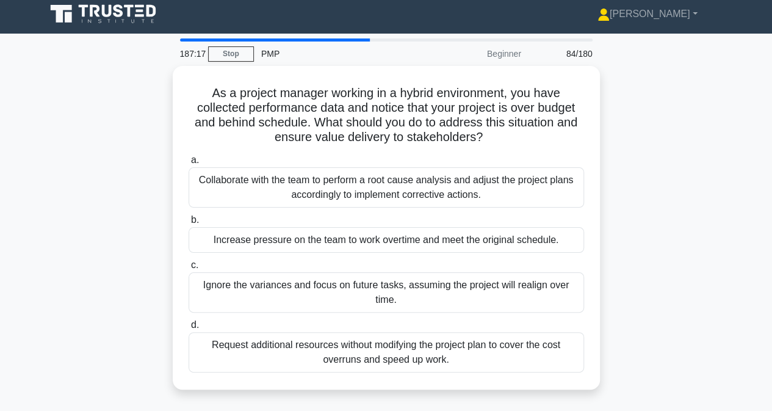
scroll to position [0, 0]
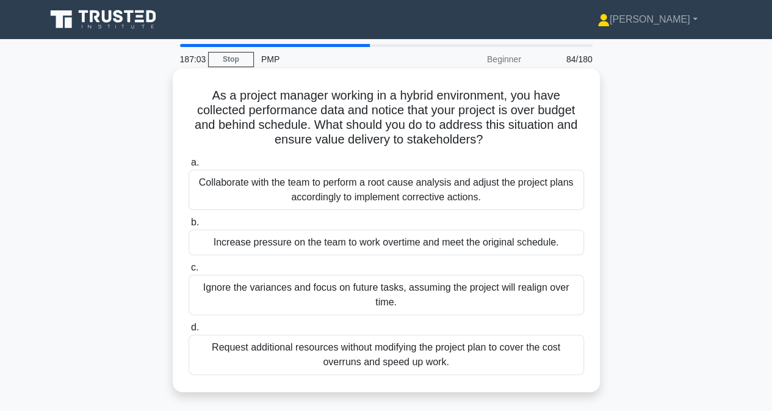
click at [254, 181] on div "Collaborate with the team to perform a root cause analysis and adjust the proje…" at bounding box center [386, 190] width 395 height 40
click at [189, 167] on input "a. Collaborate with the team to perform a root cause analysis and adjust the pr…" at bounding box center [189, 163] width 0 height 8
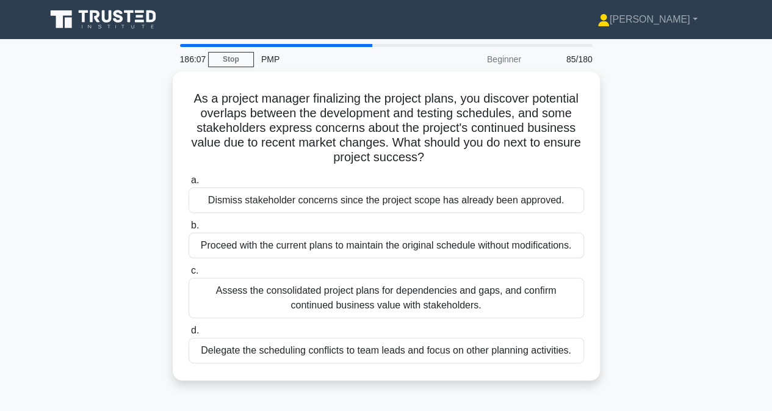
click at [126, 246] on div "As a project manager finalizing the project plans, you discover potential overl…" at bounding box center [386, 232] width 696 height 323
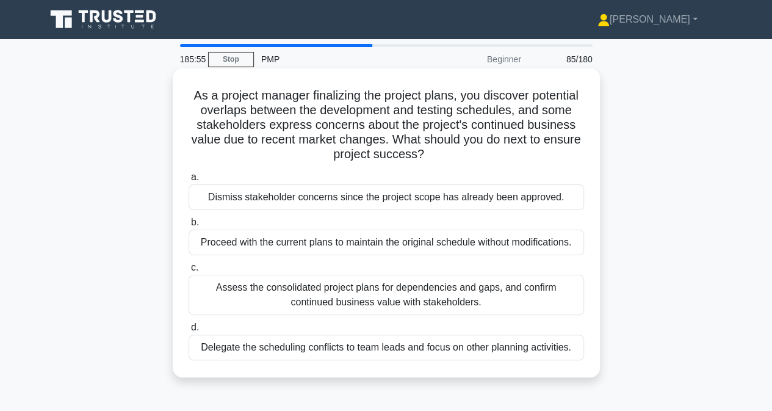
click at [244, 295] on div "Assess the consolidated project plans for dependencies and gaps, and confirm co…" at bounding box center [386, 295] width 395 height 40
click at [189, 272] on input "c. Assess the consolidated project plans for dependencies and gaps, and confirm…" at bounding box center [189, 268] width 0 height 8
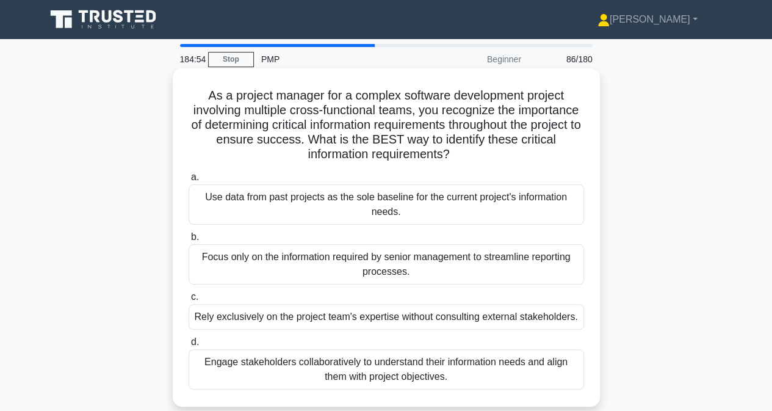
click at [315, 370] on div "Engage stakeholders collaboratively to understand their information needs and a…" at bounding box center [386, 369] width 395 height 40
click at [189, 346] on input "d. Engage stakeholders collaboratively to understand their information needs an…" at bounding box center [189, 342] width 0 height 8
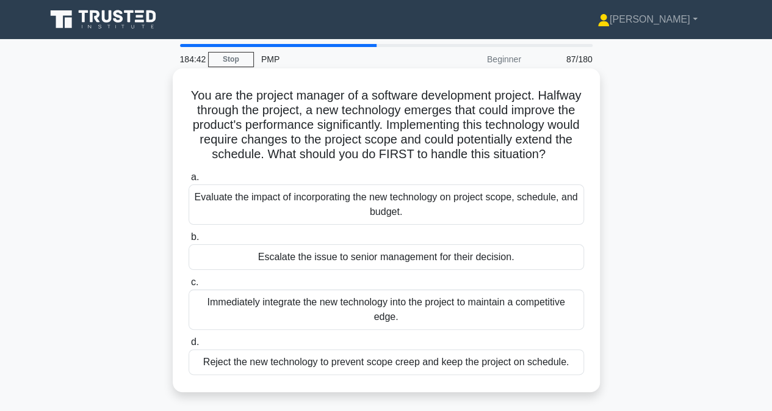
click at [243, 219] on div "Evaluate the impact of incorporating the new technology on project scope, sched…" at bounding box center [386, 204] width 395 height 40
click at [189, 181] on input "a. Evaluate the impact of incorporating the new technology on project scope, sc…" at bounding box center [189, 177] width 0 height 8
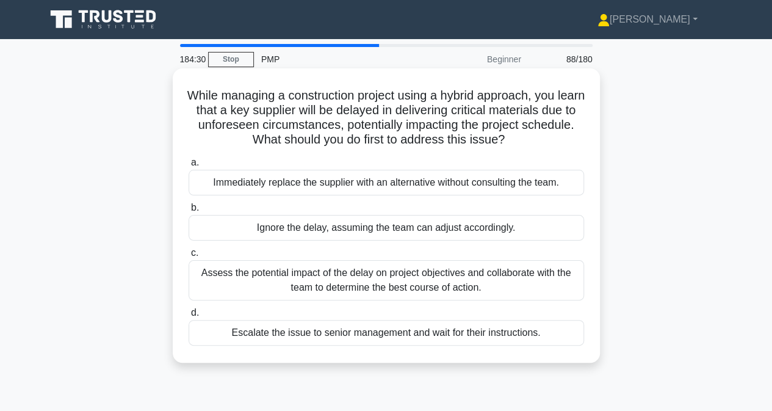
click at [249, 284] on div "Assess the potential impact of the delay on project objectives and collaborate …" at bounding box center [386, 280] width 395 height 40
click at [189, 257] on input "c. Assess the potential impact of the delay on project objectives and collabora…" at bounding box center [189, 253] width 0 height 8
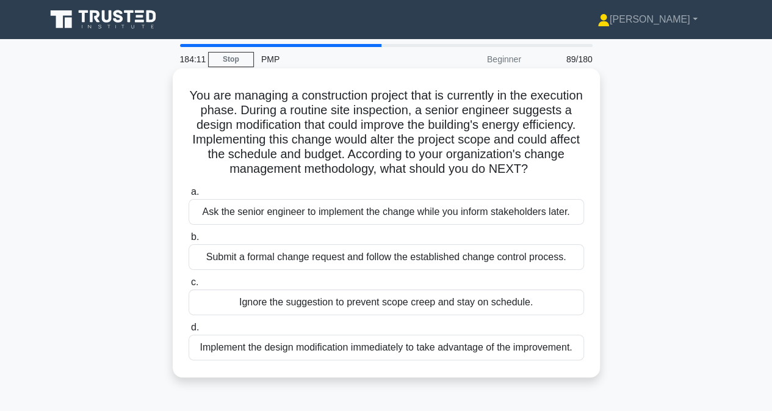
click at [236, 270] on div "Submit a formal change request and follow the established change control proces…" at bounding box center [386, 257] width 395 height 26
click at [189, 241] on input "b. Submit a formal change request and follow the established change control pro…" at bounding box center [189, 237] width 0 height 8
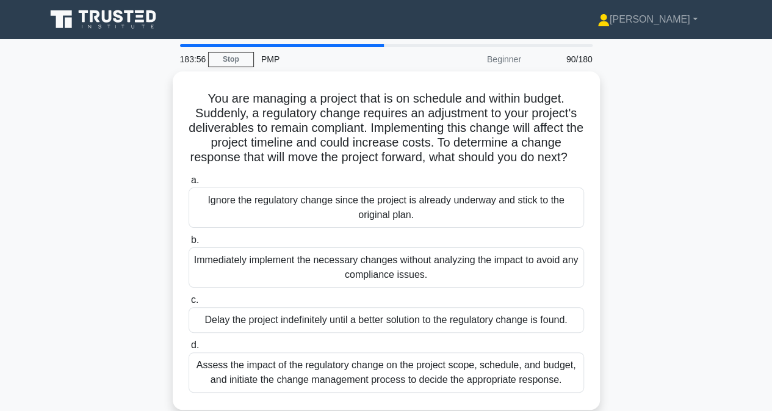
scroll to position [61, 0]
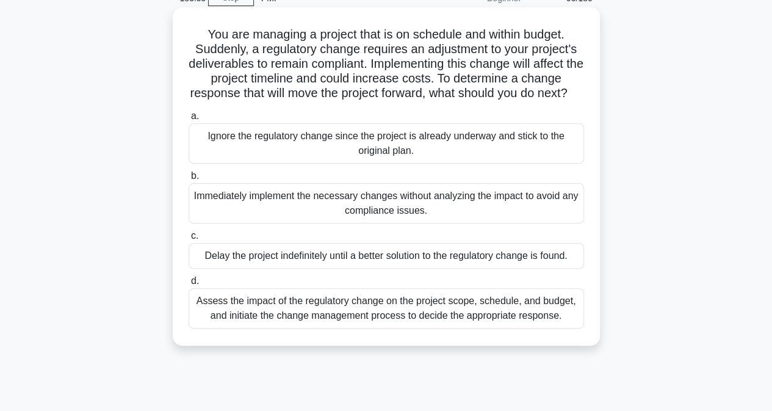
click at [291, 326] on div "Assess the impact of the regulatory change on the project scope, schedule, and …" at bounding box center [386, 308] width 395 height 40
click at [189, 285] on input "d. Assess the impact of the regulatory change on the project scope, schedule, a…" at bounding box center [189, 281] width 0 height 8
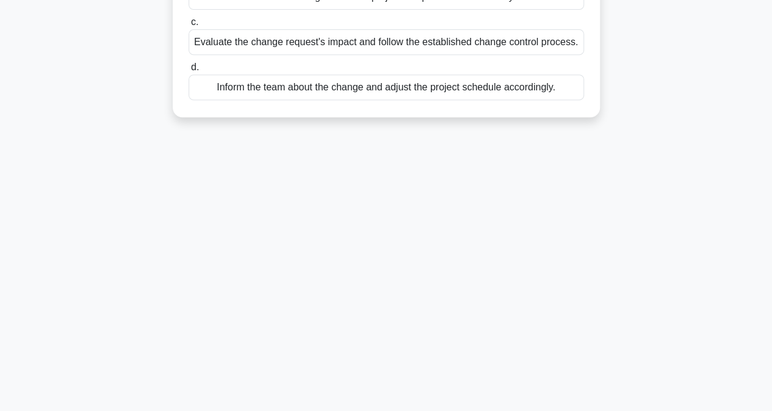
scroll to position [0, 0]
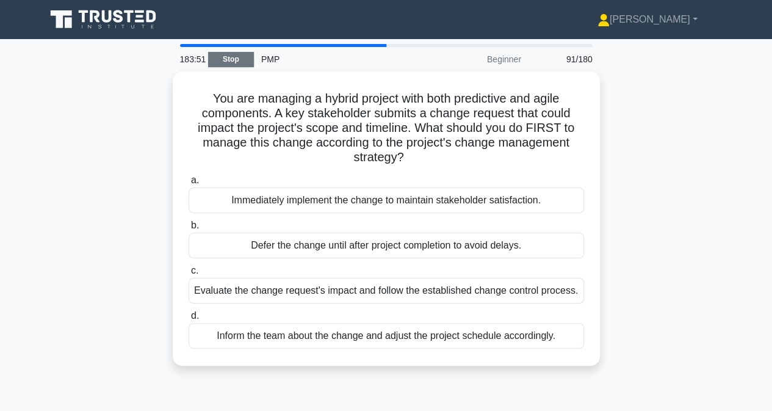
click at [234, 61] on link "Stop" at bounding box center [231, 59] width 46 height 15
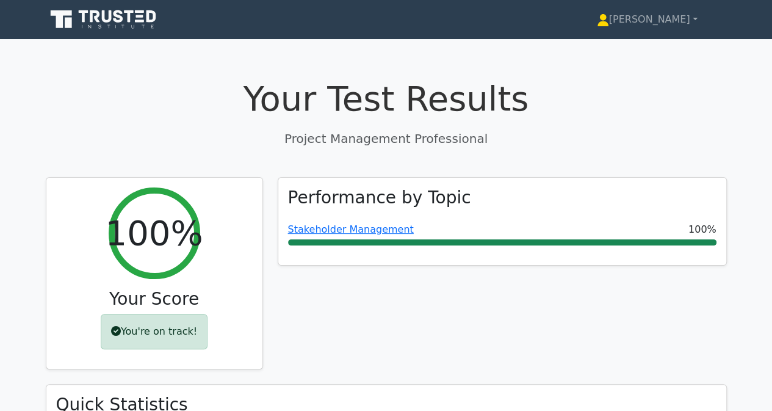
click at [80, 25] on icon at bounding box center [104, 19] width 117 height 23
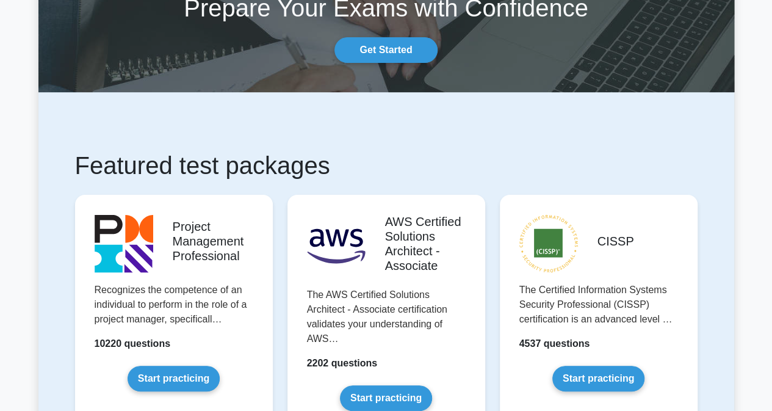
scroll to position [151, 0]
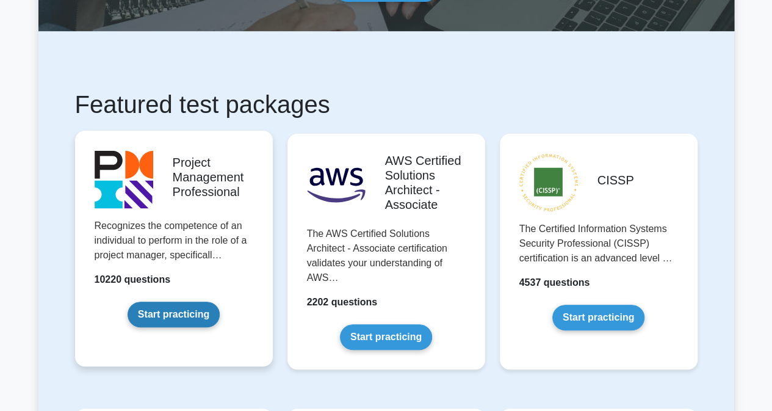
click at [165, 314] on link "Start practicing" at bounding box center [174, 314] width 92 height 26
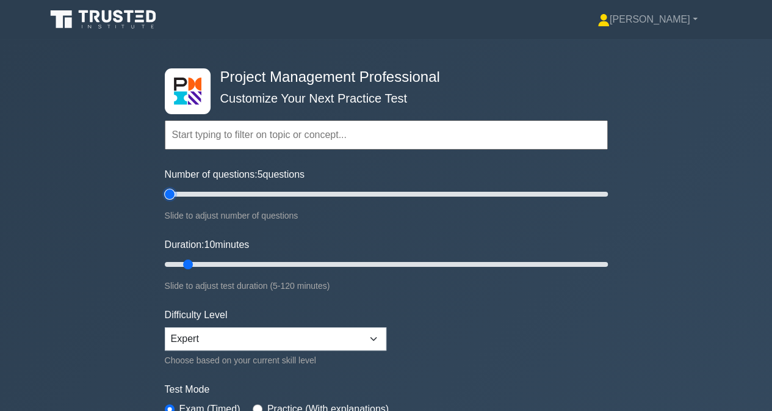
drag, startPoint x: 178, startPoint y: 192, endPoint x: 146, endPoint y: 192, distance: 31.7
type input "5"
click at [165, 192] on input "Number of questions: 5 questions" at bounding box center [386, 194] width 443 height 15
drag, startPoint x: 189, startPoint y: 263, endPoint x: 158, endPoint y: 263, distance: 31.1
type input "5"
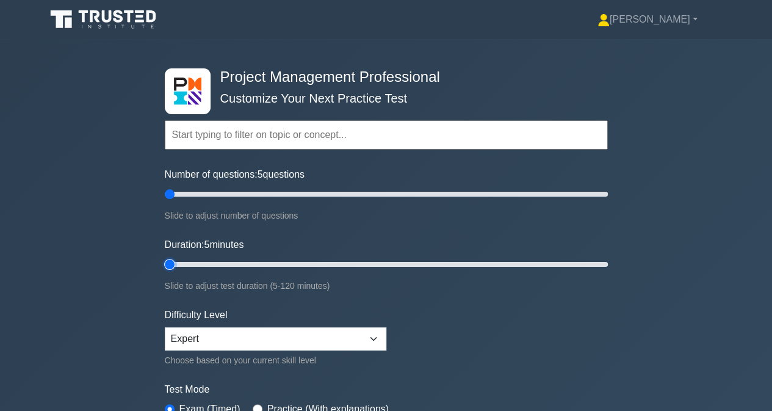
click at [165, 263] on input "Duration: 5 minutes" at bounding box center [386, 264] width 443 height 15
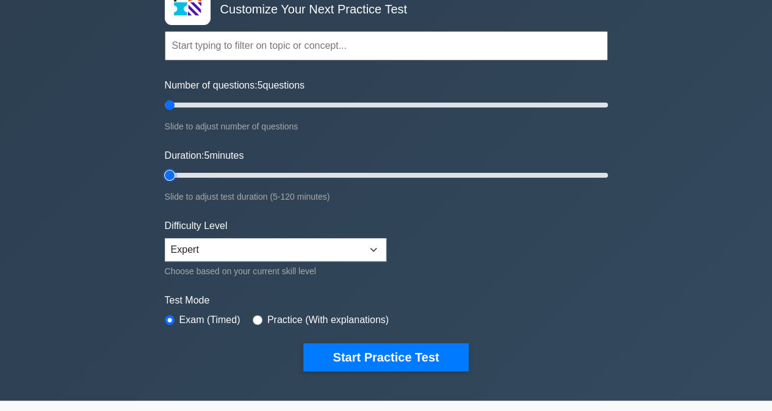
scroll to position [122, 0]
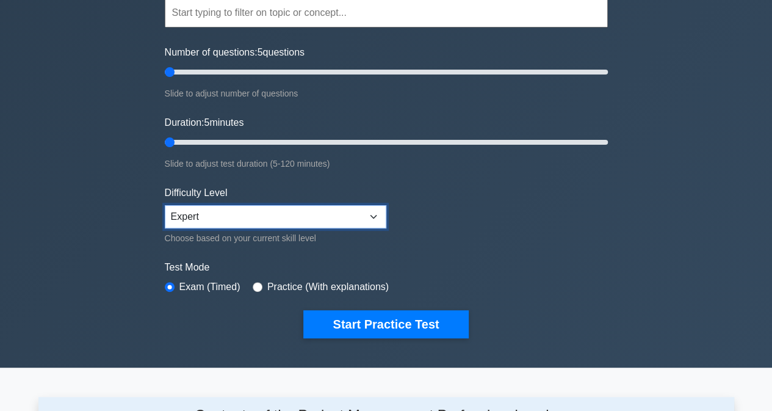
click at [194, 212] on select "Beginner Intermediate Expert" at bounding box center [276, 216] width 222 height 23
click at [165, 205] on select "Beginner Intermediate Expert" at bounding box center [276, 216] width 222 height 23
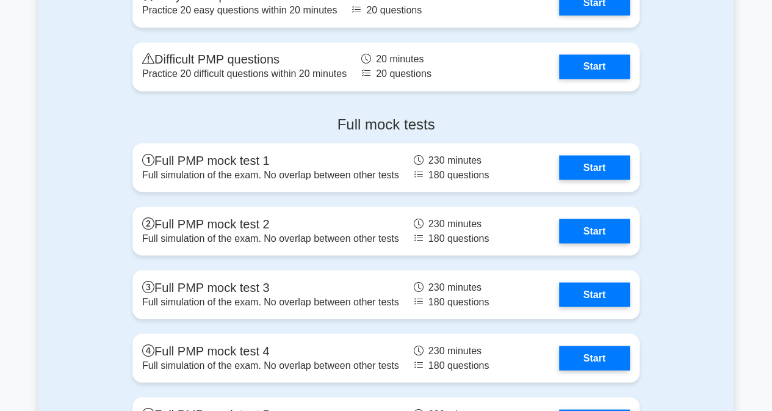
scroll to position [3418, 0]
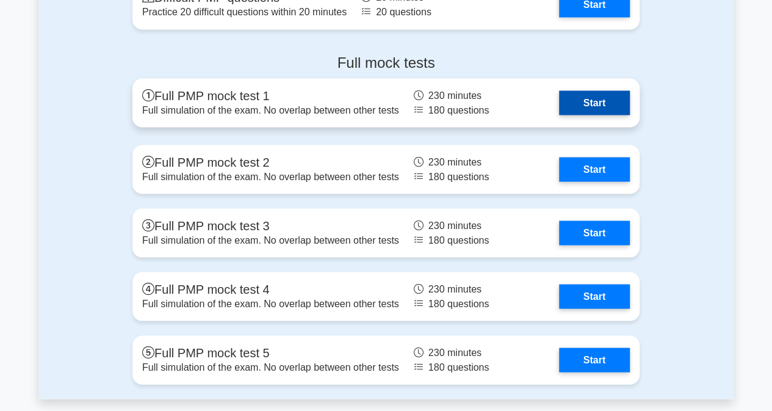
click at [559, 110] on link "Start" at bounding box center [594, 102] width 71 height 24
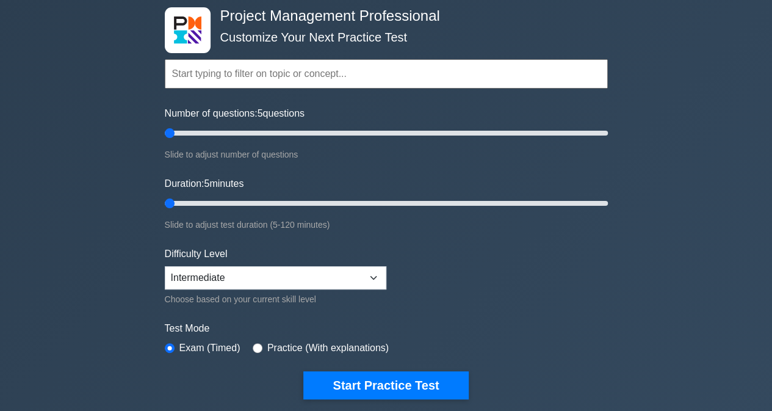
scroll to position [122, 0]
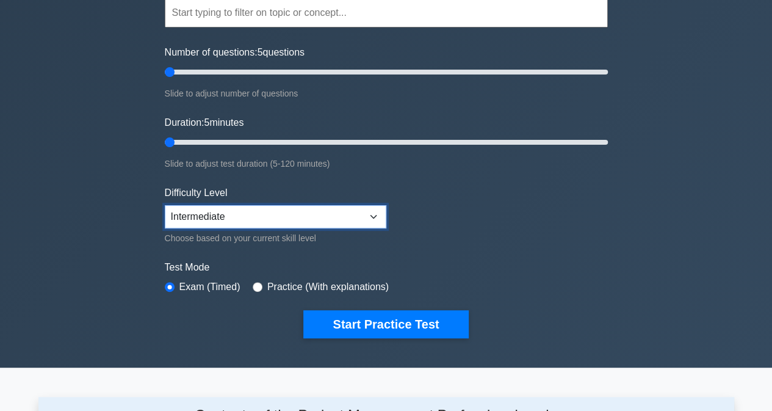
click at [175, 211] on select "Beginner Intermediate Expert" at bounding box center [276, 216] width 222 height 23
select select "expert"
click at [165, 205] on select "Beginner Intermediate Expert" at bounding box center [276, 216] width 222 height 23
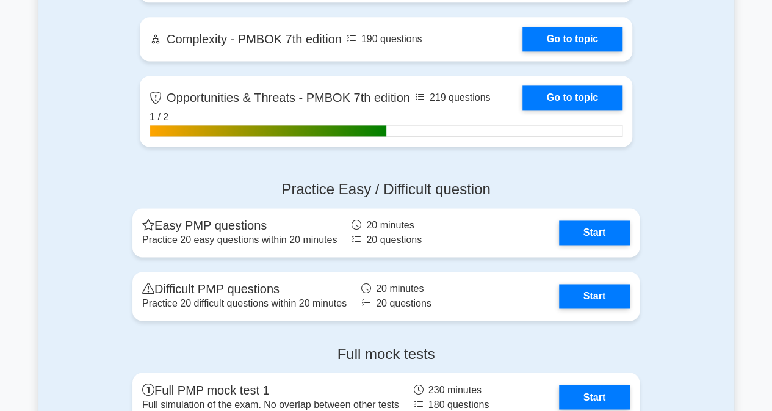
scroll to position [3112, 0]
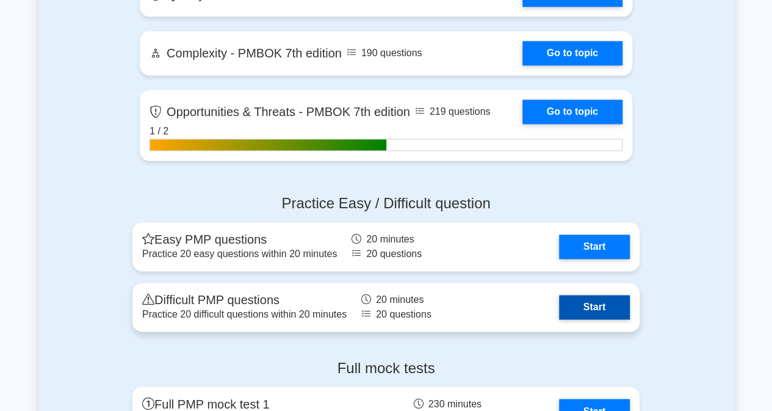
click at [572, 301] on link "Start" at bounding box center [594, 307] width 71 height 24
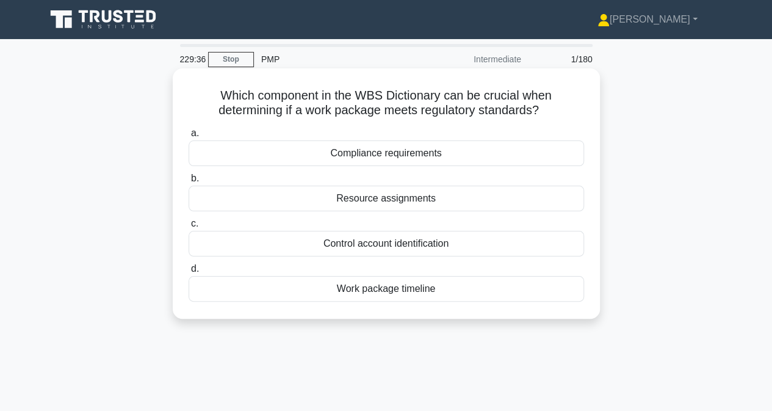
click at [257, 152] on div "Compliance requirements" at bounding box center [386, 153] width 395 height 26
click at [189, 137] on input "a. Compliance requirements" at bounding box center [189, 133] width 0 height 8
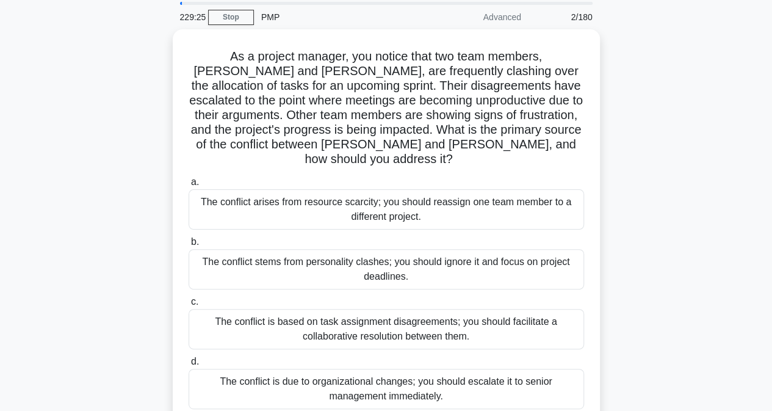
scroll to position [61, 0]
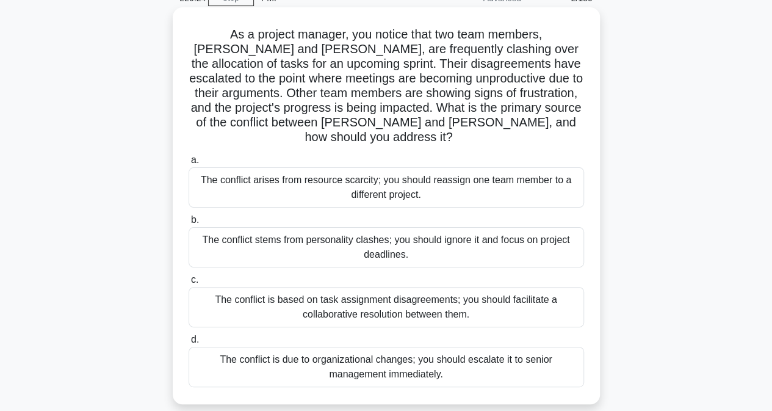
click at [347, 289] on div "The conflict is based on task assignment disagreements; you should facilitate a…" at bounding box center [386, 307] width 395 height 40
click at [189, 284] on input "c. The conflict is based on task assignment disagreements; you should facilitat…" at bounding box center [189, 280] width 0 height 8
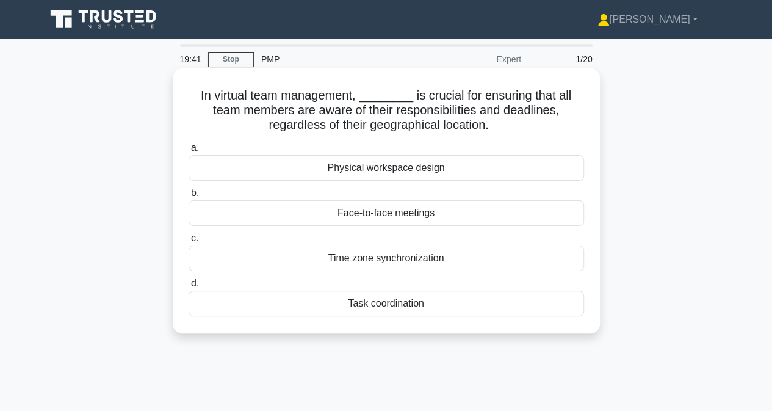
click at [359, 308] on div "Task coordination" at bounding box center [386, 303] width 395 height 26
click at [189, 287] on input "d. Task coordination" at bounding box center [189, 284] width 0 height 8
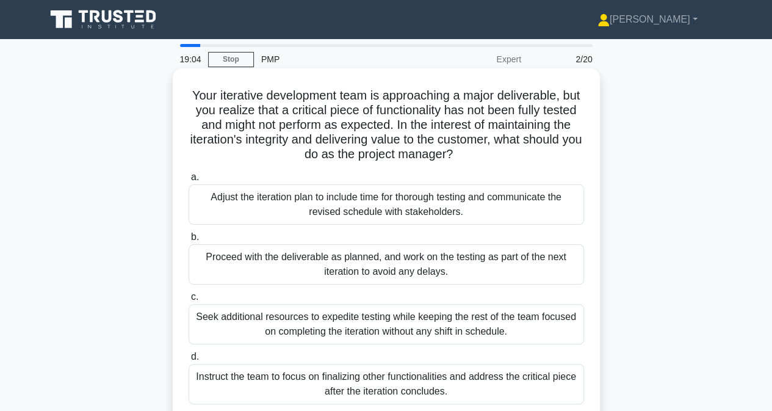
click at [352, 212] on div "Adjust the iteration plan to include time for thorough testing and communicate …" at bounding box center [386, 204] width 395 height 40
click at [189, 181] on input "a. Adjust the iteration plan to include time for thorough testing and communica…" at bounding box center [189, 177] width 0 height 8
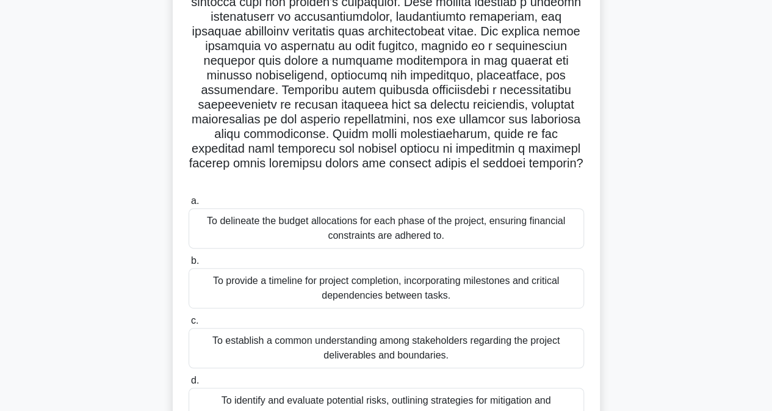
scroll to position [122, 0]
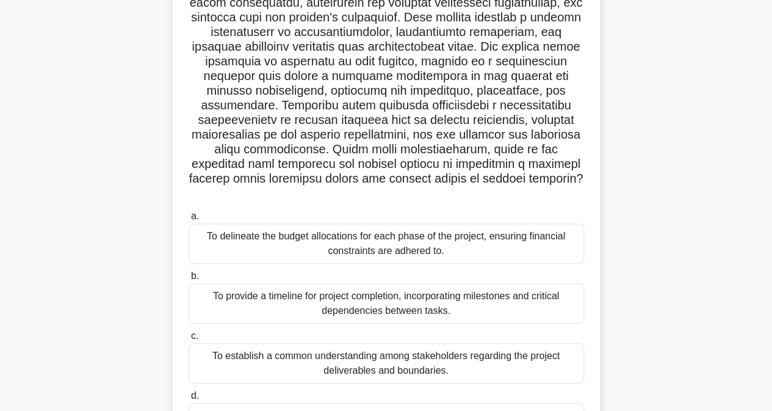
click at [399, 347] on div "To establish a common understanding among stakeholders regarding the project de…" at bounding box center [386, 363] width 395 height 40
click at [189, 340] on input "c. To establish a common understanding among stakeholders regarding the project…" at bounding box center [189, 336] width 0 height 8
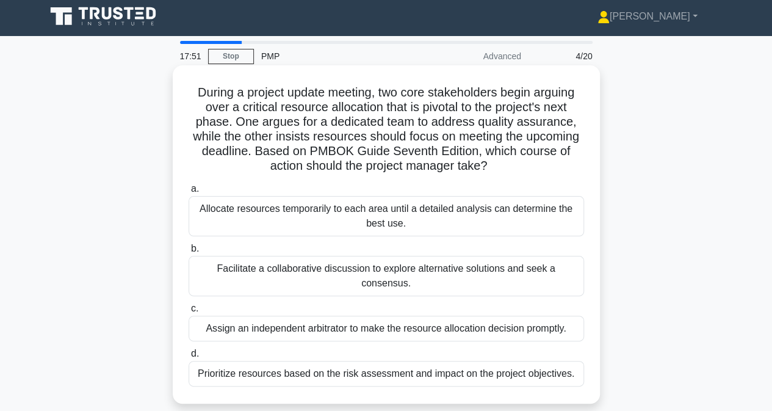
scroll to position [0, 0]
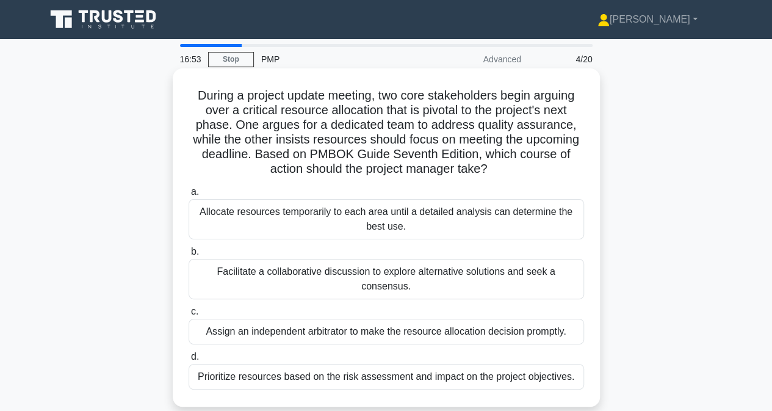
click at [232, 366] on div "Prioritize resources based on the risk assessment and impact on the project obj…" at bounding box center [386, 377] width 395 height 26
click at [189, 361] on input "d. Prioritize resources based on the risk assessment and impact on the project …" at bounding box center [189, 357] width 0 height 8
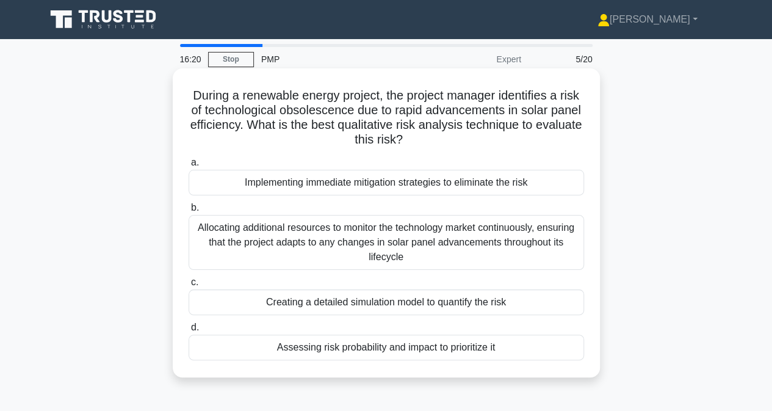
click at [245, 249] on div "Allocating additional resources to monitor the technology market continuously, …" at bounding box center [386, 242] width 395 height 55
click at [189, 212] on input "b. Allocating additional resources to monitor the technology market continuousl…" at bounding box center [189, 208] width 0 height 8
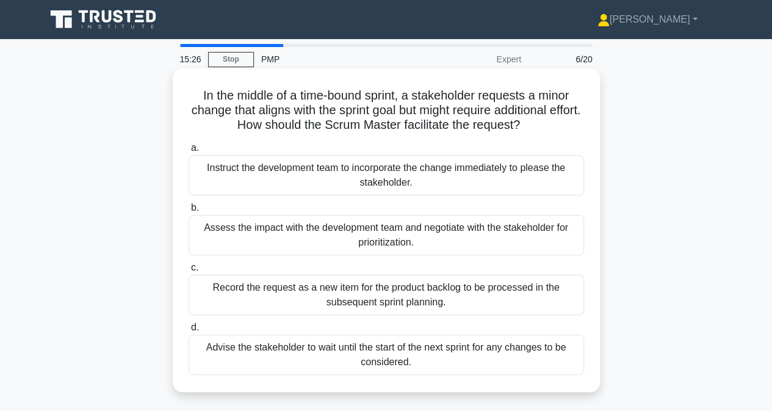
click at [262, 300] on div "Record the request as a new item for the product backlog to be processed in the…" at bounding box center [386, 295] width 395 height 40
click at [189, 272] on input "c. Record the request as a new item for the product backlog to be processed in …" at bounding box center [189, 268] width 0 height 8
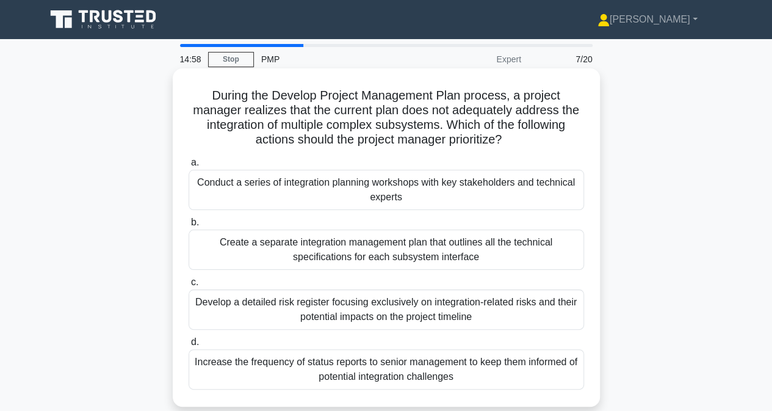
click at [277, 190] on div "Conduct a series of integration planning workshops with key stakeholders and te…" at bounding box center [386, 190] width 395 height 40
click at [189, 167] on input "a. Conduct a series of integration planning workshops with key stakeholders and…" at bounding box center [189, 163] width 0 height 8
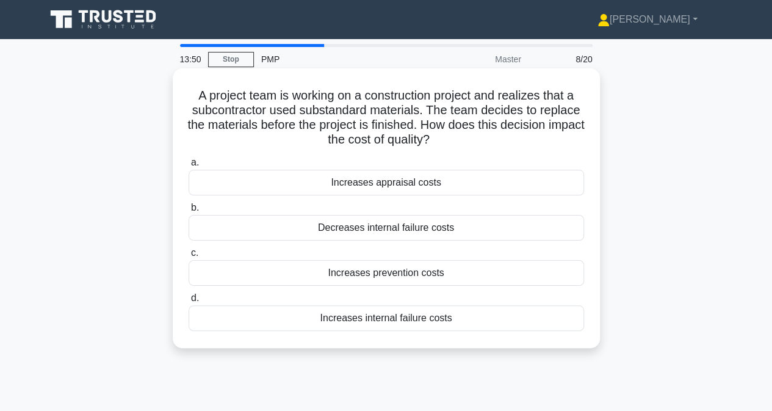
click at [358, 231] on div "Decreases internal failure costs" at bounding box center [386, 228] width 395 height 26
click at [189, 212] on input "b. Decreases internal failure costs" at bounding box center [189, 208] width 0 height 8
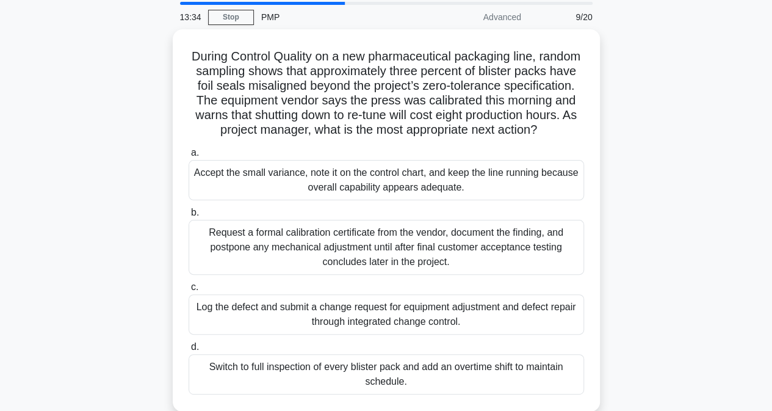
scroll to position [61, 0]
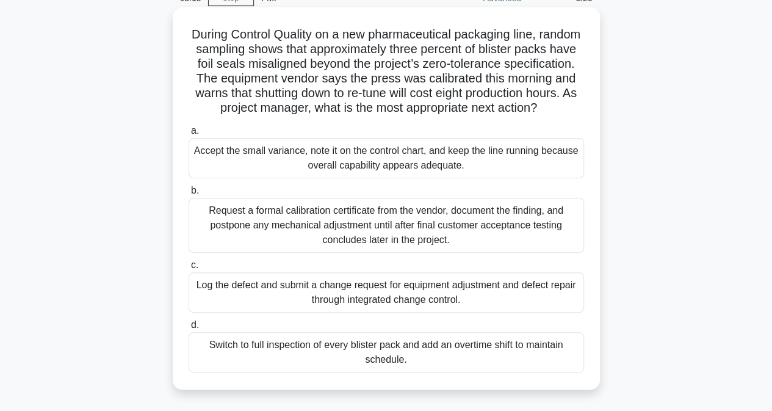
click at [248, 312] on div "Log the defect and submit a change request for equipment adjustment and defect …" at bounding box center [386, 292] width 395 height 40
click at [189, 269] on input "c. Log the defect and submit a change request for equipment adjustment and defe…" at bounding box center [189, 265] width 0 height 8
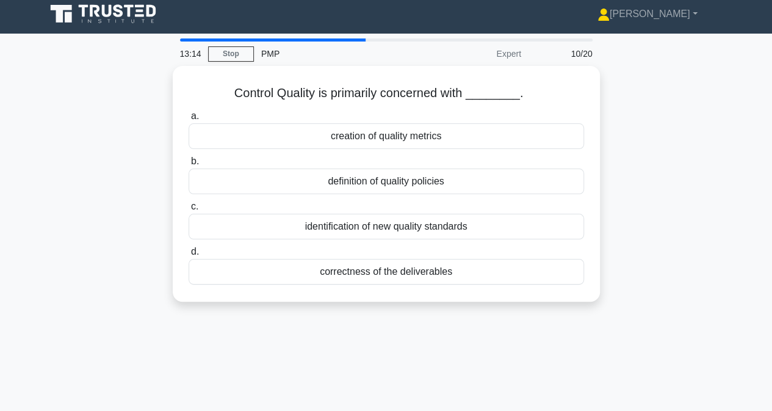
scroll to position [0, 0]
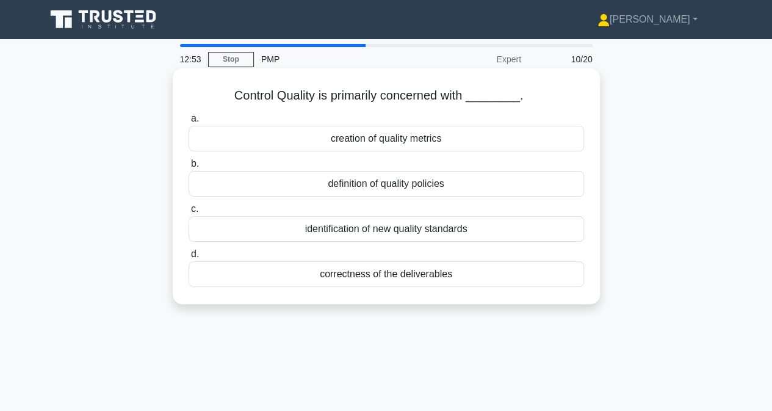
click at [377, 279] on div "correctness of the deliverables" at bounding box center [386, 274] width 395 height 26
click at [189, 258] on input "d. correctness of the deliverables" at bounding box center [189, 254] width 0 height 8
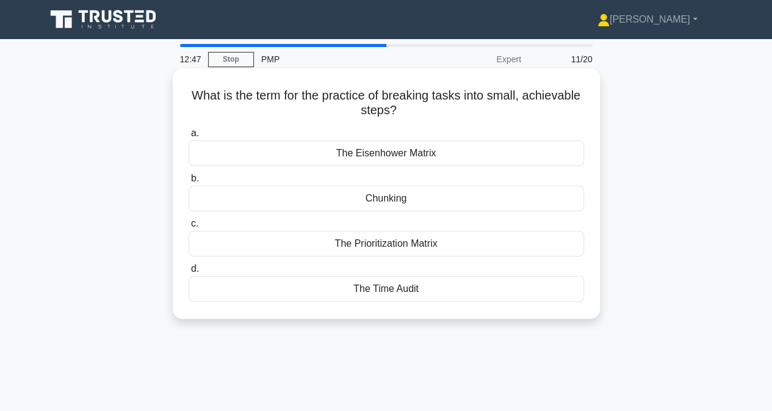
click at [370, 201] on div "Chunking" at bounding box center [386, 199] width 395 height 26
click at [189, 182] on input "b. Chunking" at bounding box center [189, 179] width 0 height 8
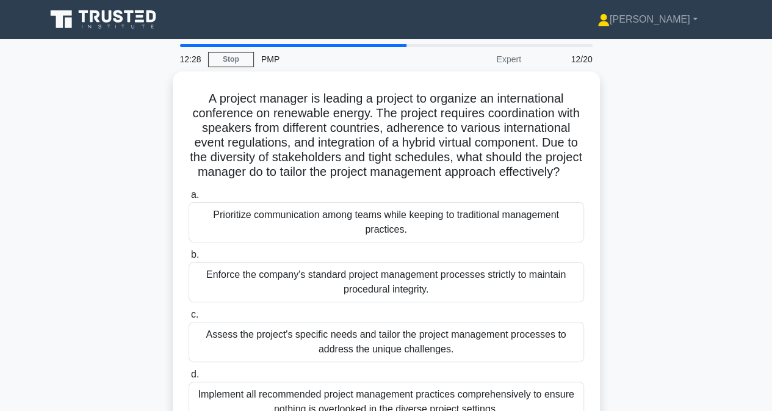
scroll to position [61, 0]
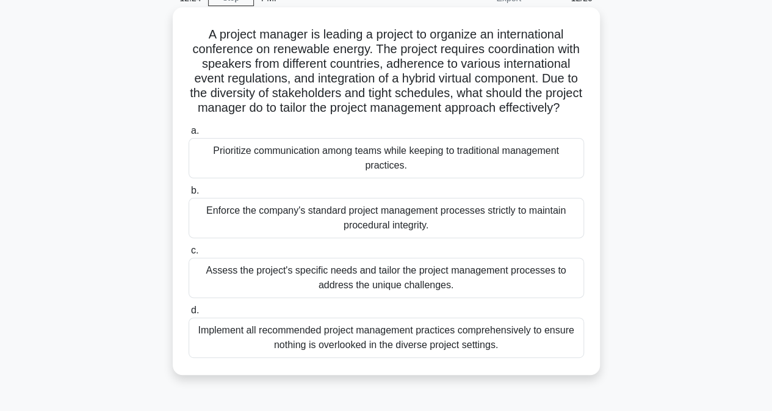
click at [305, 298] on div "Assess the project's specific needs and tailor the project management processes…" at bounding box center [386, 278] width 395 height 40
click at [189, 254] on input "c. Assess the project's specific needs and tailor the project management proces…" at bounding box center [189, 251] width 0 height 8
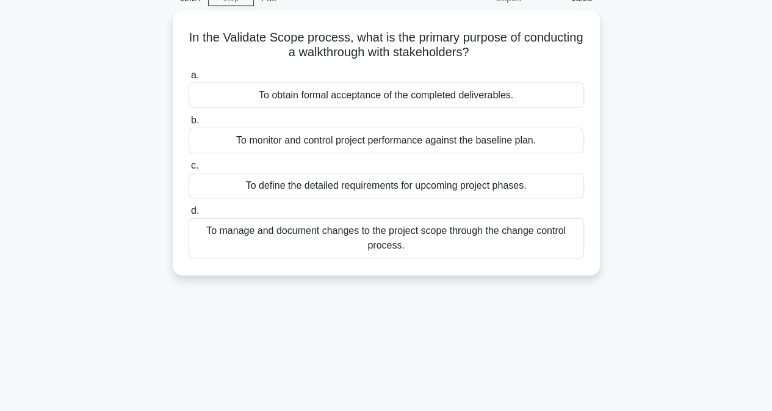
scroll to position [0, 0]
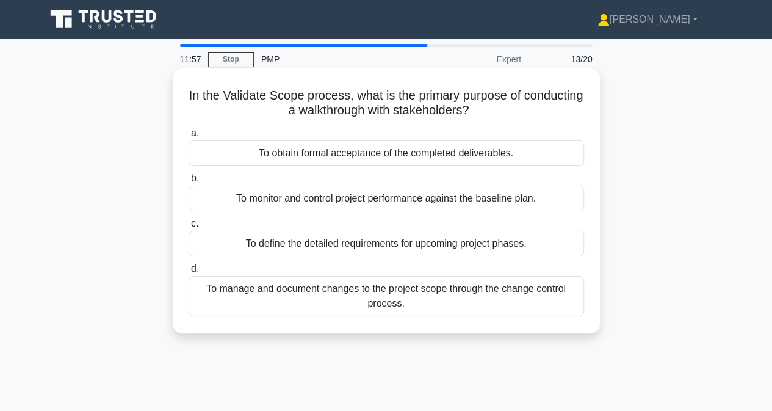
click at [281, 151] on div "To obtain formal acceptance of the completed deliverables." at bounding box center [386, 153] width 395 height 26
click at [189, 137] on input "a. To obtain formal acceptance of the completed deliverables." at bounding box center [189, 133] width 0 height 8
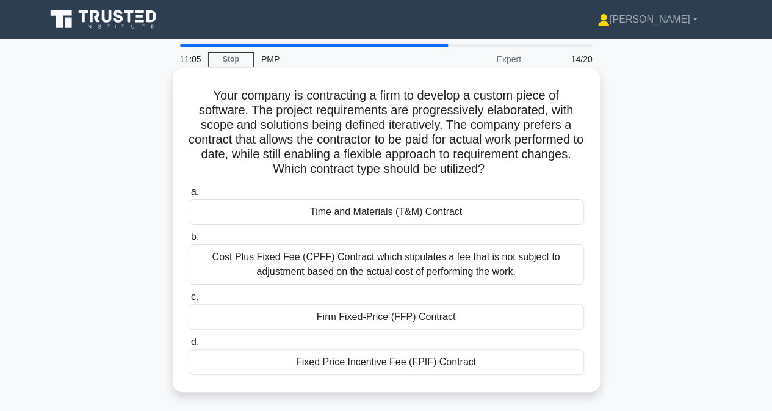
click at [231, 213] on div "Time and Materials (T&M) Contract" at bounding box center [386, 212] width 395 height 26
click at [189, 196] on input "a. Time and Materials (T&M) Contract" at bounding box center [189, 192] width 0 height 8
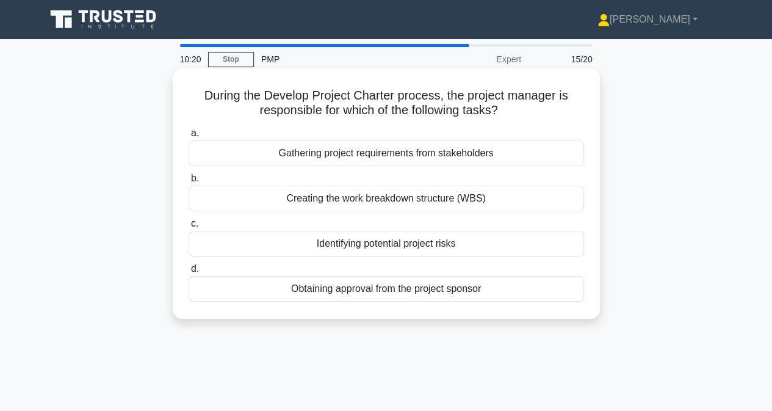
click at [277, 292] on div "Obtaining approval from the project sponsor" at bounding box center [386, 289] width 395 height 26
click at [189, 273] on input "d. Obtaining approval from the project sponsor" at bounding box center [189, 269] width 0 height 8
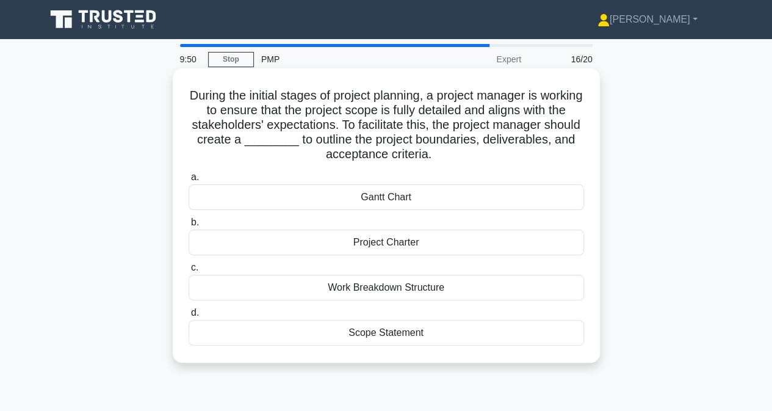
click at [343, 336] on div "Scope Statement" at bounding box center [386, 333] width 395 height 26
click at [189, 317] on input "d. Scope Statement" at bounding box center [189, 313] width 0 height 8
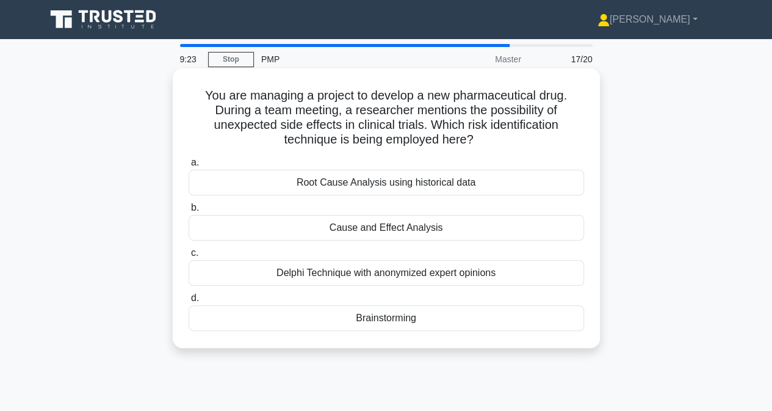
click at [358, 323] on div "Brainstorming" at bounding box center [386, 318] width 395 height 26
click at [189, 302] on input "d. Brainstorming" at bounding box center [189, 298] width 0 height 8
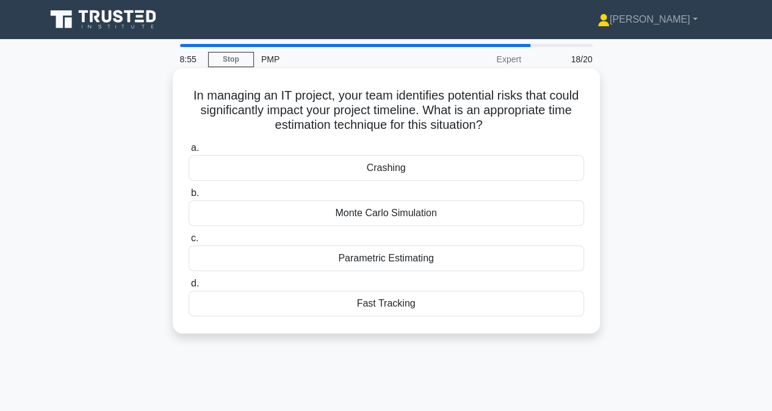
click at [373, 263] on div "Parametric Estimating" at bounding box center [386, 258] width 395 height 26
click at [189, 242] on input "c. Parametric Estimating" at bounding box center [189, 238] width 0 height 8
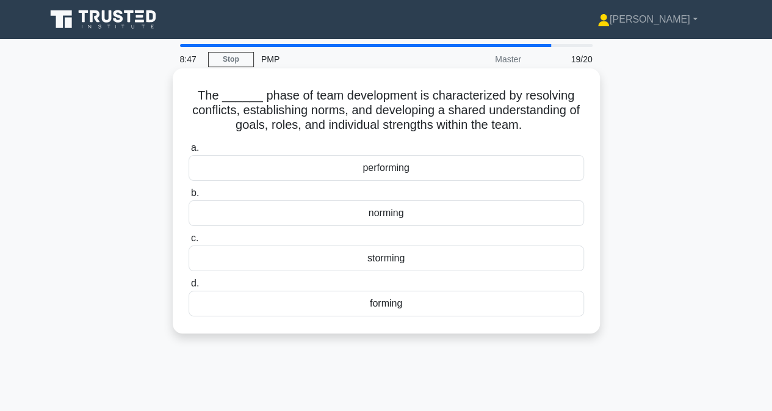
click at [381, 215] on div "norming" at bounding box center [386, 213] width 395 height 26
click at [189, 197] on input "b. norming" at bounding box center [189, 193] width 0 height 8
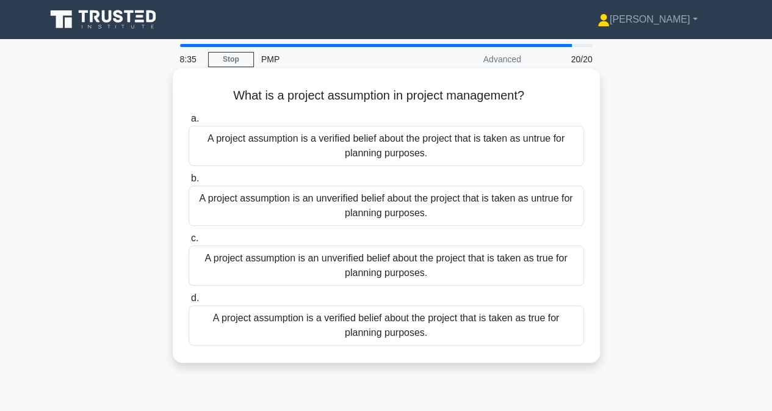
click at [280, 267] on div "A project assumption is an unverified belief about the project that is taken as…" at bounding box center [386, 265] width 395 height 40
click at [189, 242] on input "c. A project assumption is an unverified belief about the project that is taken…" at bounding box center [189, 238] width 0 height 8
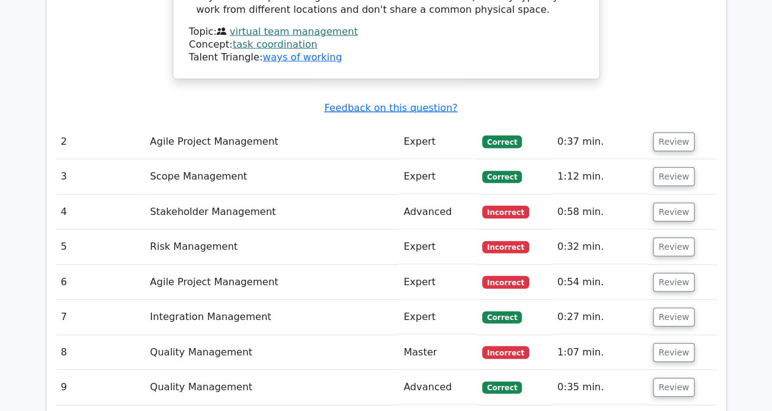
scroll to position [1526, 0]
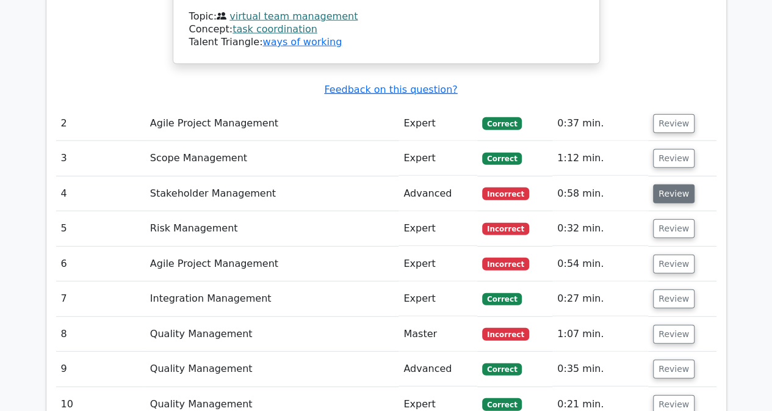
click at [681, 184] on button "Review" at bounding box center [673, 193] width 41 height 19
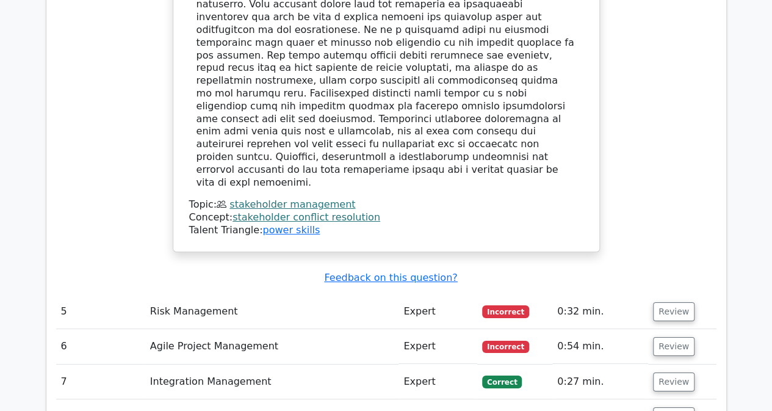
scroll to position [2197, 0]
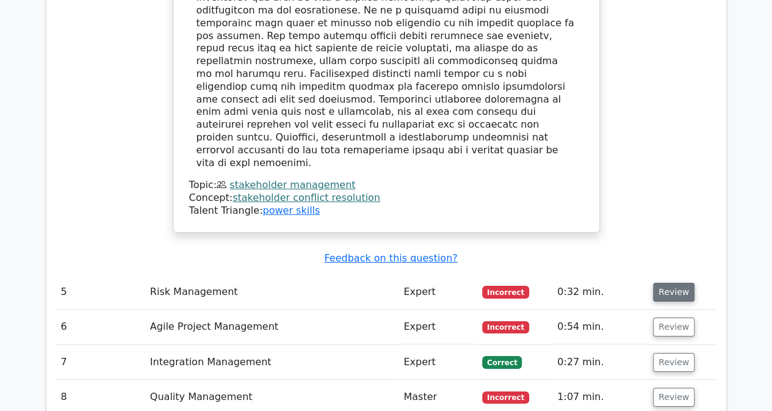
click at [674, 283] on button "Review" at bounding box center [673, 292] width 41 height 19
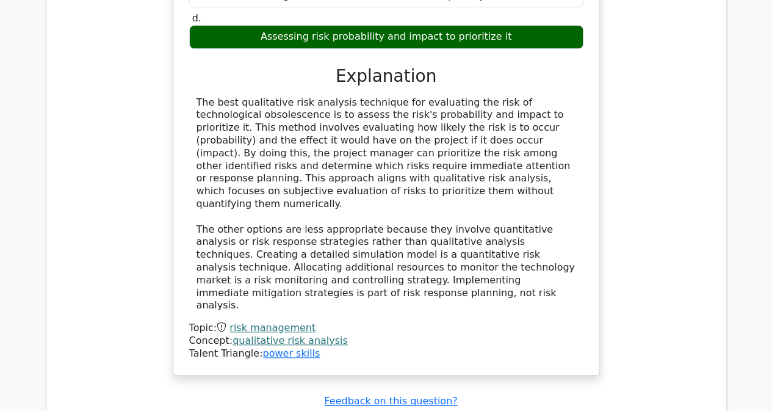
scroll to position [2807, 0]
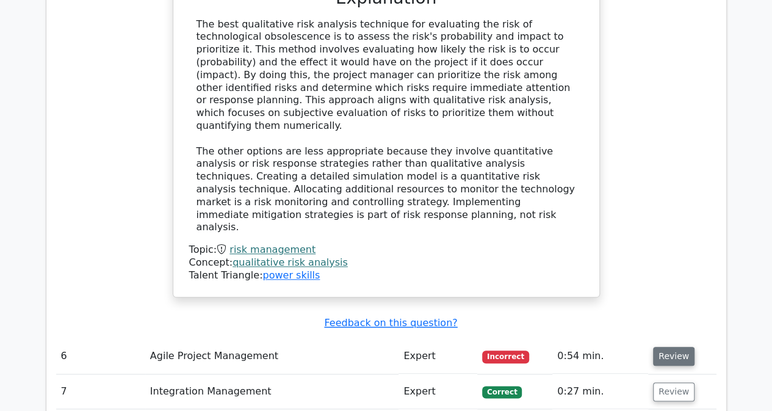
click at [676, 347] on button "Review" at bounding box center [673, 356] width 41 height 19
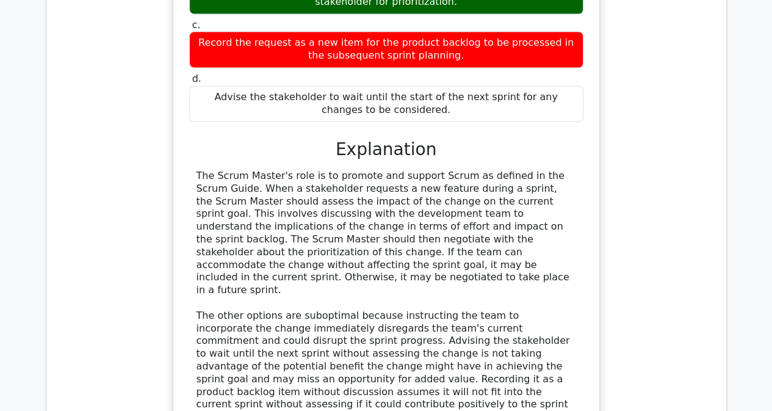
scroll to position [3479, 0]
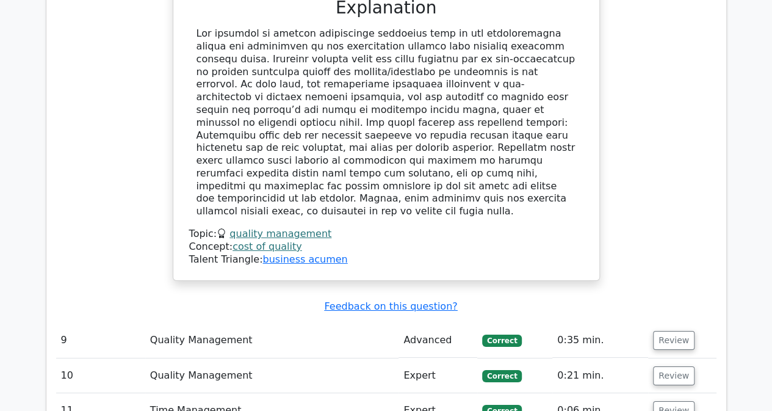
scroll to position [4394, 0]
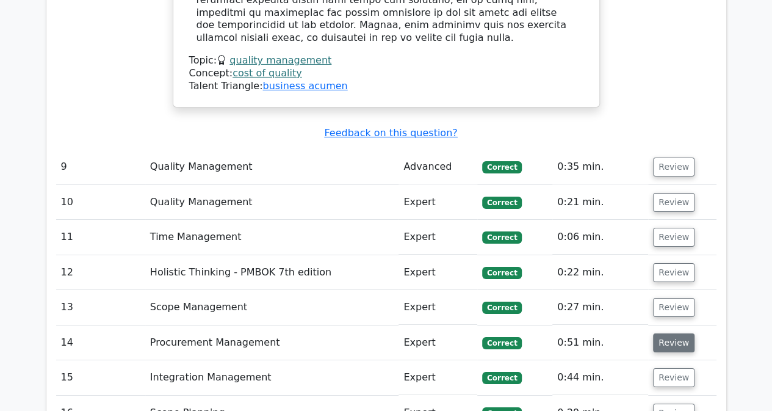
click at [677, 333] on button "Review" at bounding box center [673, 342] width 41 height 19
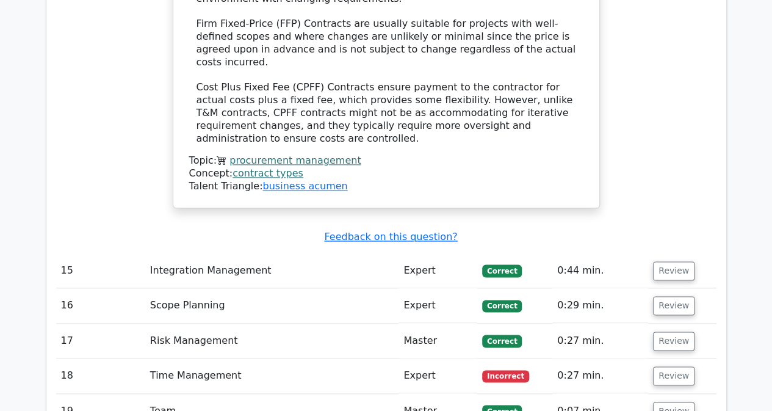
scroll to position [5187, 0]
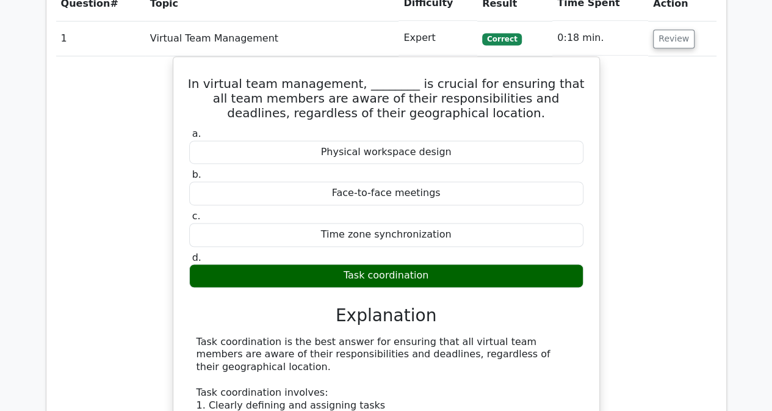
scroll to position [667, 0]
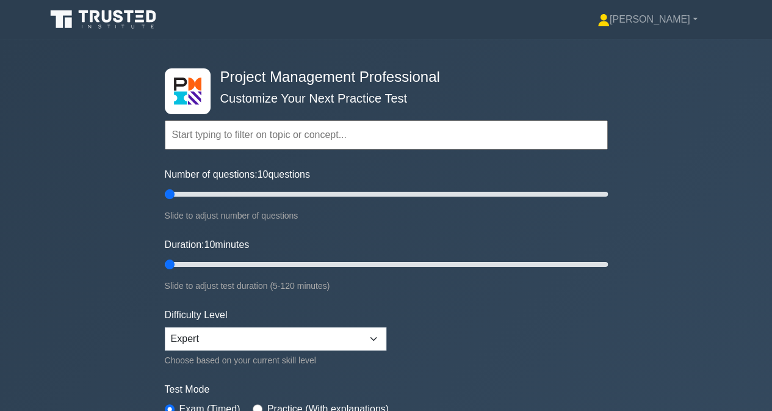
drag, startPoint x: 169, startPoint y: 191, endPoint x: 154, endPoint y: 195, distance: 15.7
click at [165, 195] on input "Number of questions: 10 questions" at bounding box center [386, 194] width 443 height 15
drag, startPoint x: 172, startPoint y: 262, endPoint x: 154, endPoint y: 265, distance: 18.0
click at [165, 265] on input "Duration: 10 minutes" at bounding box center [386, 264] width 443 height 15
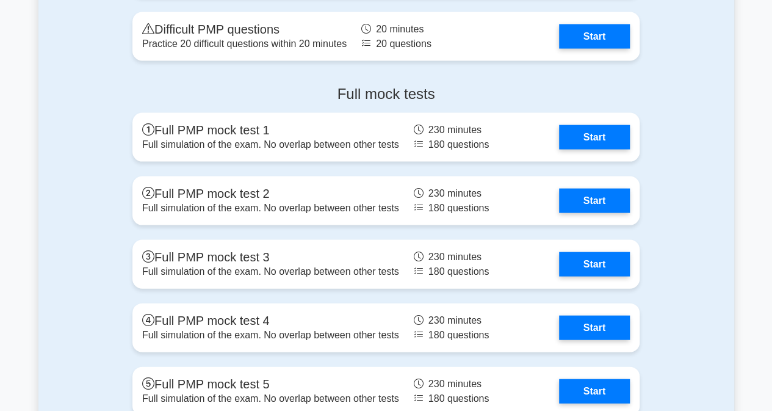
scroll to position [3540, 0]
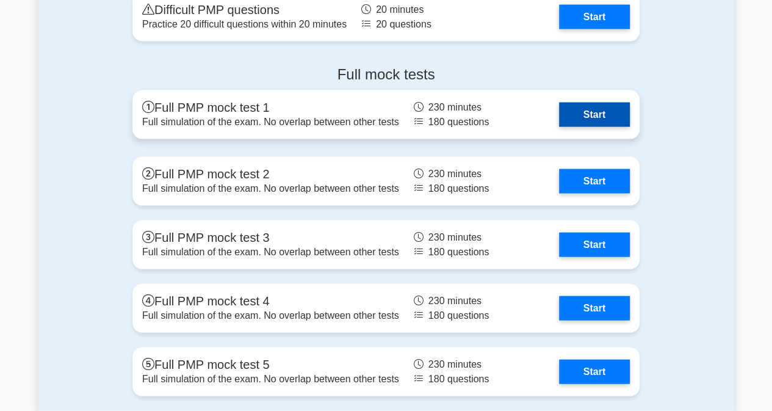
click at [574, 116] on link "Start" at bounding box center [594, 115] width 71 height 24
